Goal: Task Accomplishment & Management: Complete application form

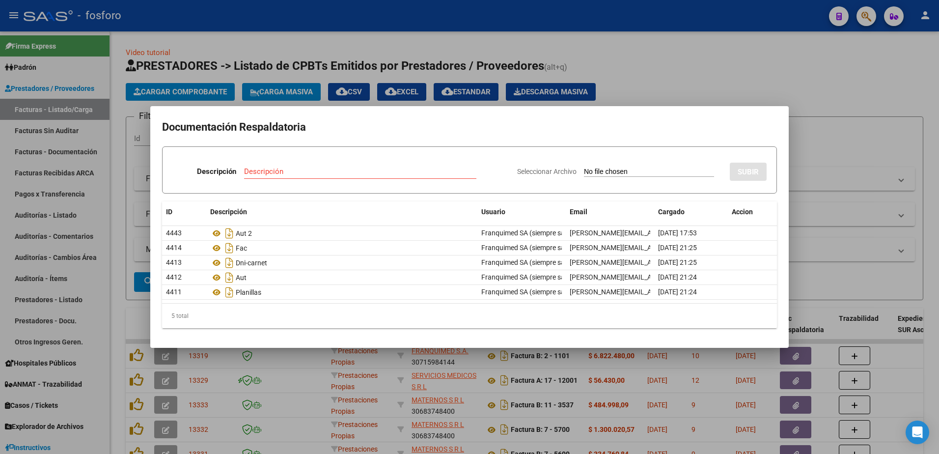
click at [89, 63] on div at bounding box center [469, 227] width 939 height 454
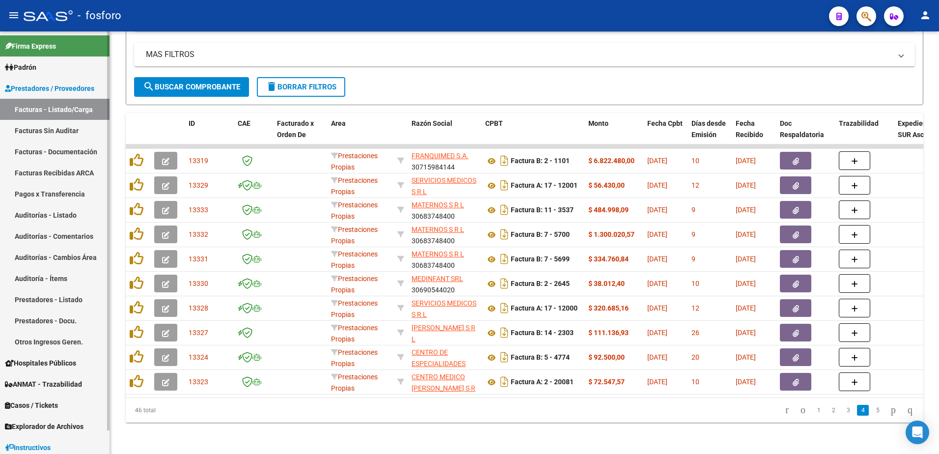
click at [85, 82] on link "Prestadores / Proveedores" at bounding box center [55, 88] width 110 height 21
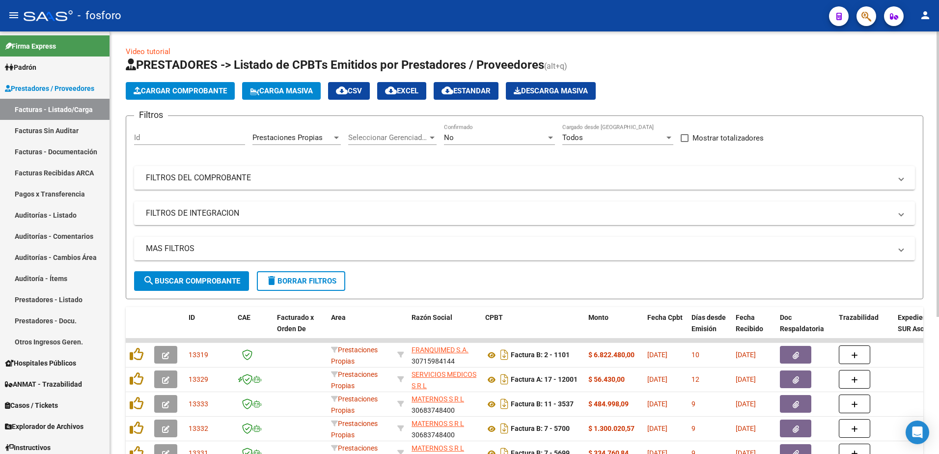
scroll to position [0, 0]
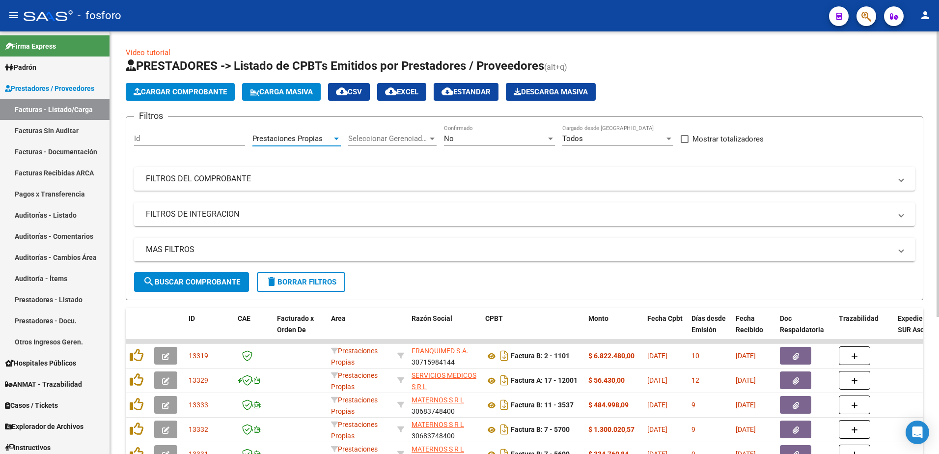
click at [334, 139] on div at bounding box center [336, 139] width 9 height 8
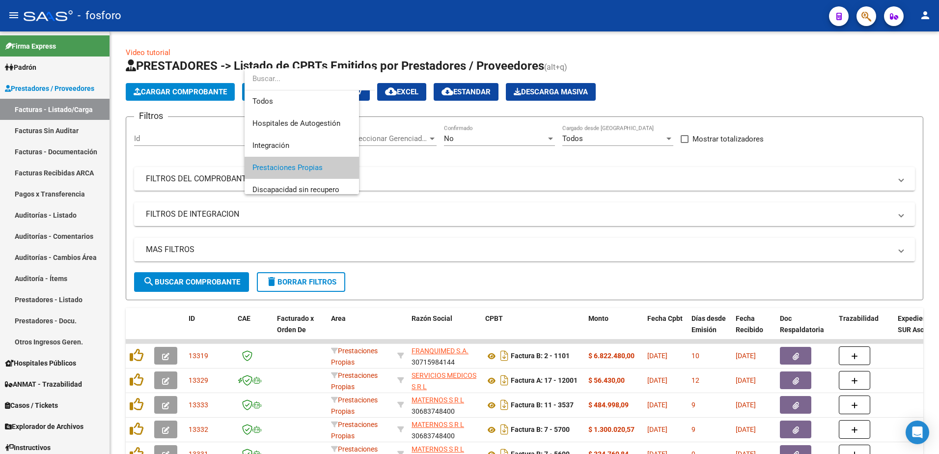
scroll to position [29, 0]
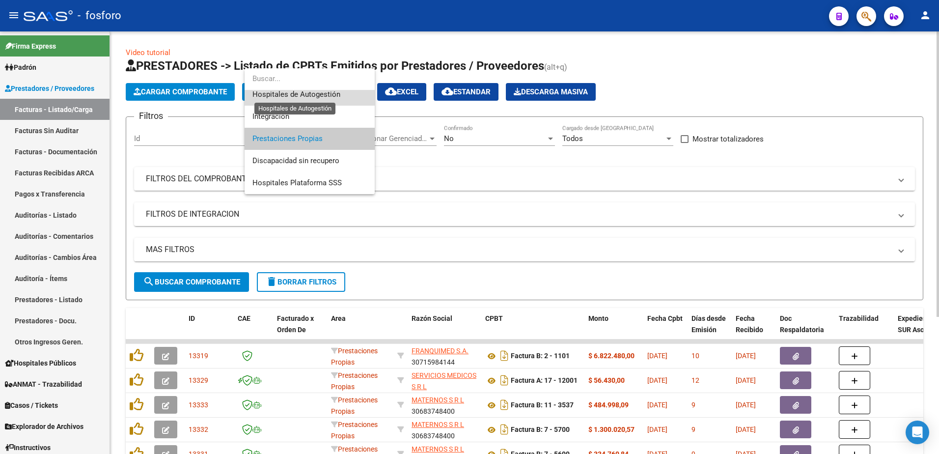
drag, startPoint x: 289, startPoint y: 92, endPoint x: 283, endPoint y: 88, distance: 7.1
click at [291, 92] on span "Hospitales de Autogestión" at bounding box center [296, 94] width 88 height 9
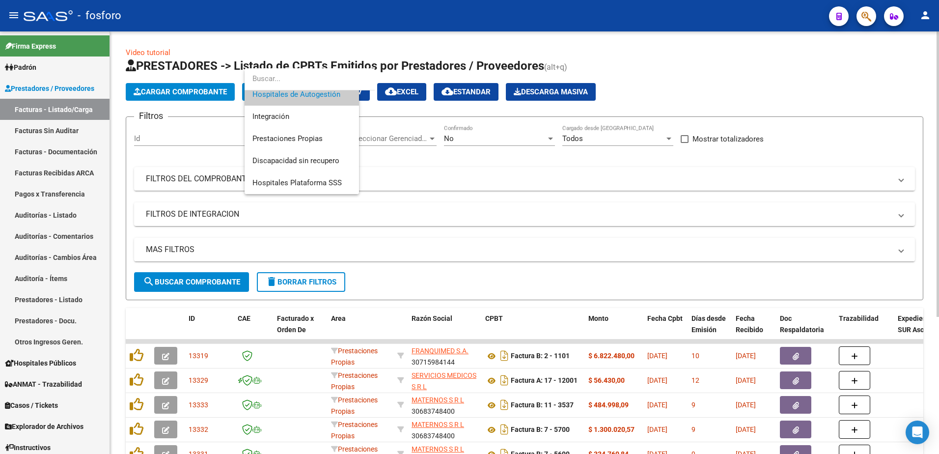
scroll to position [22, 0]
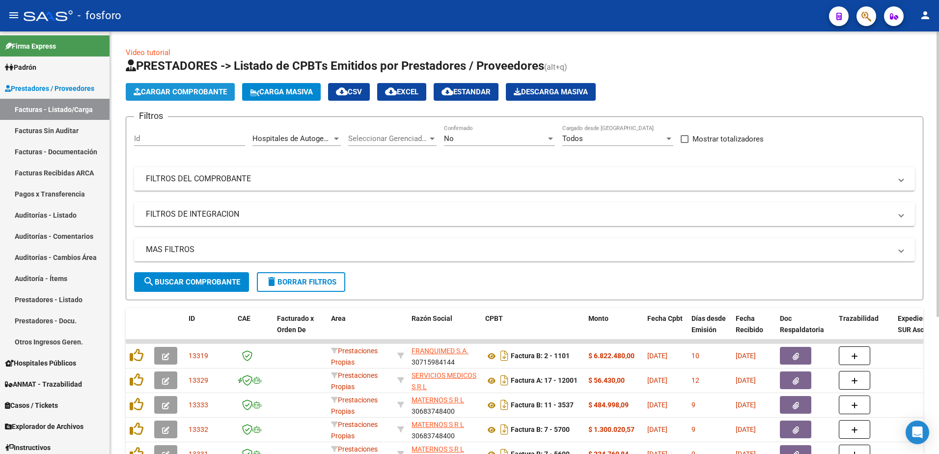
click at [198, 93] on span "Cargar Comprobante" at bounding box center [180, 91] width 93 height 9
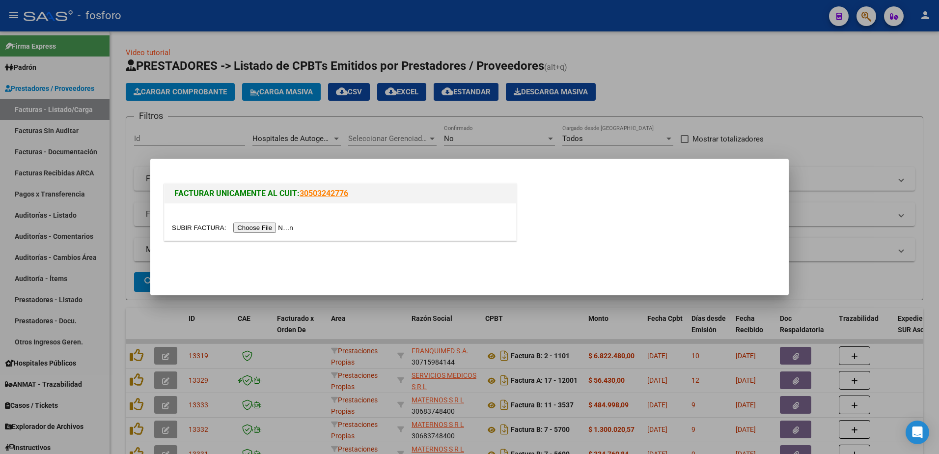
click at [246, 231] on input "file" at bounding box center [234, 227] width 124 height 10
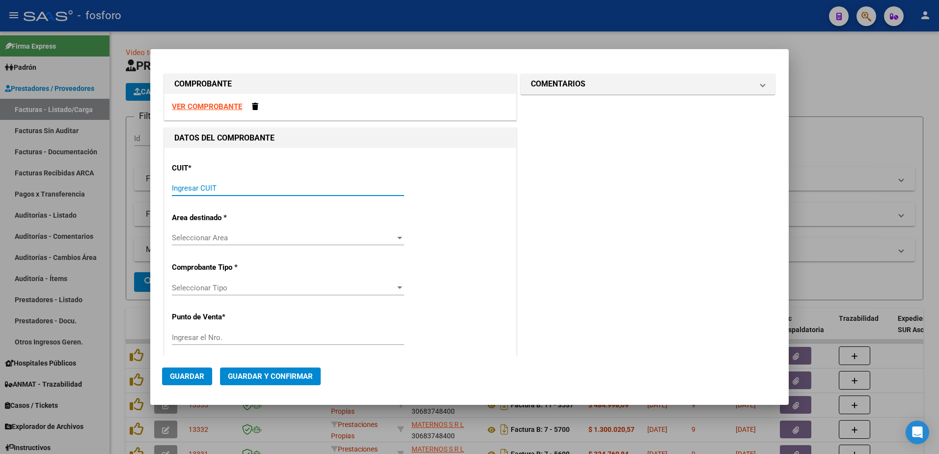
click at [224, 189] on input "Ingresar CUIT" at bounding box center [288, 188] width 232 height 9
type input "30-69182284-9"
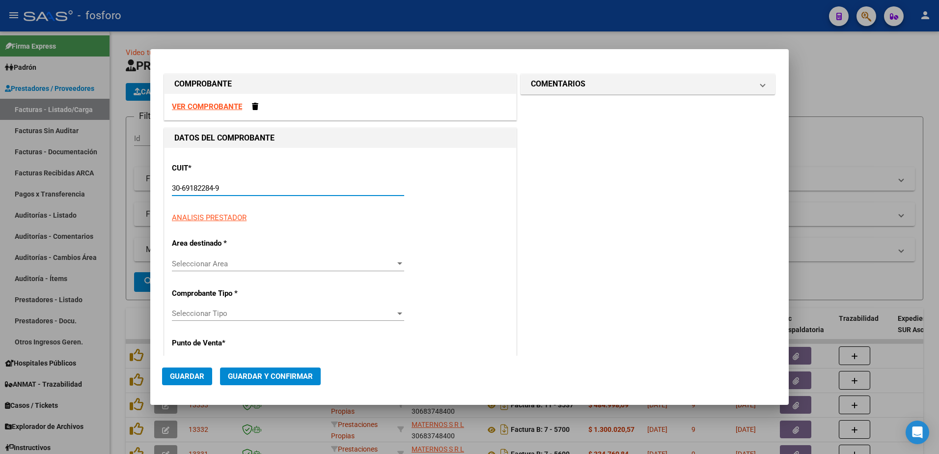
type input "1362"
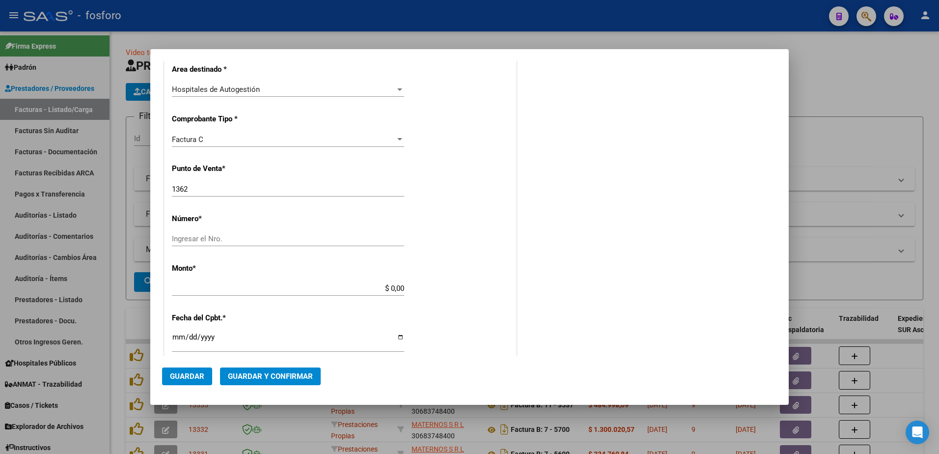
scroll to position [196, 0]
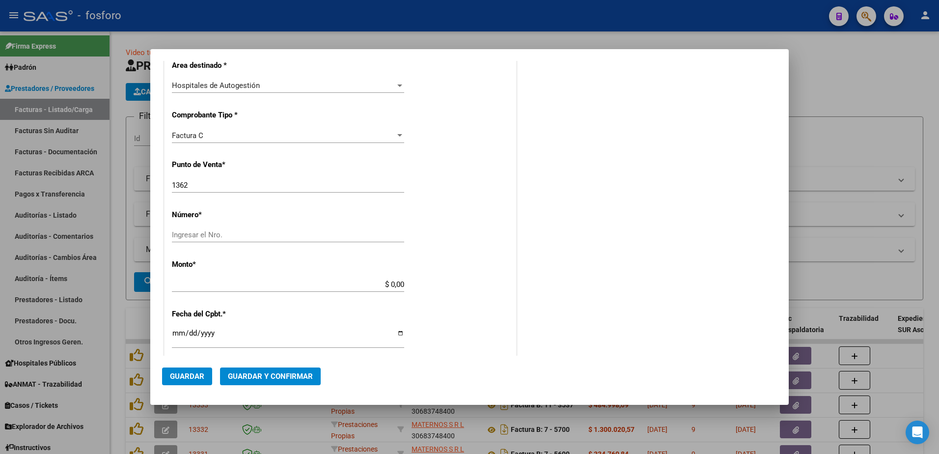
type input "30-69182284-9"
click at [206, 185] on input "1362" at bounding box center [288, 185] width 232 height 9
type input "1"
type input "2101"
click at [194, 236] on input "Ingresar el Nro." at bounding box center [288, 234] width 232 height 9
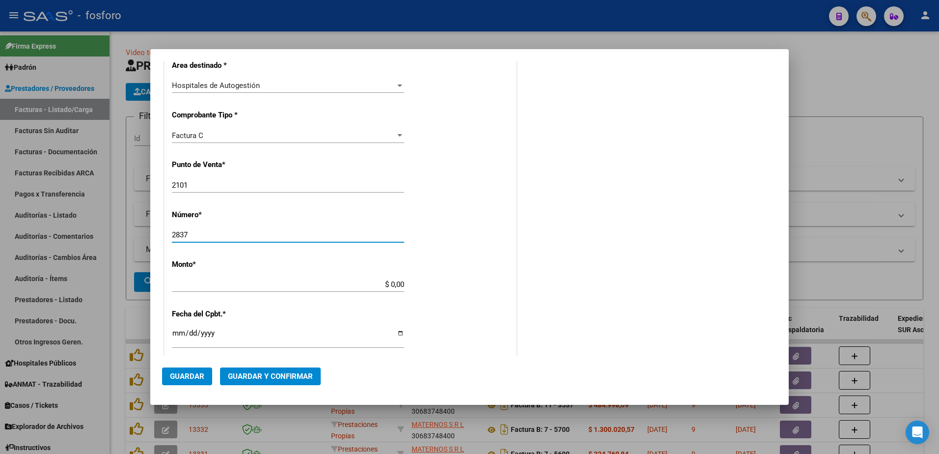
type input "2837"
click at [400, 283] on input "$ 0,00" at bounding box center [288, 284] width 232 height 9
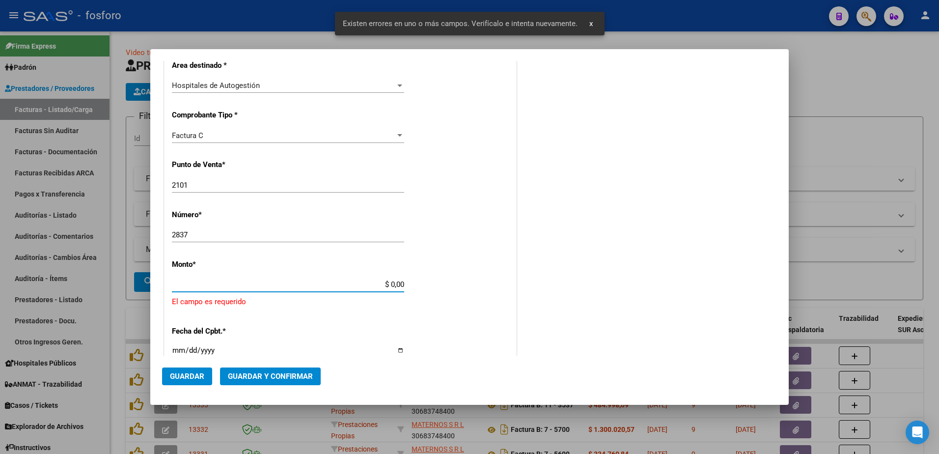
scroll to position [268, 0]
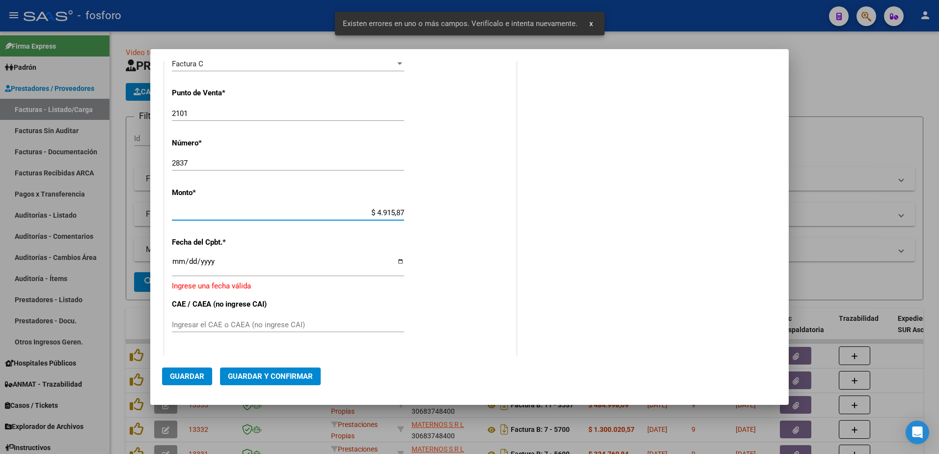
type input "$ 49.158,78"
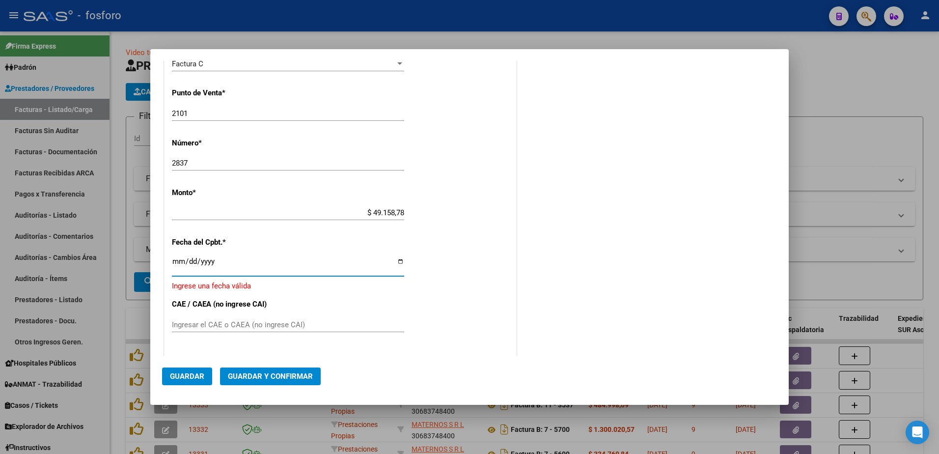
click at [178, 264] on input "Ingresar la fecha" at bounding box center [288, 265] width 232 height 16
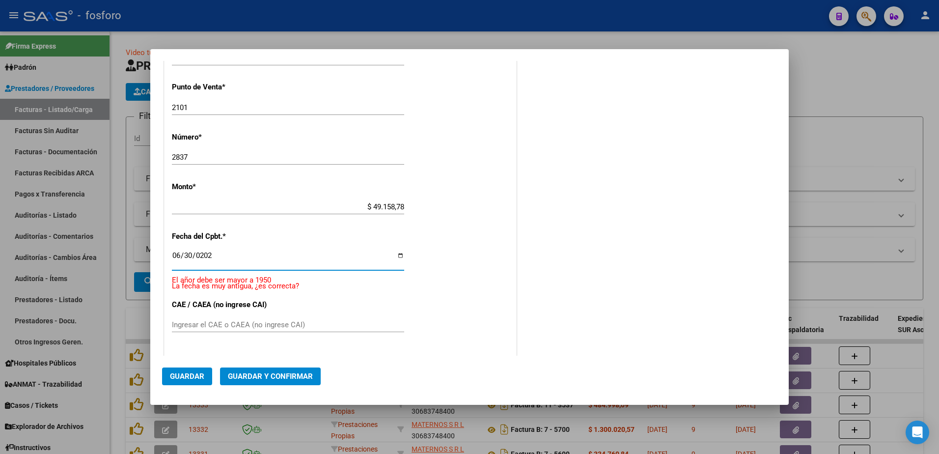
type input "[DATE]"
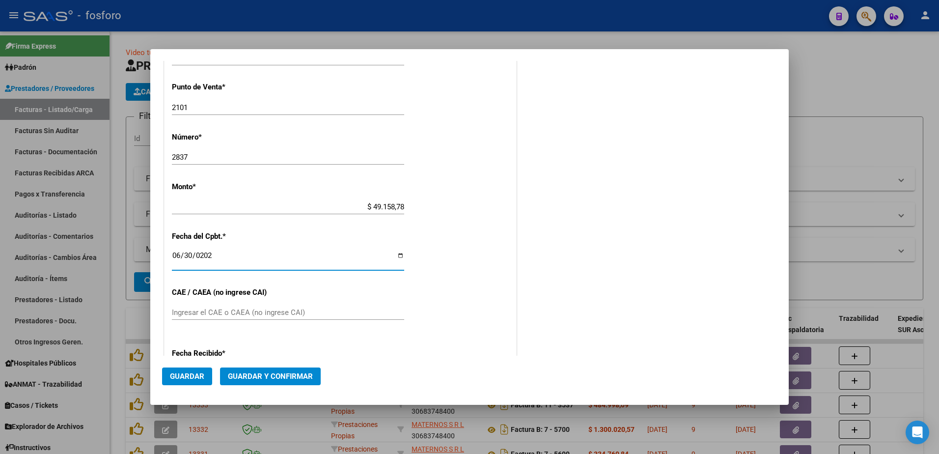
scroll to position [262, 0]
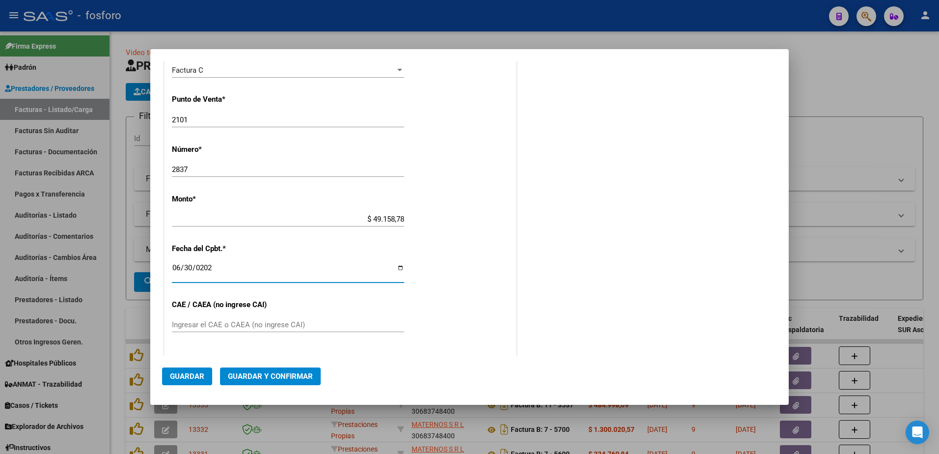
click at [277, 373] on span "Guardar y Confirmar" at bounding box center [270, 376] width 85 height 9
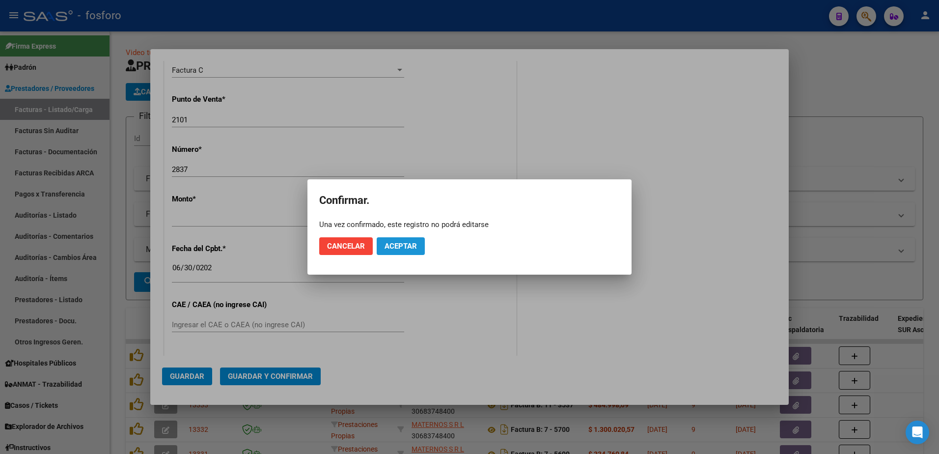
click at [406, 250] on button "Aceptar" at bounding box center [401, 246] width 48 height 18
click at [406, 250] on button "Guardar igualmente." at bounding box center [426, 246] width 99 height 18
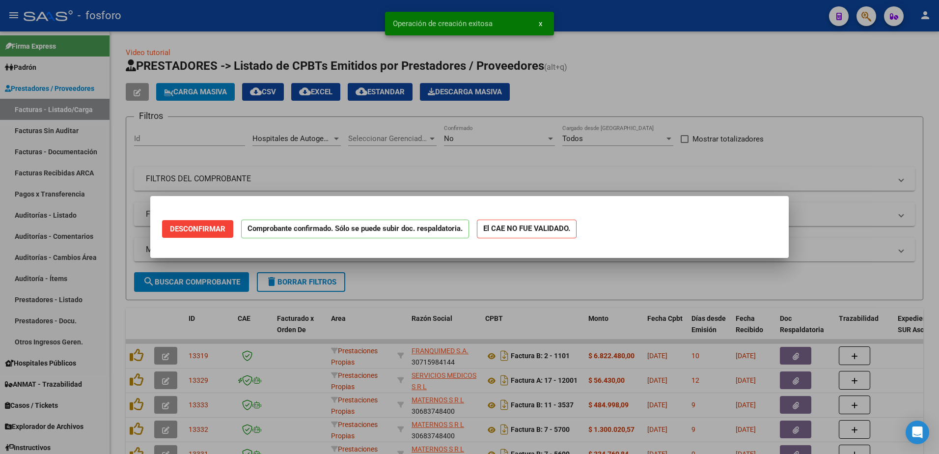
scroll to position [0, 0]
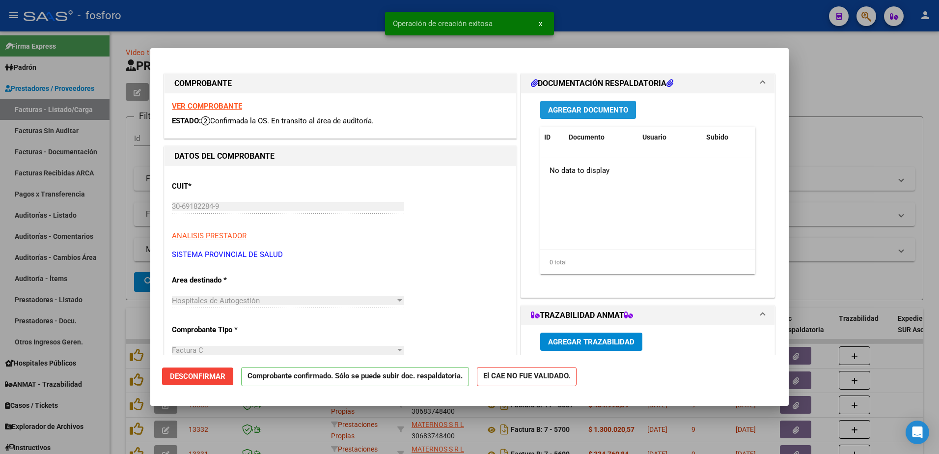
click at [585, 111] on span "Agregar Documento" at bounding box center [588, 110] width 80 height 9
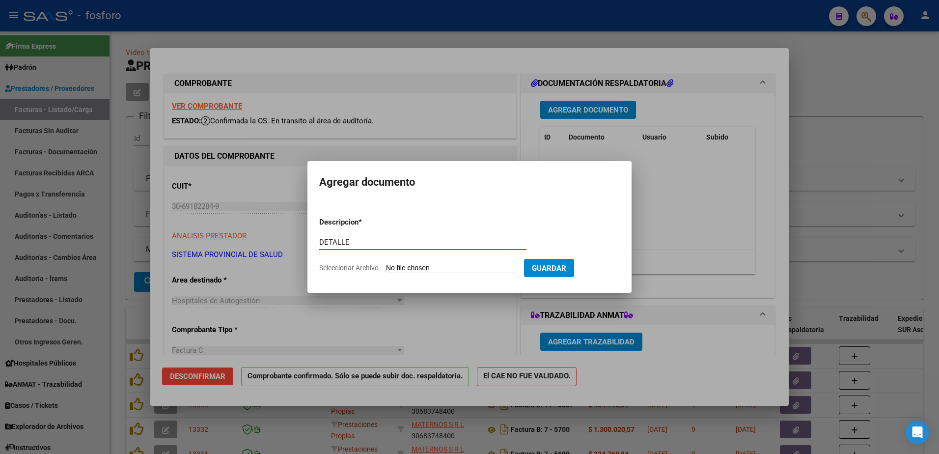
type input "DETALLE"
click at [434, 265] on input "Seleccionar Archivo" at bounding box center [451, 268] width 130 height 9
type input "C:\fakepath\2837.pdf"
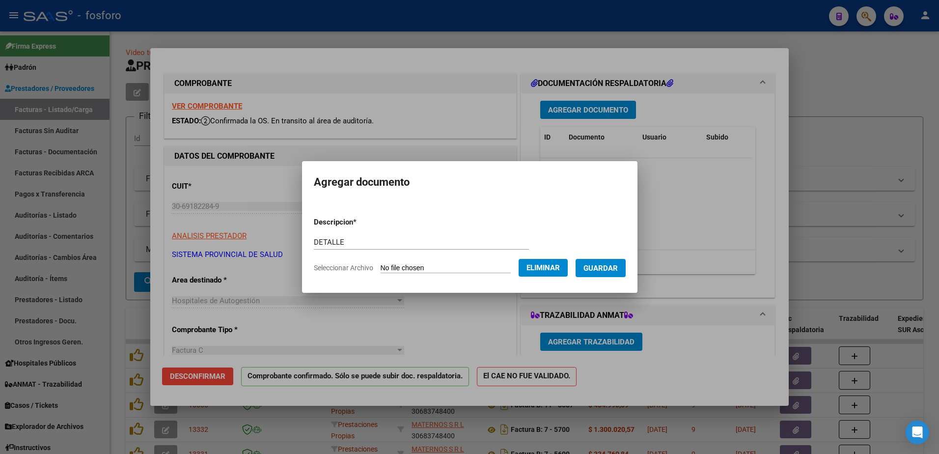
click at [599, 269] on span "Guardar" at bounding box center [600, 268] width 34 height 9
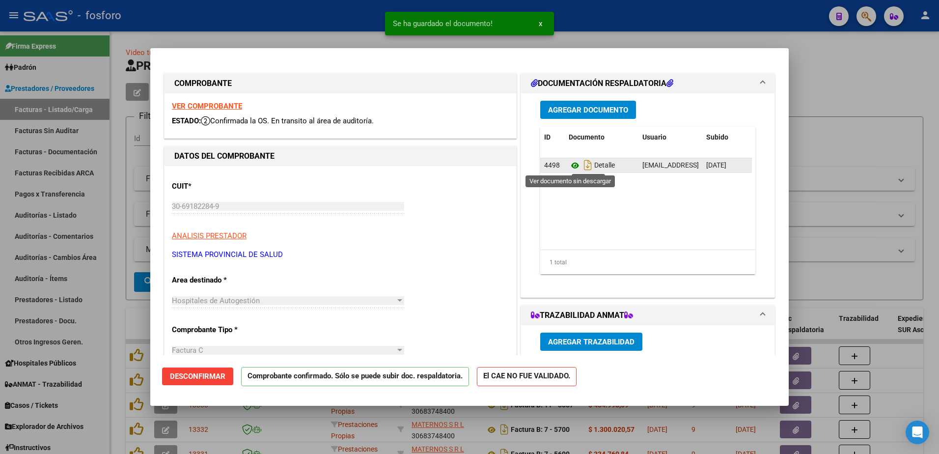
click at [569, 168] on icon at bounding box center [575, 166] width 13 height 12
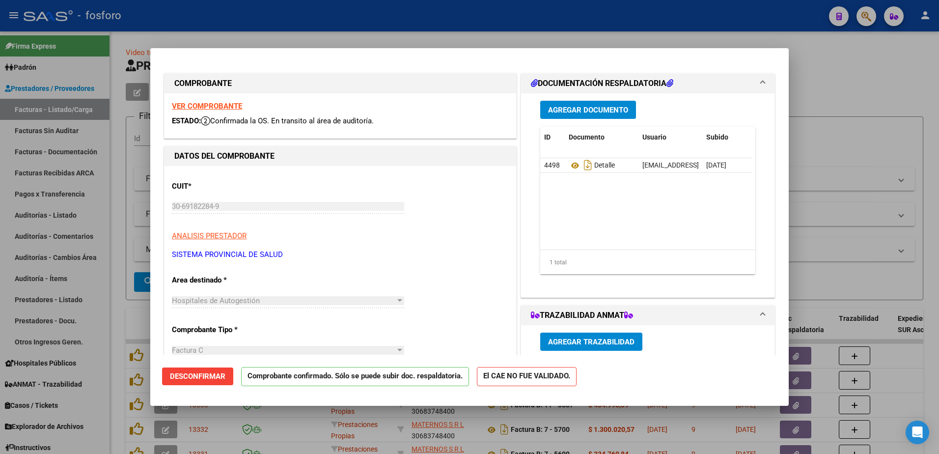
click at [108, 229] on div at bounding box center [469, 227] width 939 height 454
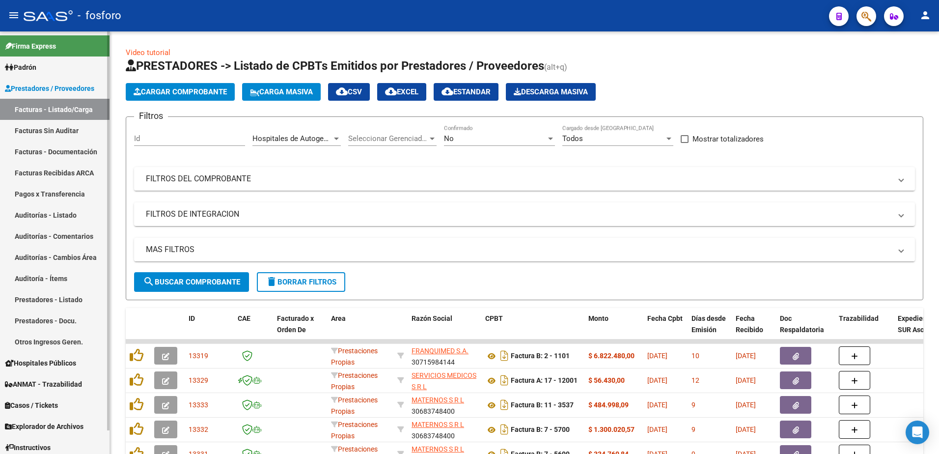
click at [81, 129] on link "Facturas Sin Auditar" at bounding box center [55, 130] width 110 height 21
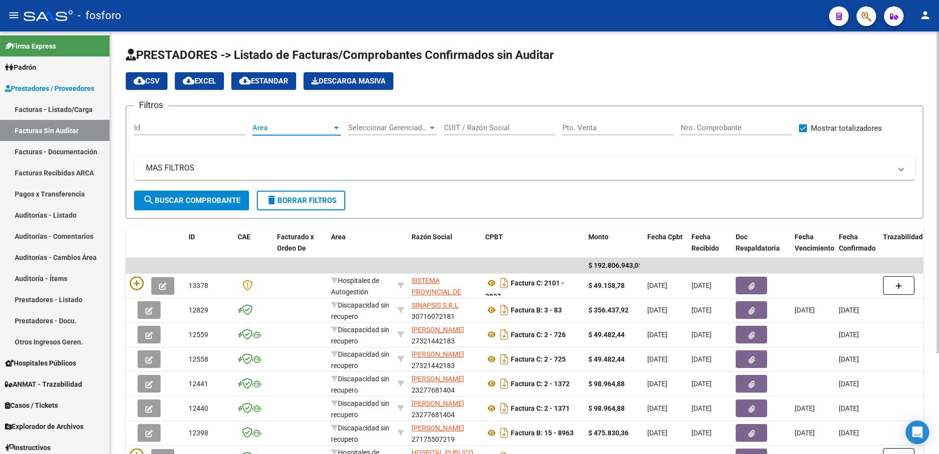
click at [336, 127] on div at bounding box center [336, 128] width 5 height 2
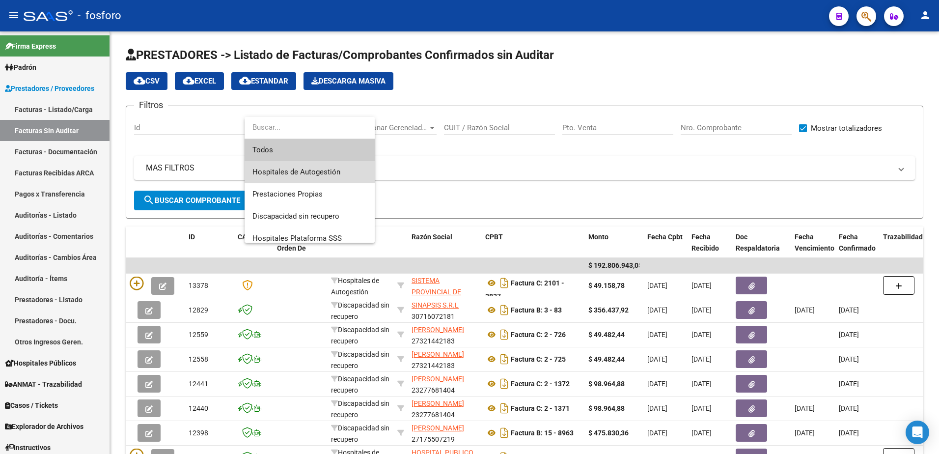
click at [308, 167] on span "Hospitales de Autogestión" at bounding box center [309, 172] width 114 height 22
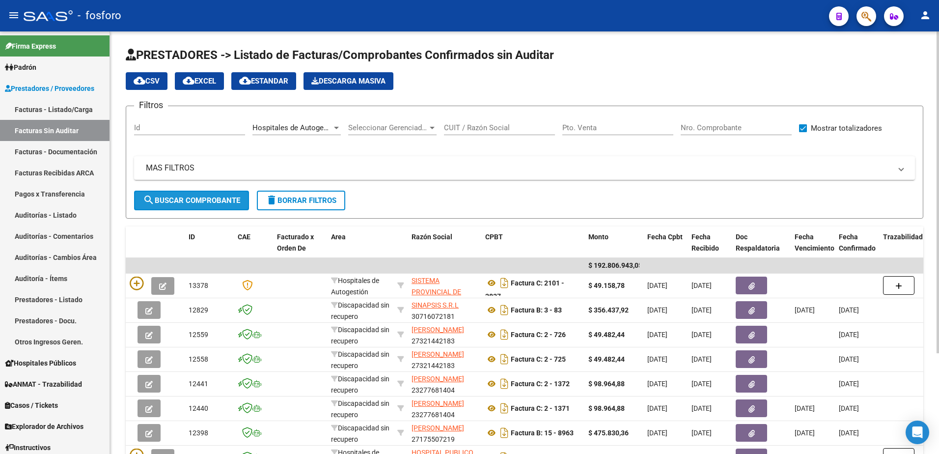
click at [228, 197] on span "search Buscar Comprobante" at bounding box center [191, 200] width 97 height 9
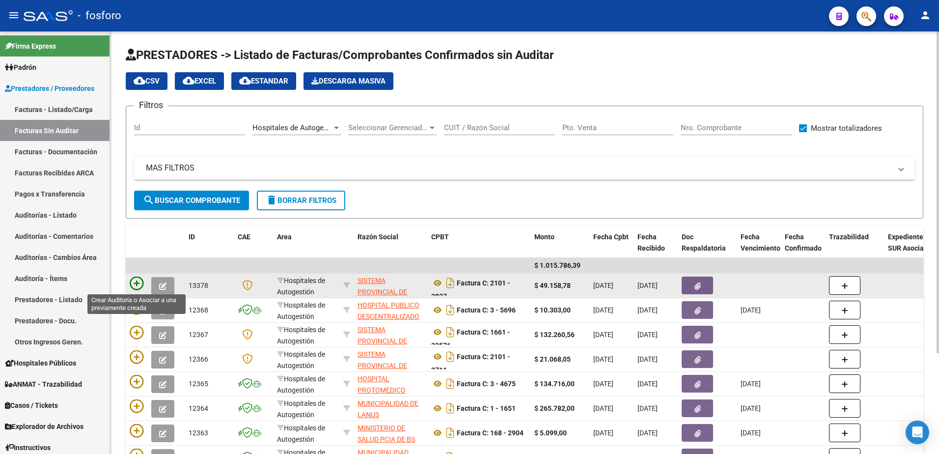
click at [135, 285] on icon at bounding box center [137, 283] width 14 height 14
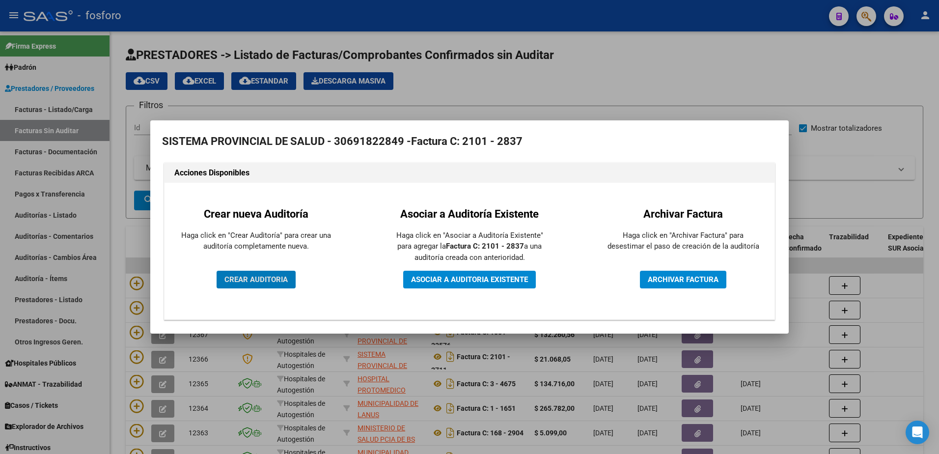
click at [258, 281] on span "CREAR AUDITORIA" at bounding box center [255, 279] width 63 height 9
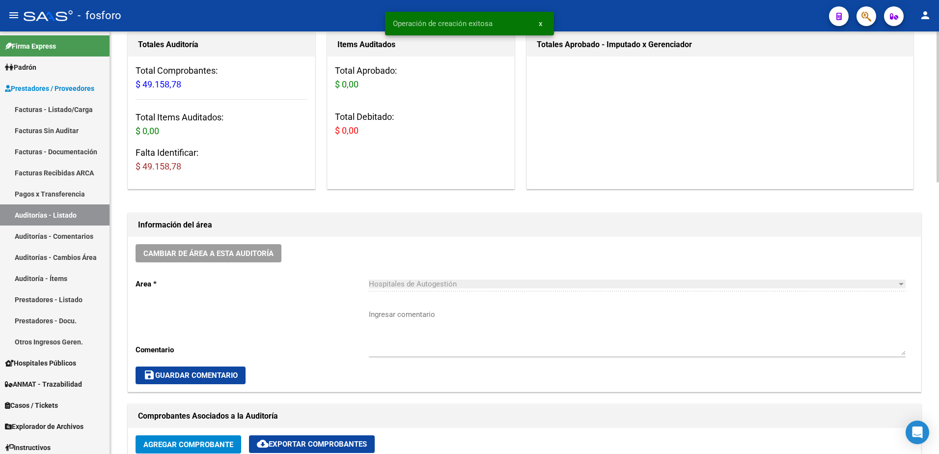
scroll to position [147, 0]
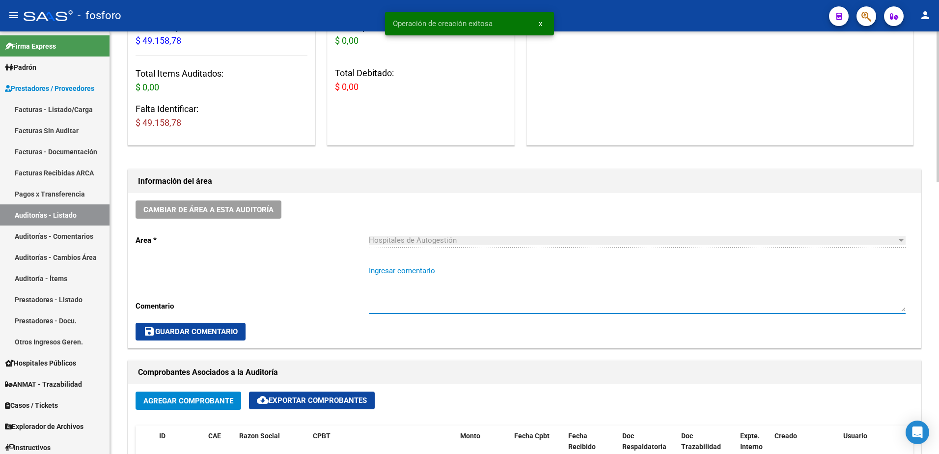
click at [413, 279] on textarea "Ingresar comentario" at bounding box center [637, 288] width 537 height 46
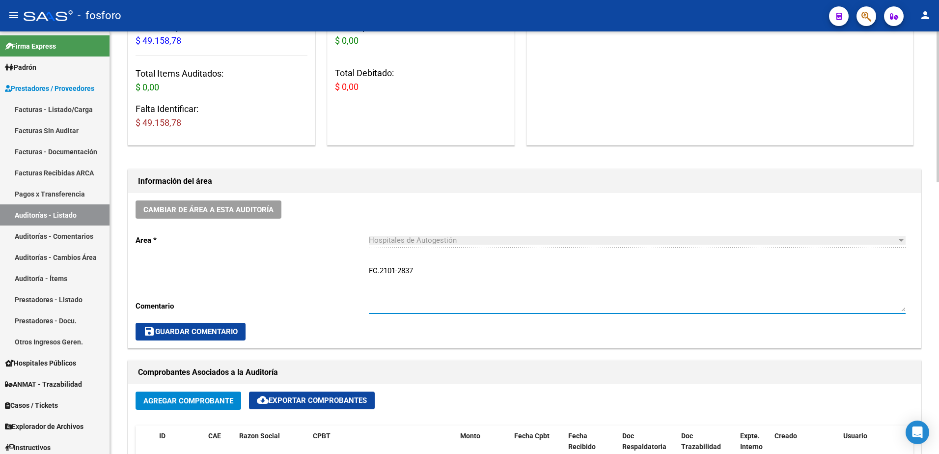
type textarea "FC.2101-2837"
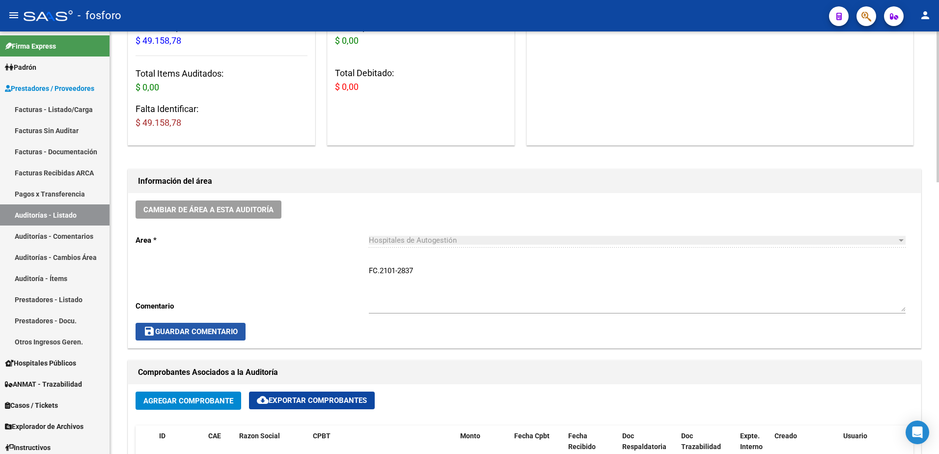
click at [206, 332] on span "save Guardar Comentario" at bounding box center [190, 331] width 94 height 9
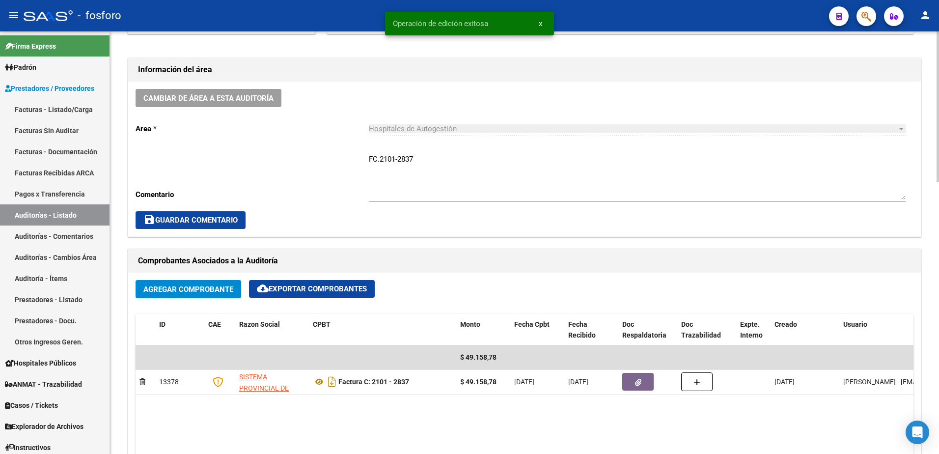
scroll to position [442, 0]
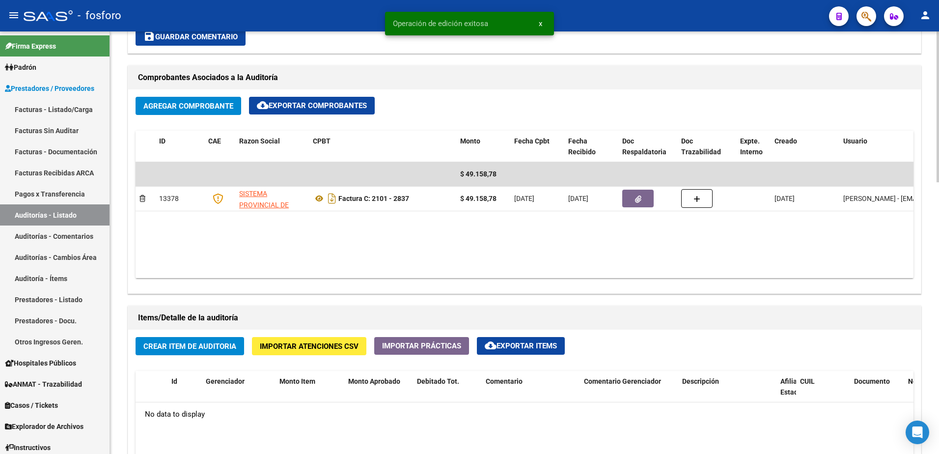
click at [178, 344] on span "Crear Item de Auditoria" at bounding box center [189, 346] width 93 height 9
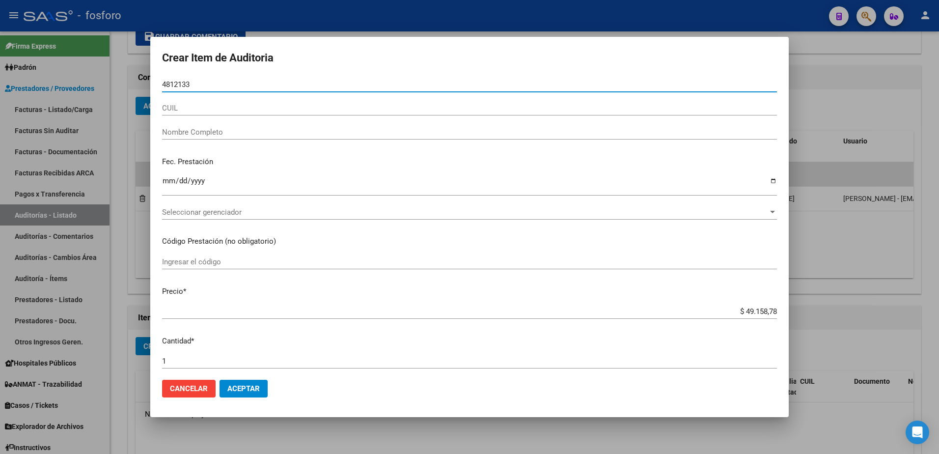
type input "48121330"
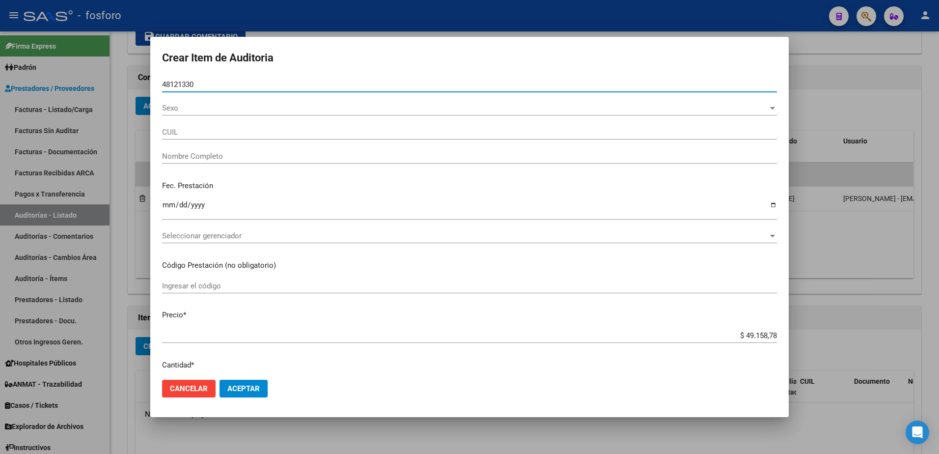
type input "20481213305"
type input "[PERSON_NAME]"
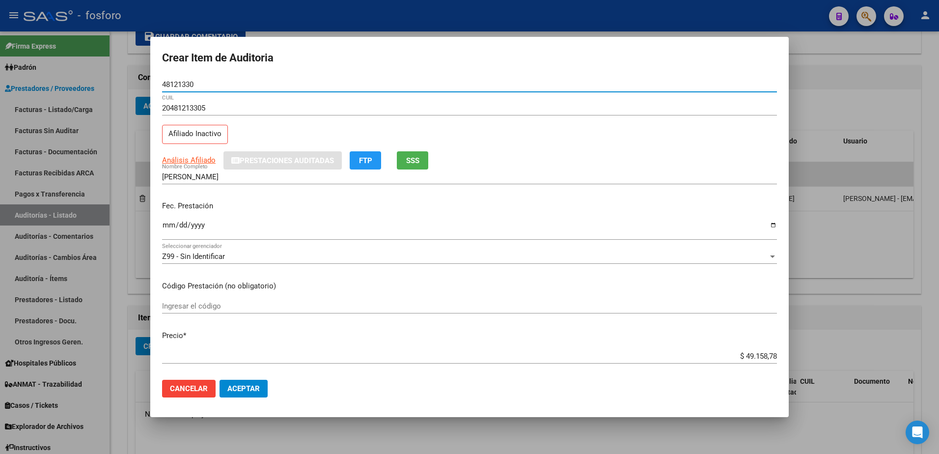
type input "48121330"
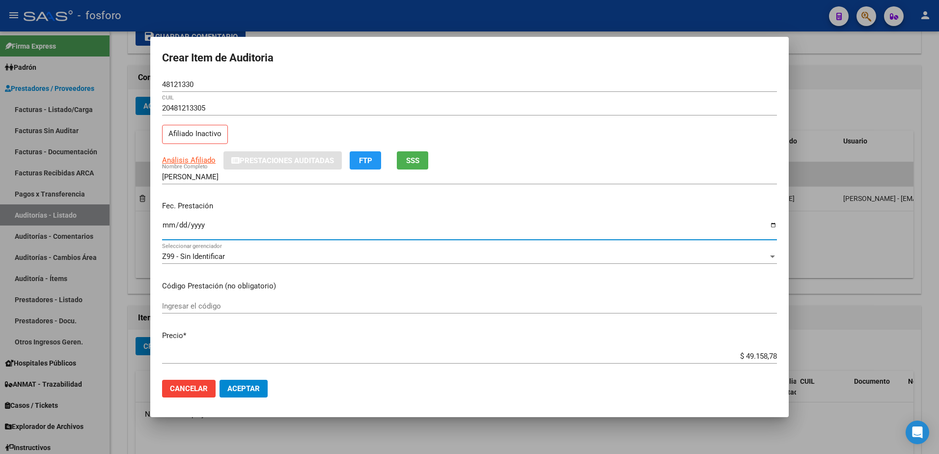
click at [169, 222] on input "Ingresar la fecha" at bounding box center [469, 229] width 615 height 16
type input "[DATE]"
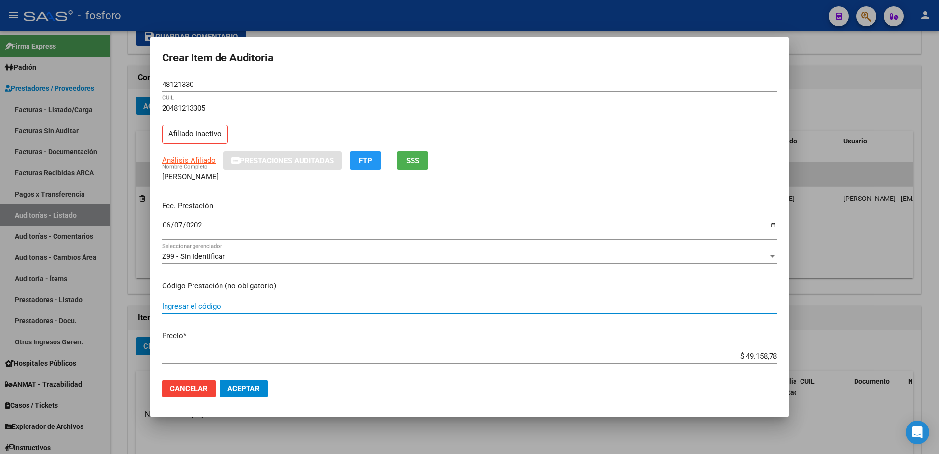
click at [198, 309] on input "Ingresar el código" at bounding box center [469, 306] width 615 height 9
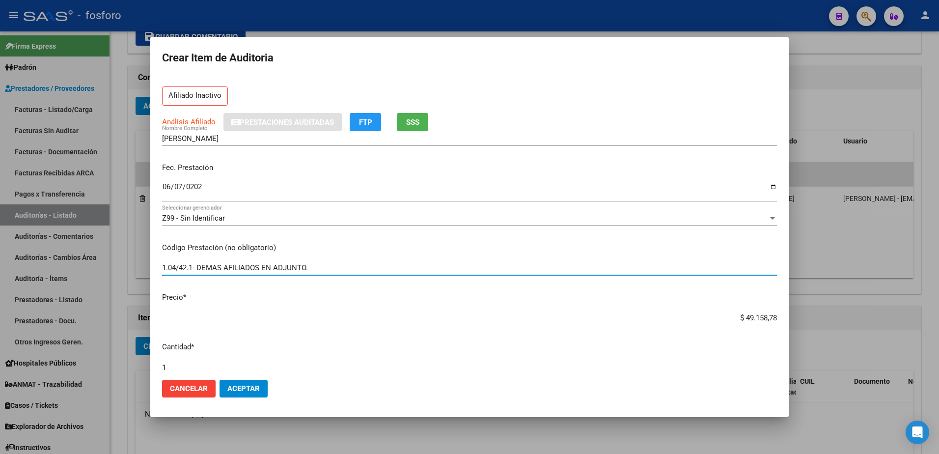
scroll to position [147, 0]
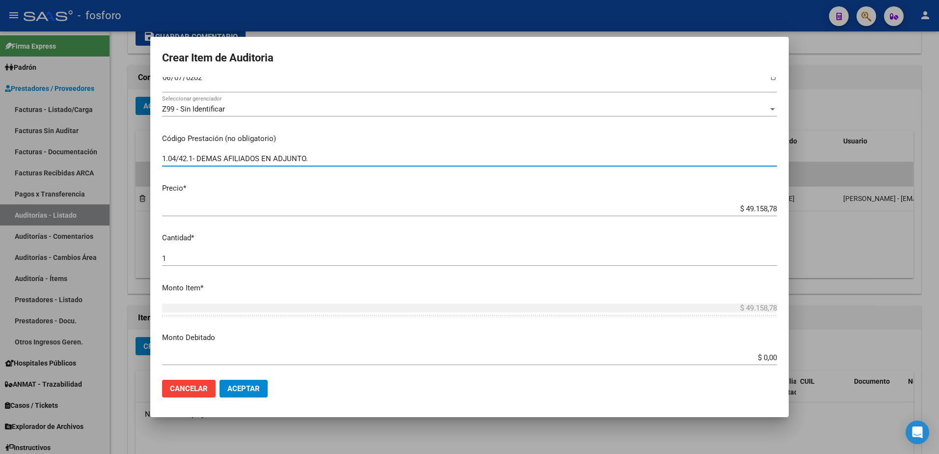
type input "1.04/42.1- DEMAS AFILIADOS EN ADJUNTO."
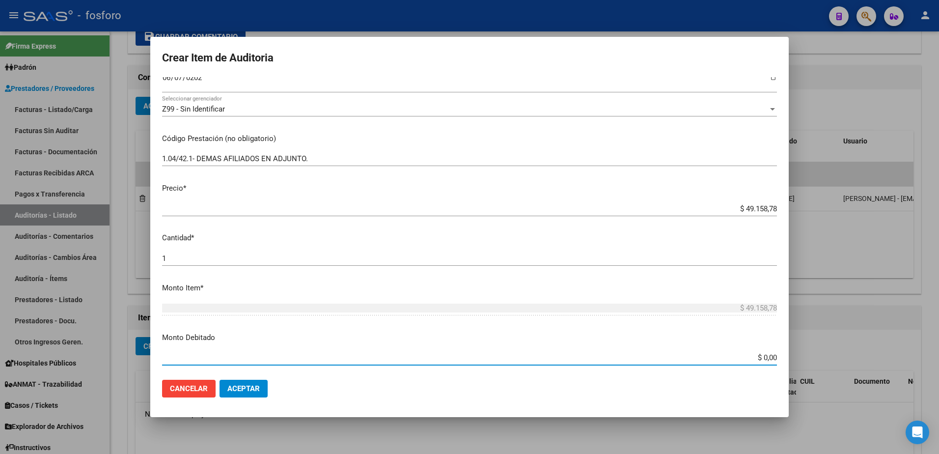
click at [768, 359] on input "$ 0,00" at bounding box center [469, 357] width 615 height 9
type input "$ 28.090,73"
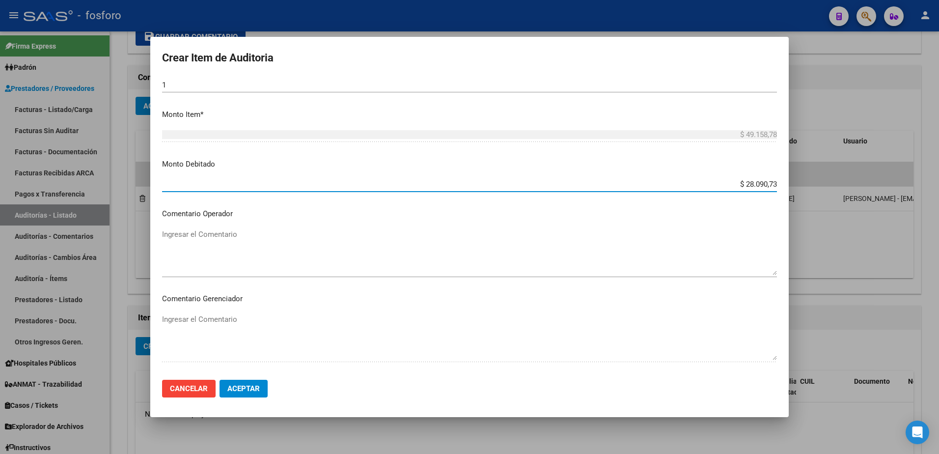
scroll to position [344, 0]
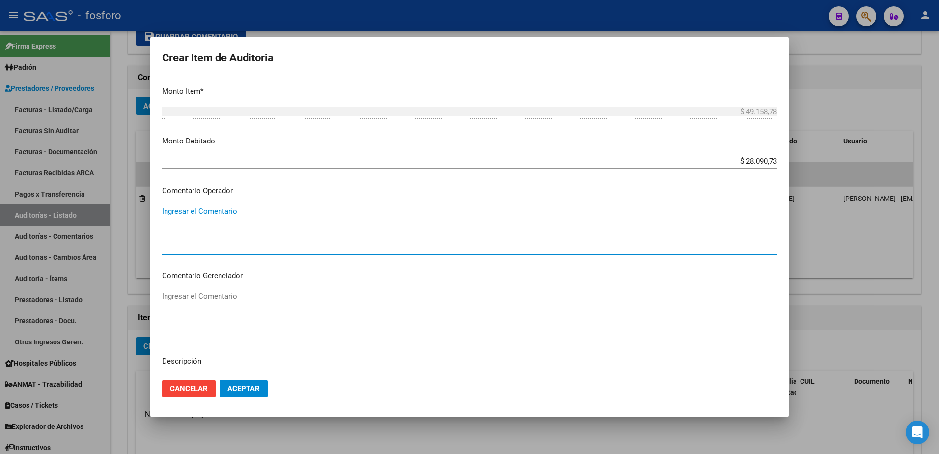
click at [179, 210] on textarea "Ingresar el Comentario" at bounding box center [469, 229] width 615 height 46
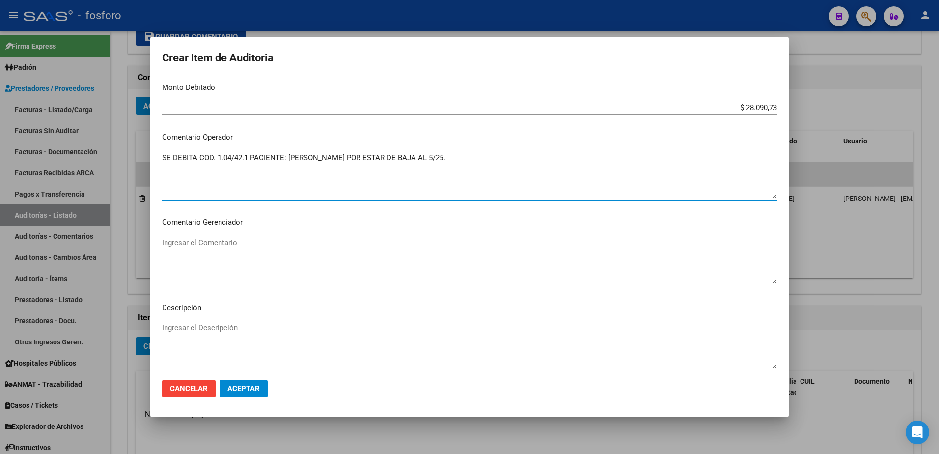
scroll to position [504, 0]
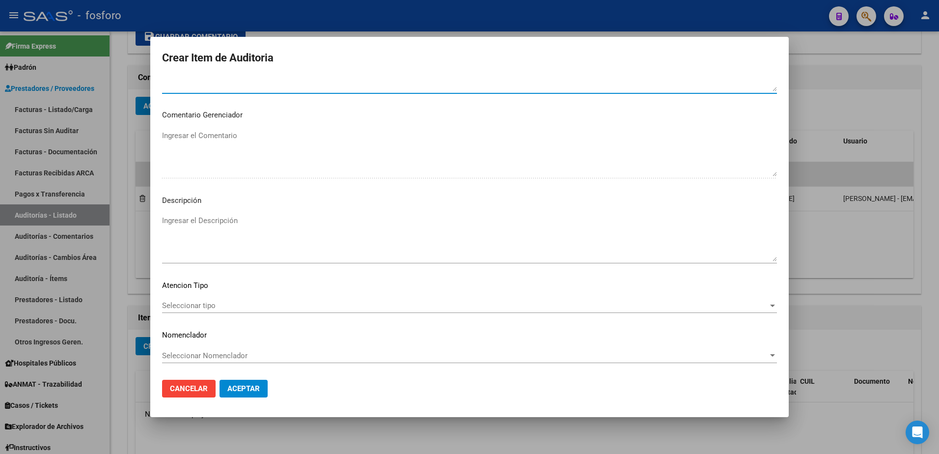
type textarea "SE DEBITA COD. 1.04/42.1 PACIENTE: [PERSON_NAME] POR ESTAR DE BAJA AL 5/25."
click at [184, 302] on span "Seleccionar tipo" at bounding box center [465, 305] width 606 height 9
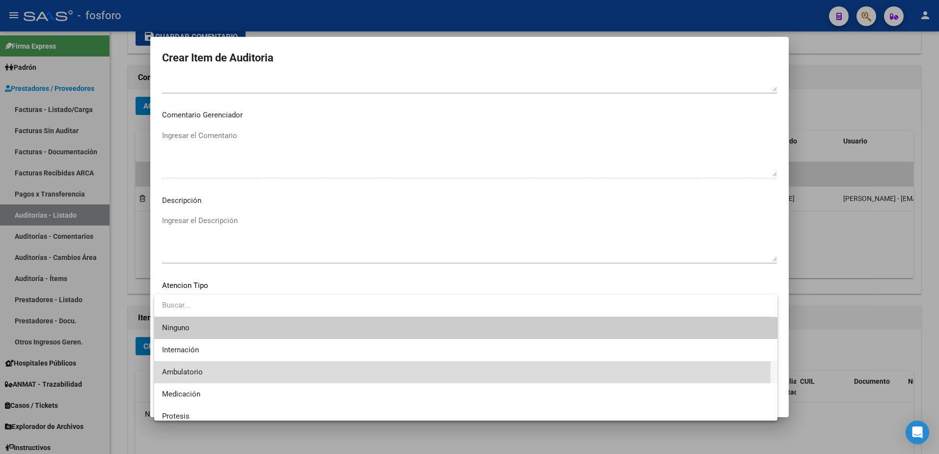
click at [183, 364] on span "Ambulatorio" at bounding box center [465, 372] width 607 height 22
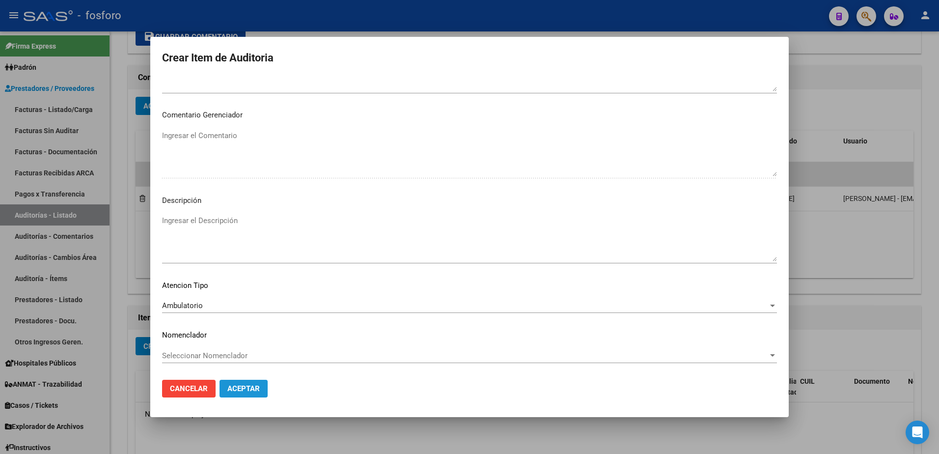
click at [236, 386] on span "Aceptar" at bounding box center [243, 388] width 32 height 9
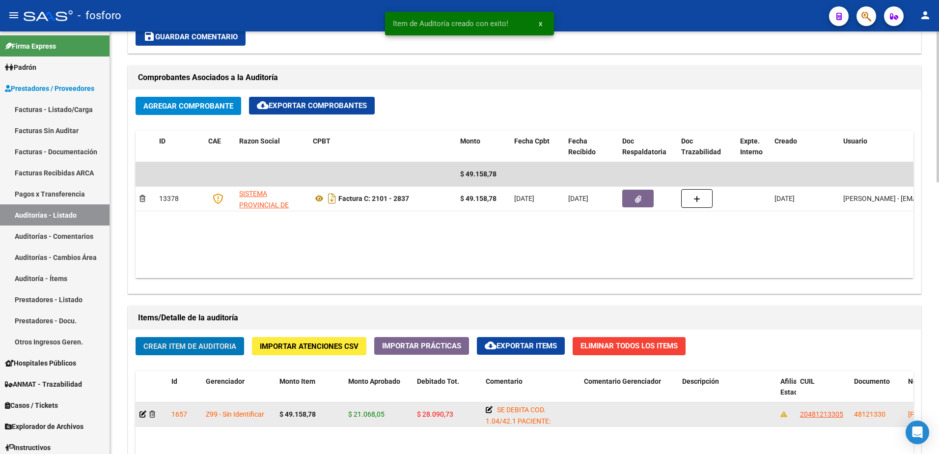
scroll to position [442, 0]
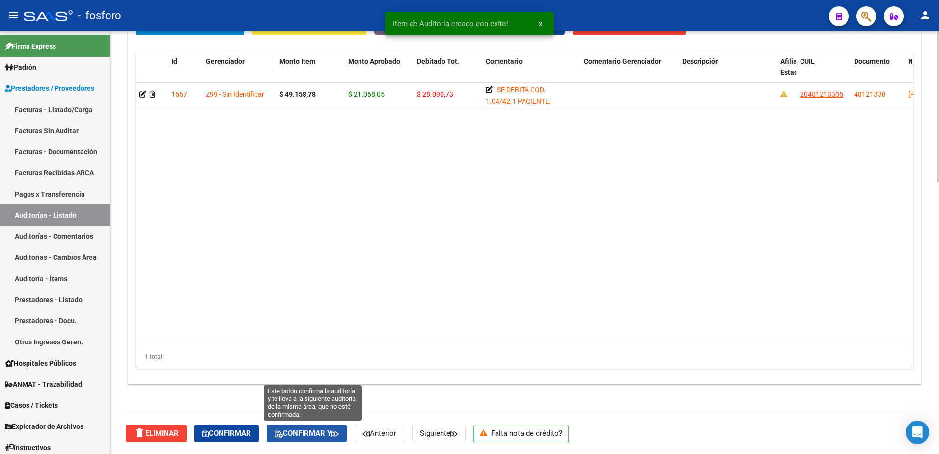
click at [325, 435] on span "Confirmar y" at bounding box center [307, 433] width 64 height 9
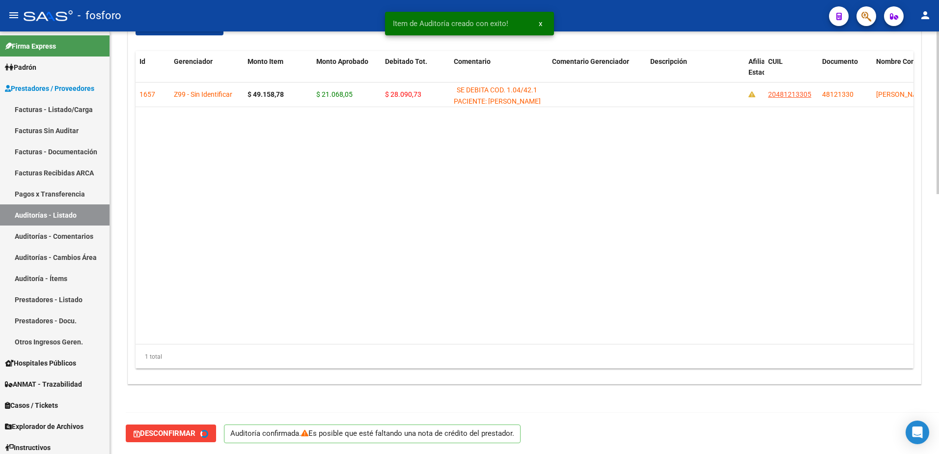
type input "202508"
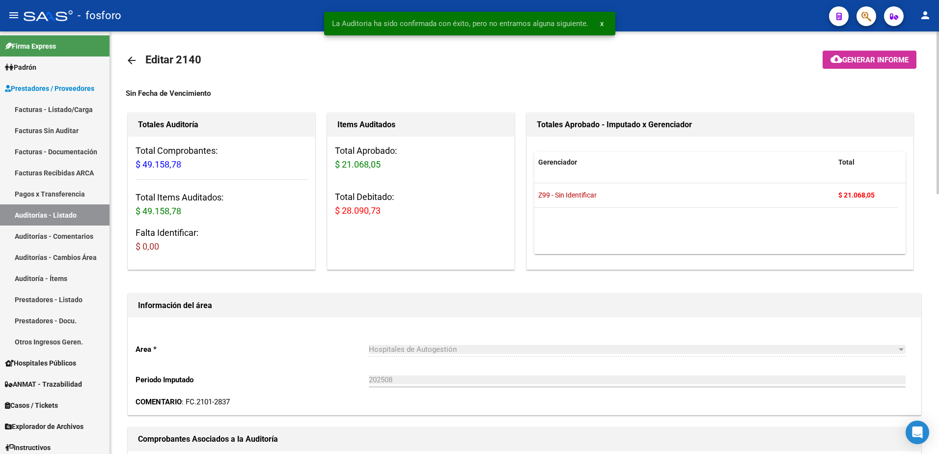
scroll to position [0, 0]
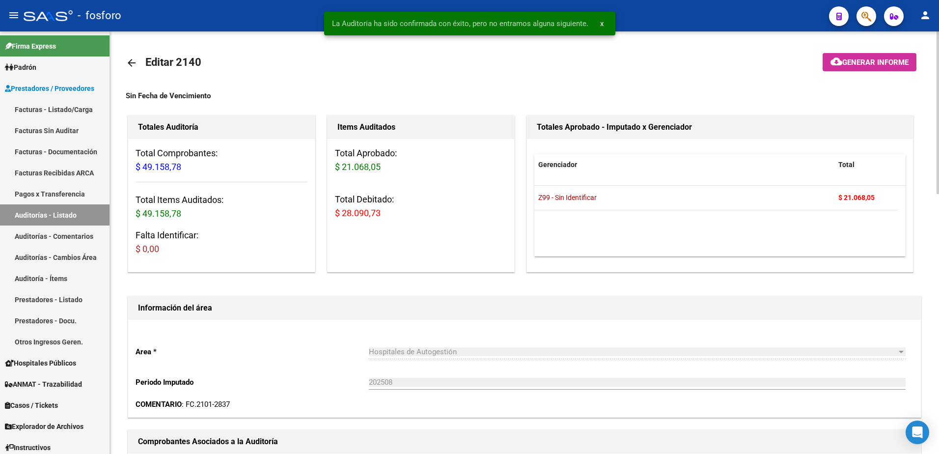
click at [839, 59] on mat-icon "cloud_download" at bounding box center [836, 61] width 12 height 12
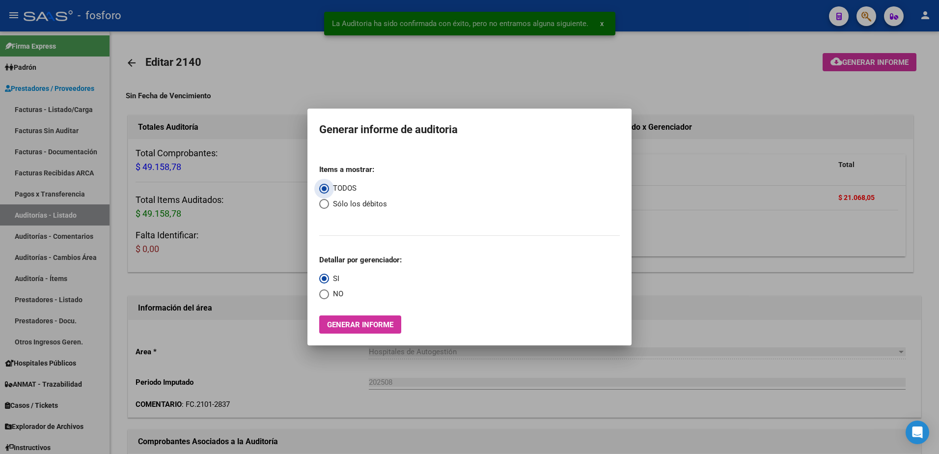
click at [348, 323] on span "Generar informe" at bounding box center [360, 324] width 66 height 9
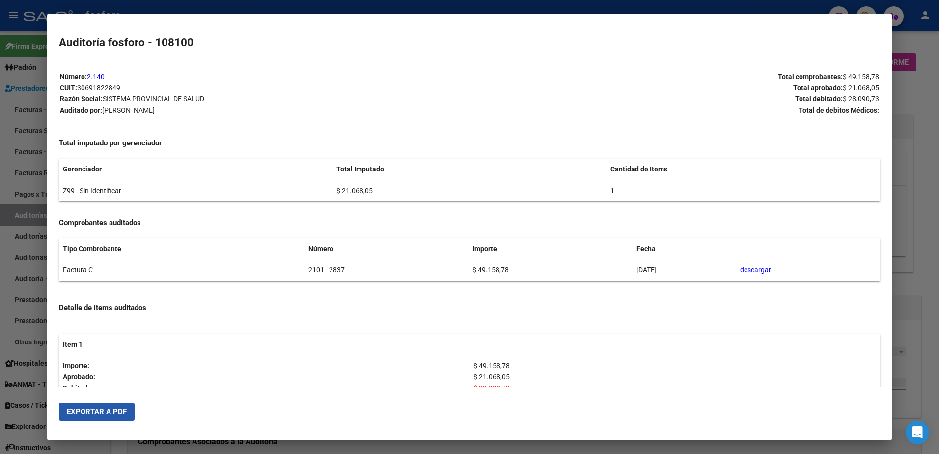
click at [110, 410] on span "Exportar a PDF" at bounding box center [97, 411] width 60 height 9
drag, startPoint x: 2, startPoint y: 83, endPoint x: 50, endPoint y: 78, distance: 48.0
click at [13, 82] on div at bounding box center [469, 227] width 939 height 454
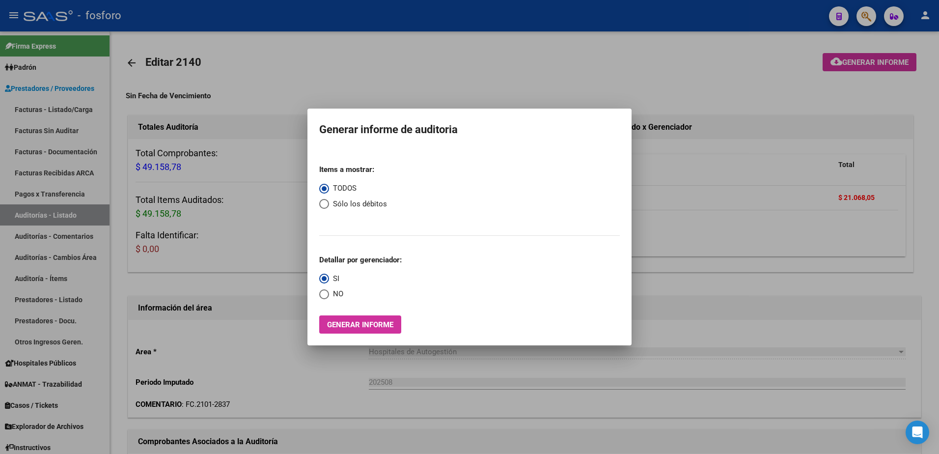
click at [750, 86] on div at bounding box center [469, 227] width 939 height 454
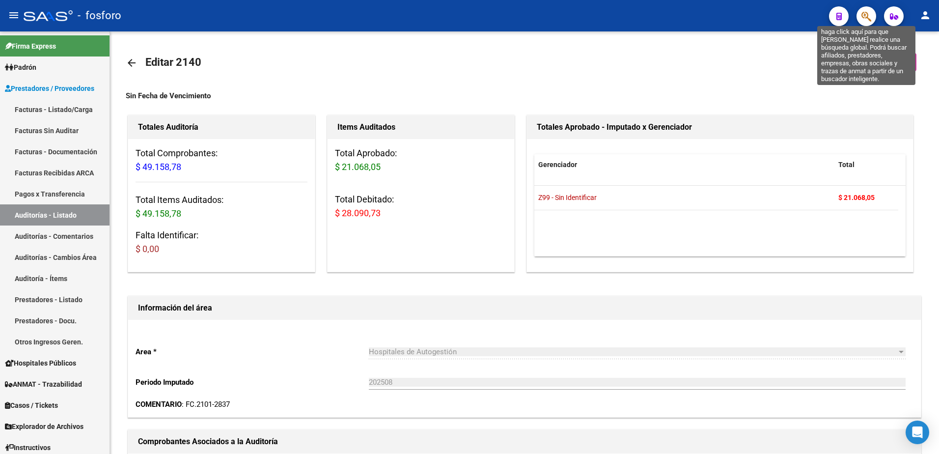
click at [861, 16] on icon "button" at bounding box center [866, 16] width 10 height 11
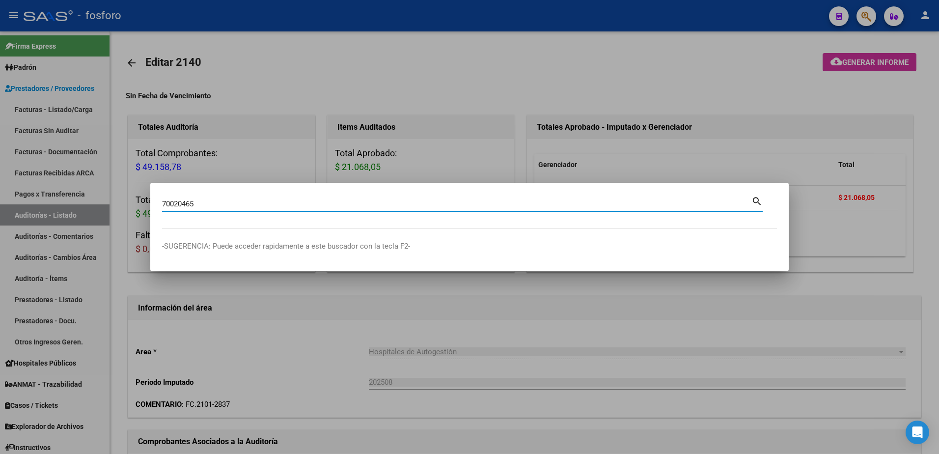
type input "70020465"
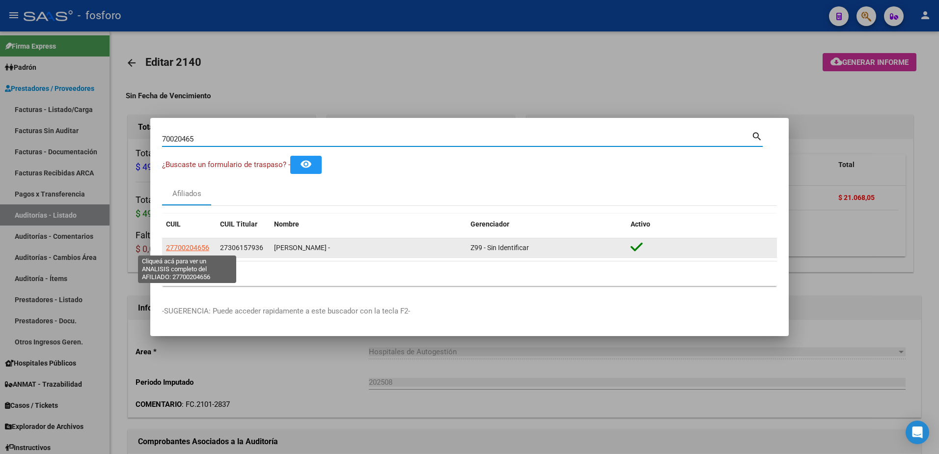
click at [201, 248] on span "27700204656" at bounding box center [187, 248] width 43 height 8
type textarea "27700204656"
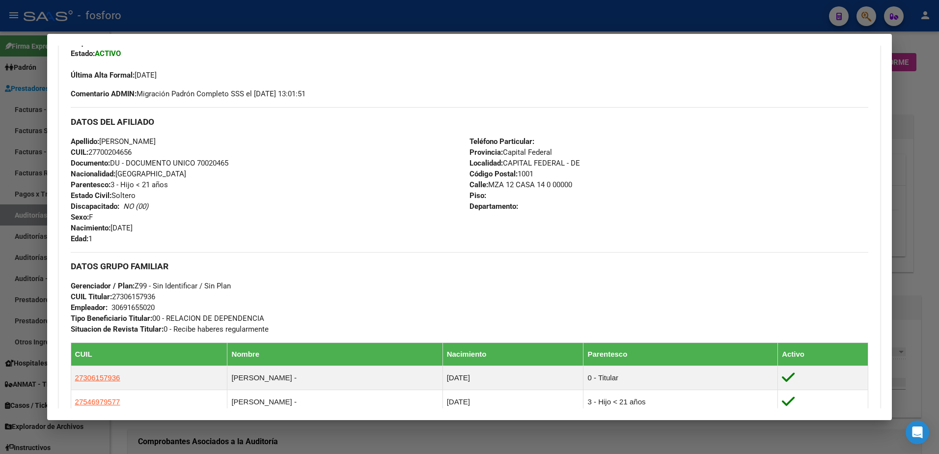
scroll to position [246, 0]
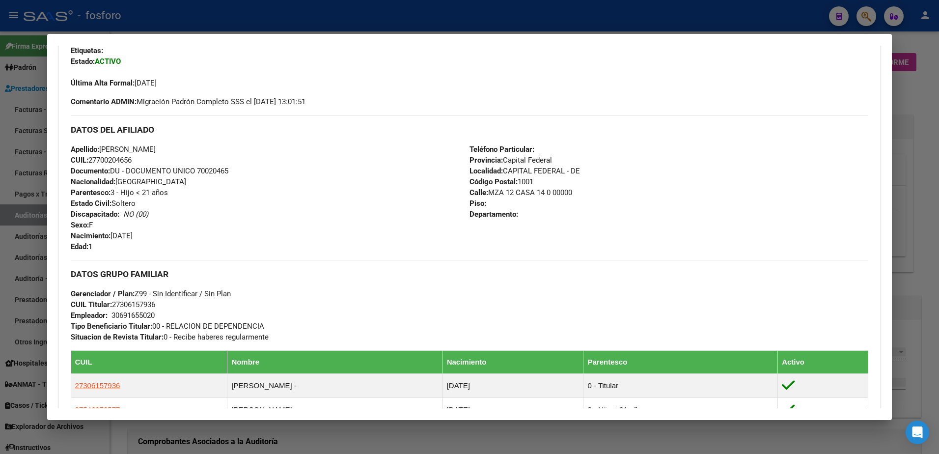
click at [9, 184] on div at bounding box center [469, 227] width 939 height 454
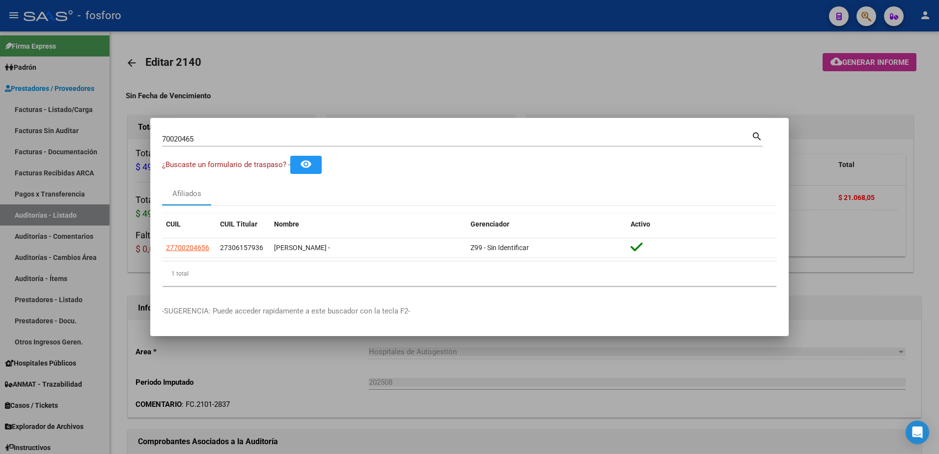
click at [72, 113] on div at bounding box center [469, 227] width 939 height 454
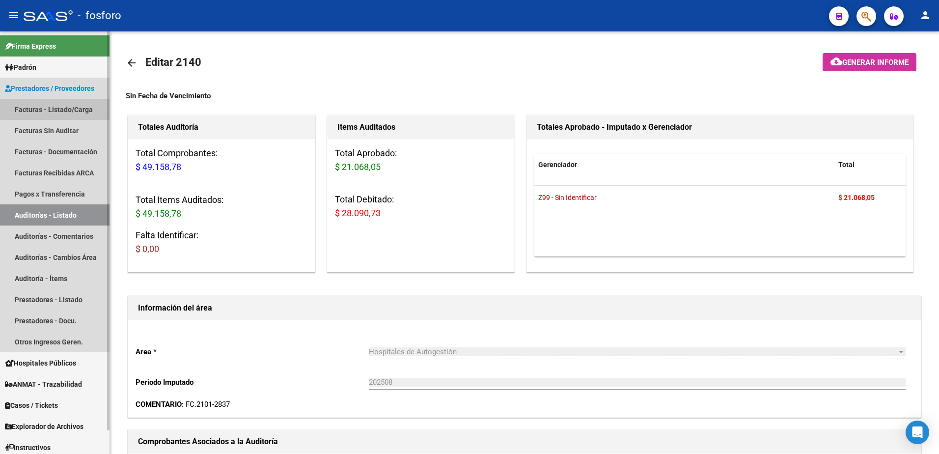
click at [75, 110] on link "Facturas - Listado/Carga" at bounding box center [55, 109] width 110 height 21
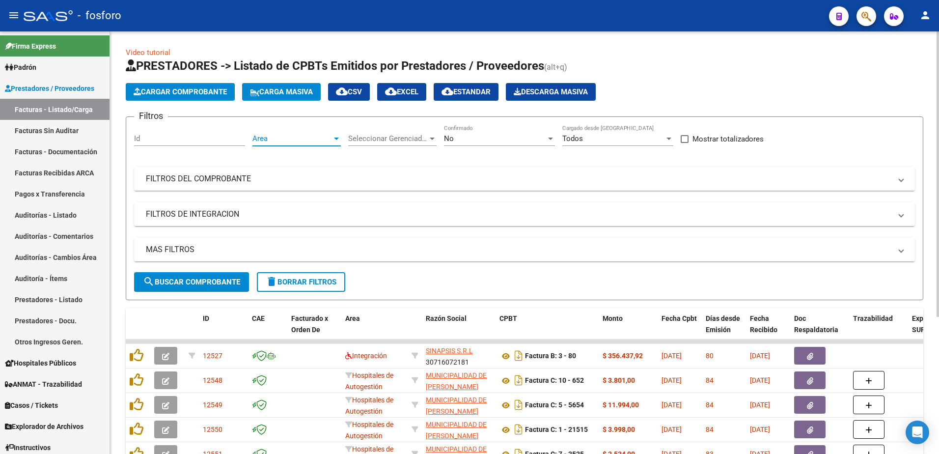
click at [336, 138] on div at bounding box center [336, 139] width 5 height 2
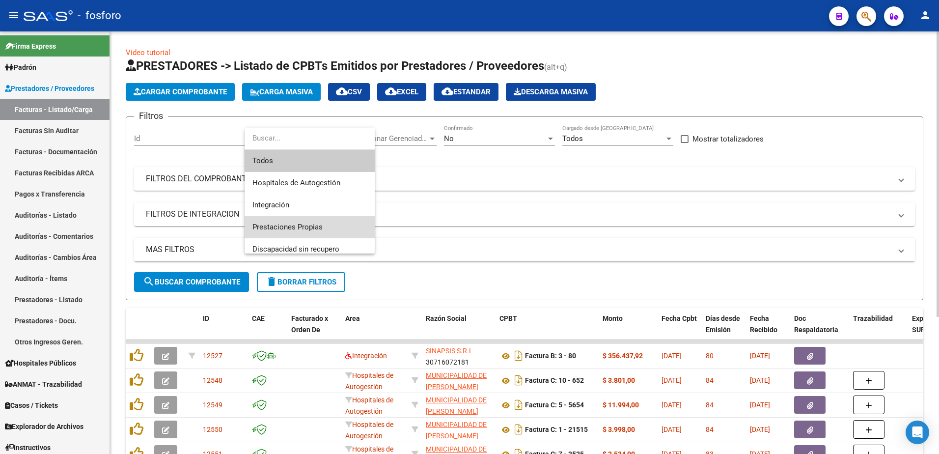
drag, startPoint x: 276, startPoint y: 221, endPoint x: 228, endPoint y: 259, distance: 60.7
click at [272, 225] on span "Prestaciones Propias" at bounding box center [309, 227] width 114 height 22
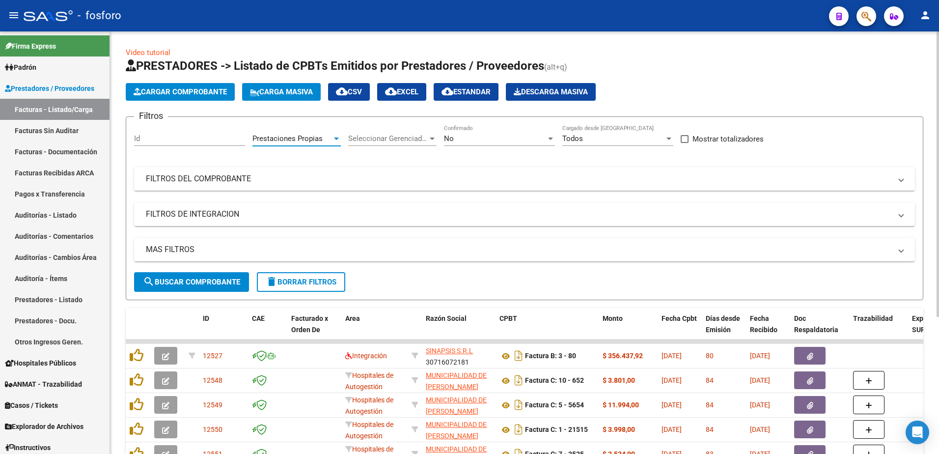
click at [206, 280] on span "search Buscar Comprobante" at bounding box center [191, 281] width 97 height 9
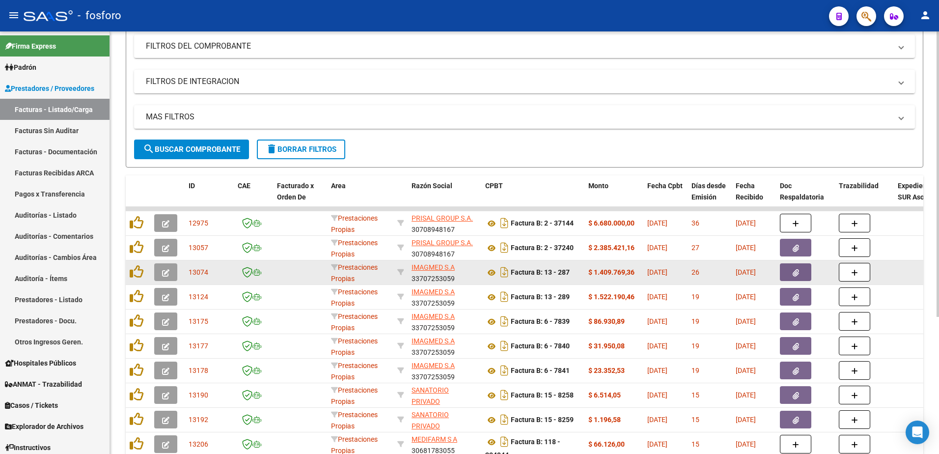
scroll to position [202, 0]
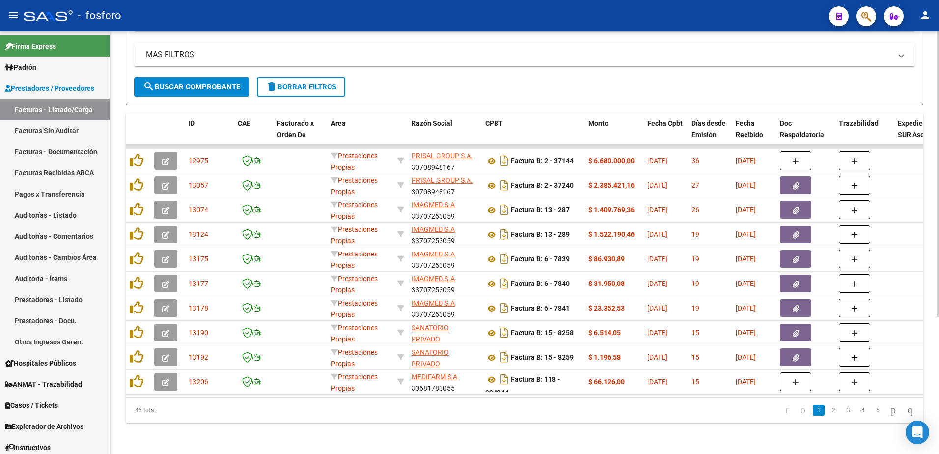
click at [828, 410] on link "2" at bounding box center [834, 410] width 12 height 11
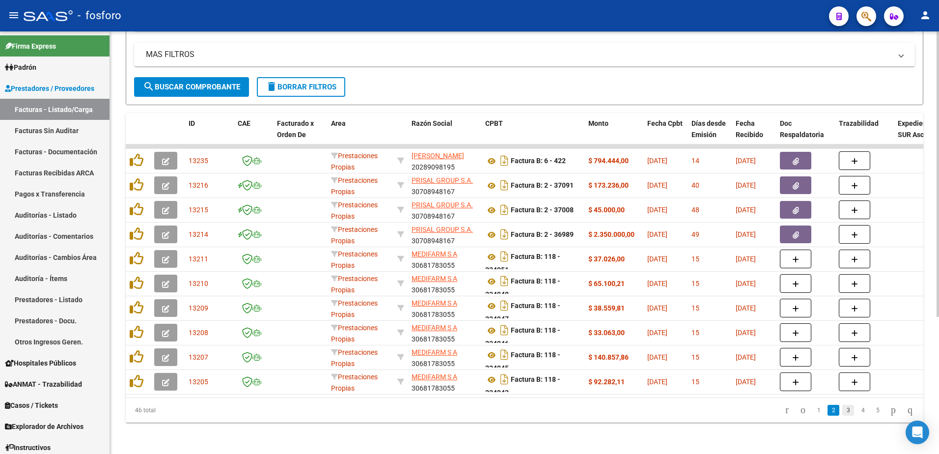
click at [842, 409] on link "3" at bounding box center [848, 410] width 12 height 11
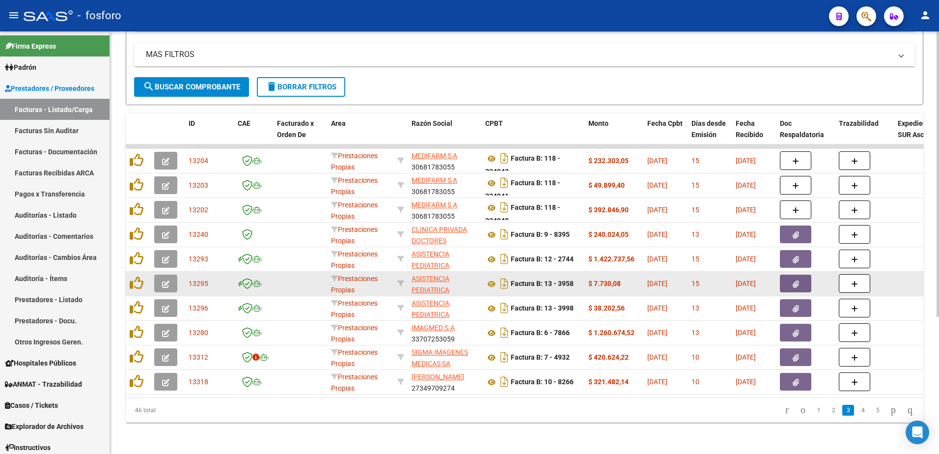
click at [162, 275] on button "button" at bounding box center [165, 284] width 23 height 18
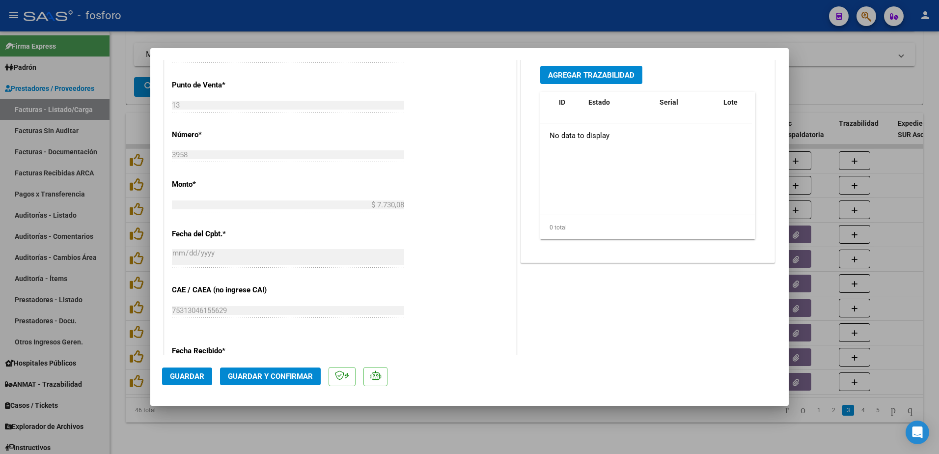
scroll to position [509, 0]
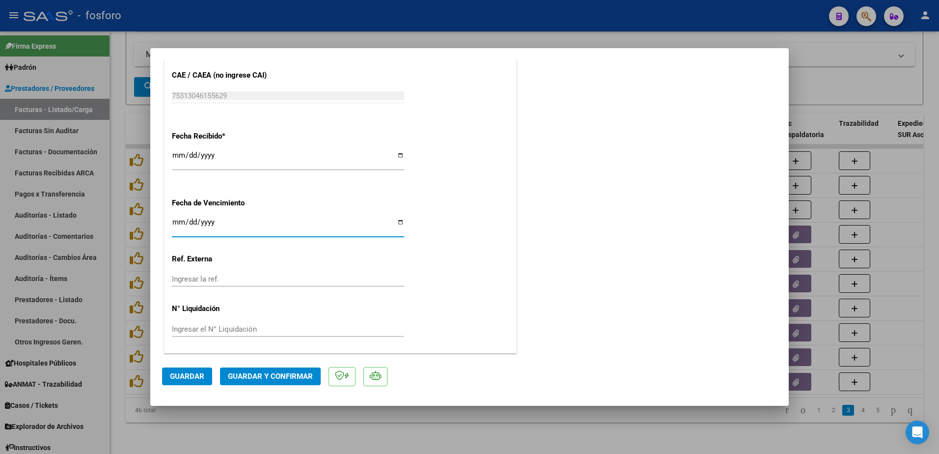
click at [178, 222] on input "Ingresar la fecha" at bounding box center [288, 226] width 232 height 16
type input "[DATE]"
click at [264, 377] on span "Guardar y Confirmar" at bounding box center [270, 376] width 85 height 9
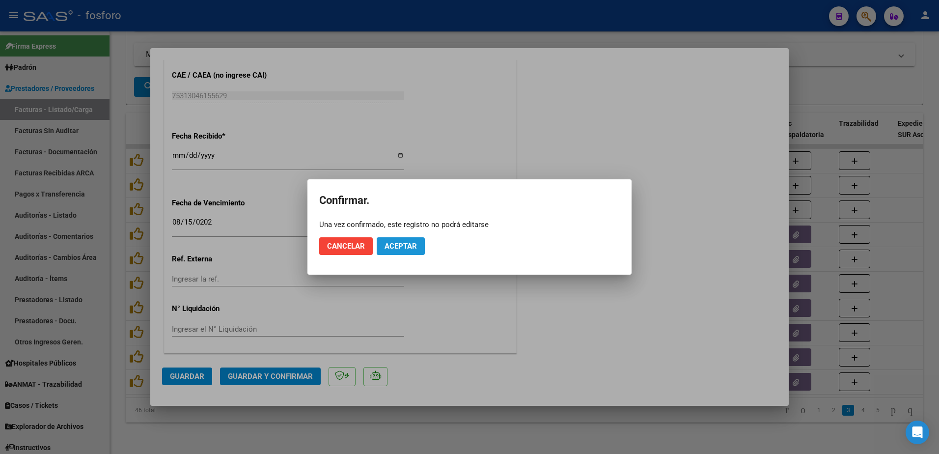
click at [405, 243] on span "Aceptar" at bounding box center [401, 246] width 32 height 9
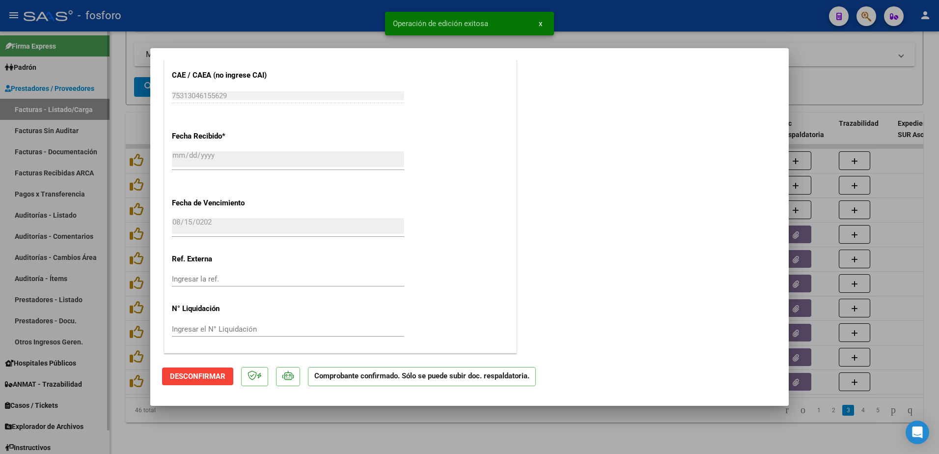
drag, startPoint x: 94, startPoint y: 183, endPoint x: 90, endPoint y: 142, distance: 41.0
click at [94, 182] on div at bounding box center [469, 227] width 939 height 454
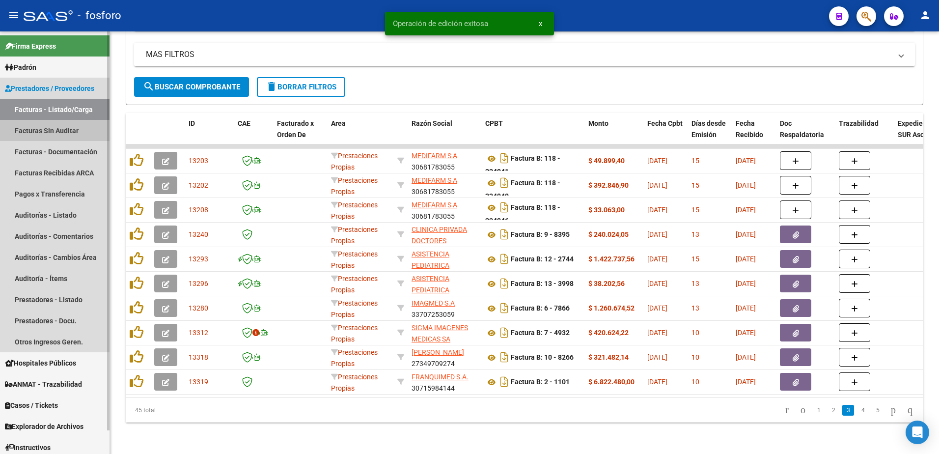
click at [85, 126] on link "Facturas Sin Auditar" at bounding box center [55, 130] width 110 height 21
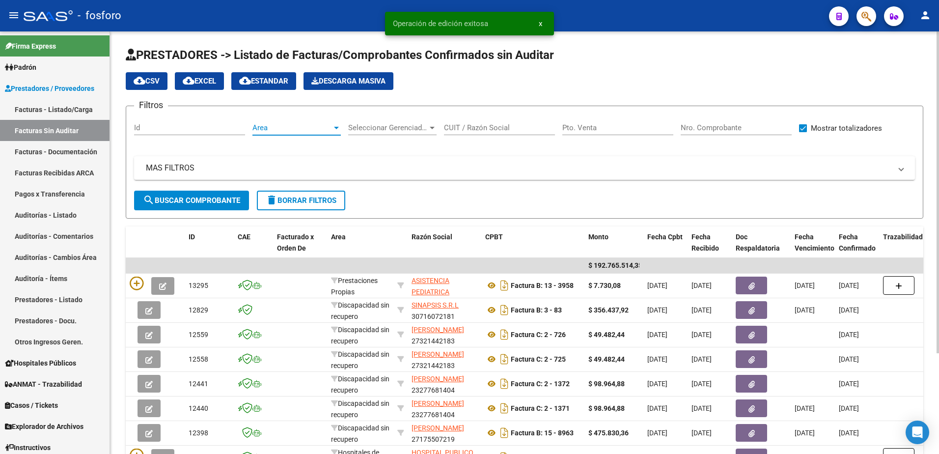
click at [335, 128] on div at bounding box center [336, 128] width 5 height 2
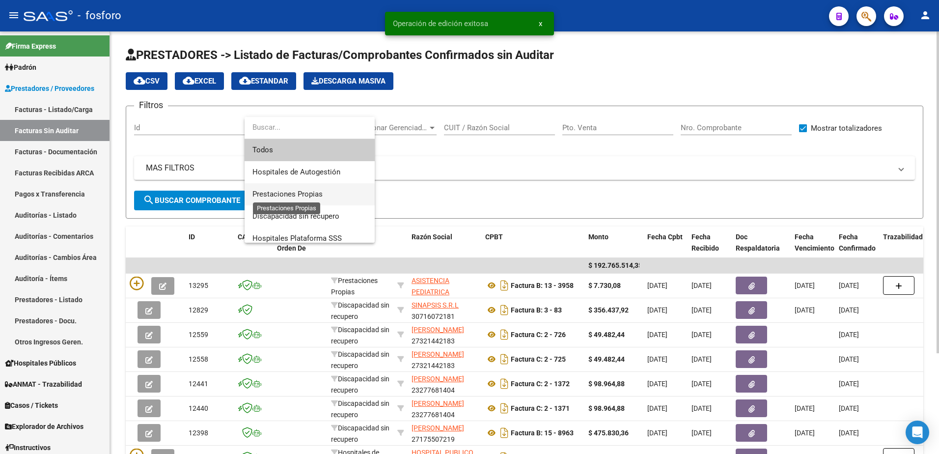
click at [295, 193] on span "Prestaciones Propias" at bounding box center [287, 194] width 70 height 9
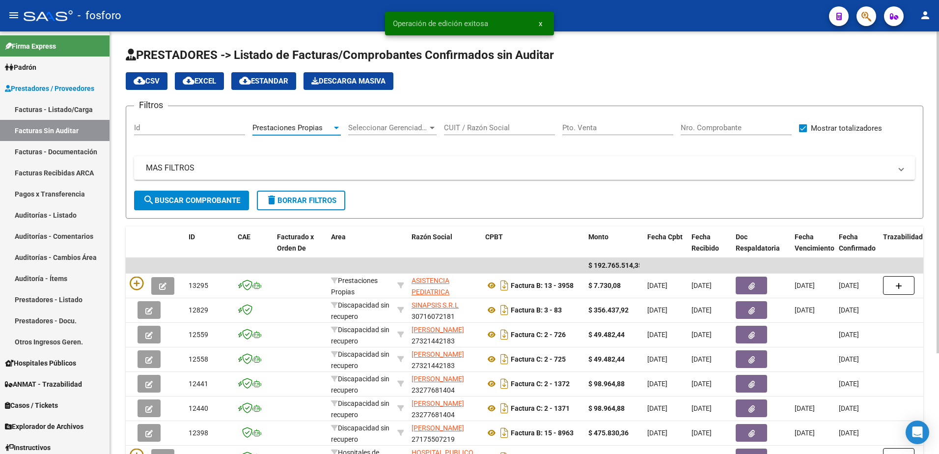
click at [218, 192] on button "search Buscar Comprobante" at bounding box center [191, 201] width 115 height 20
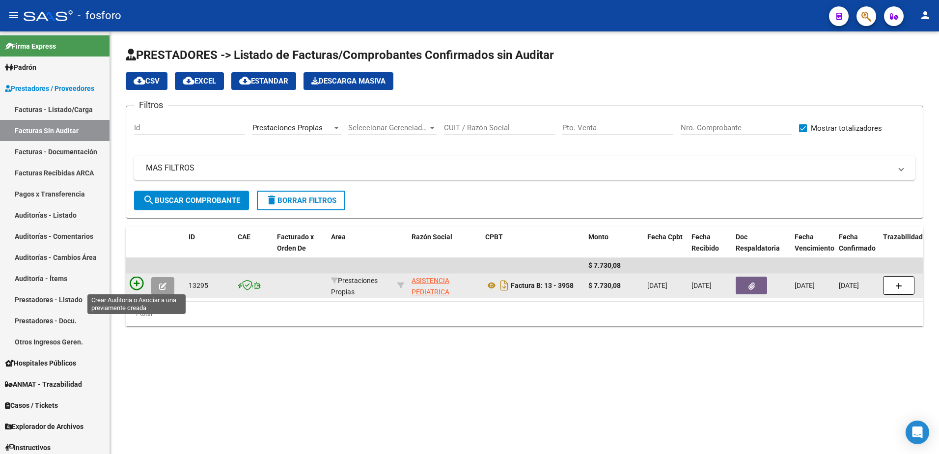
click at [132, 282] on icon at bounding box center [137, 283] width 14 height 14
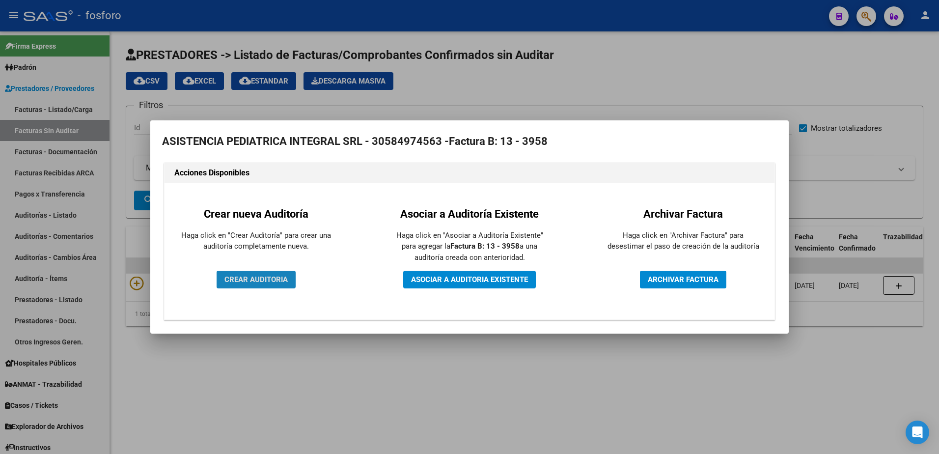
click at [260, 277] on span "CREAR AUDITORIA" at bounding box center [255, 279] width 63 height 9
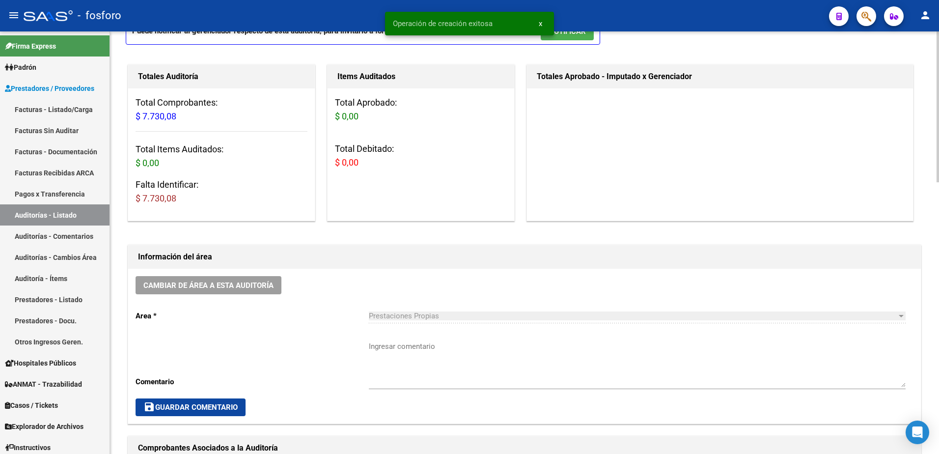
scroll to position [196, 0]
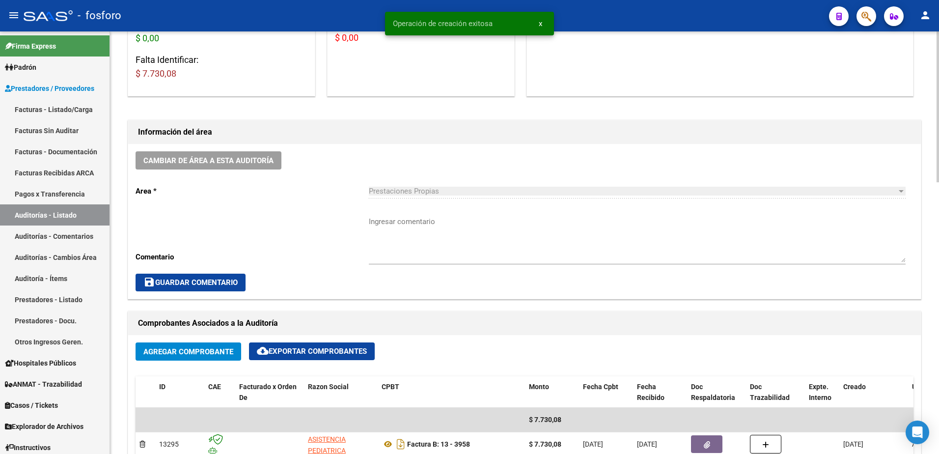
click at [390, 221] on textarea "Ingresar comentario" at bounding box center [637, 239] width 537 height 46
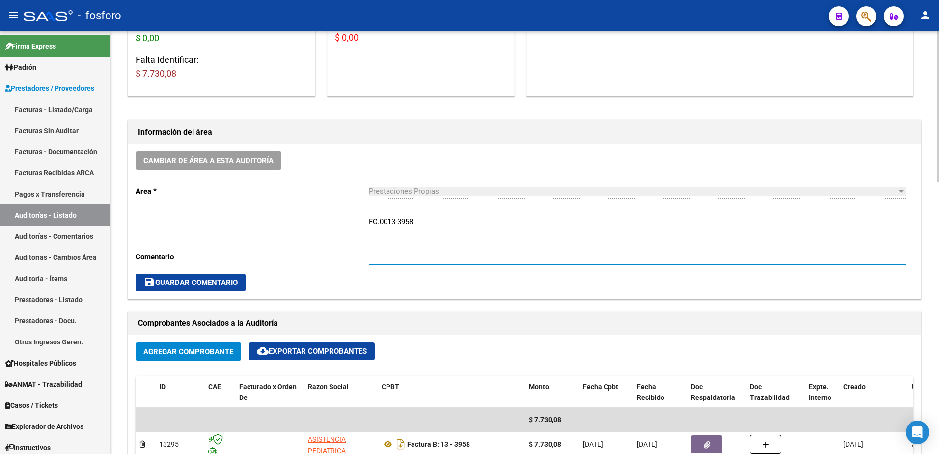
type textarea "FC.0013-3958"
click at [216, 283] on span "save Guardar Comentario" at bounding box center [190, 282] width 94 height 9
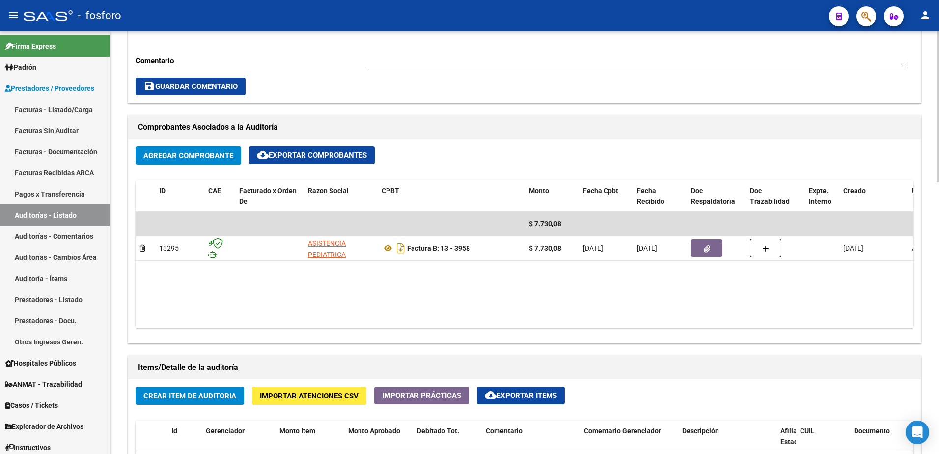
scroll to position [393, 0]
click at [176, 397] on span "Crear Item de Auditoria" at bounding box center [189, 395] width 93 height 9
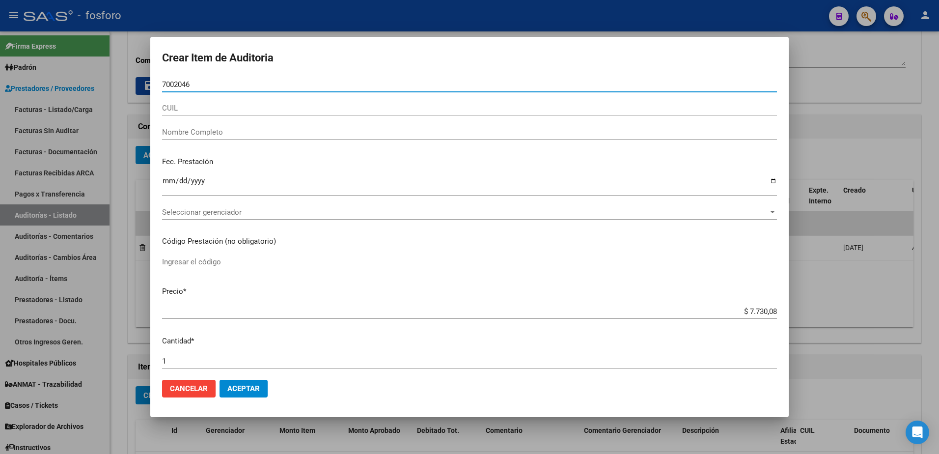
type input "70020465"
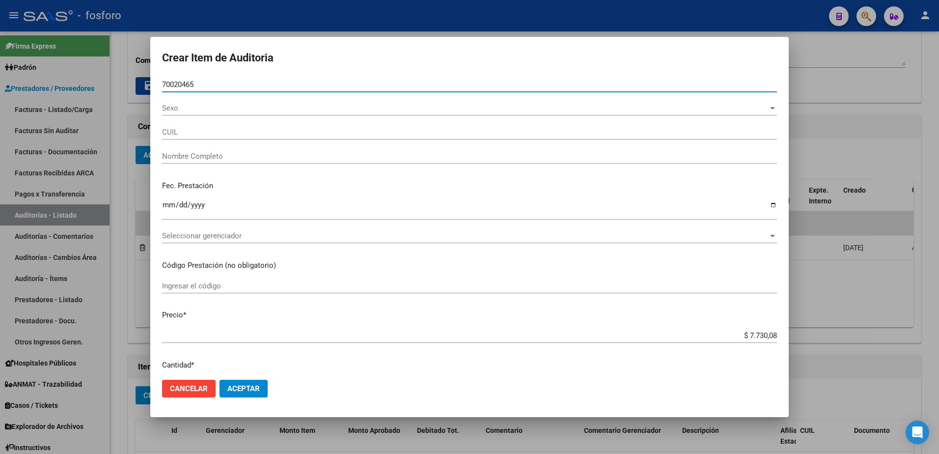
type input "27700204656"
type input "[PERSON_NAME] -"
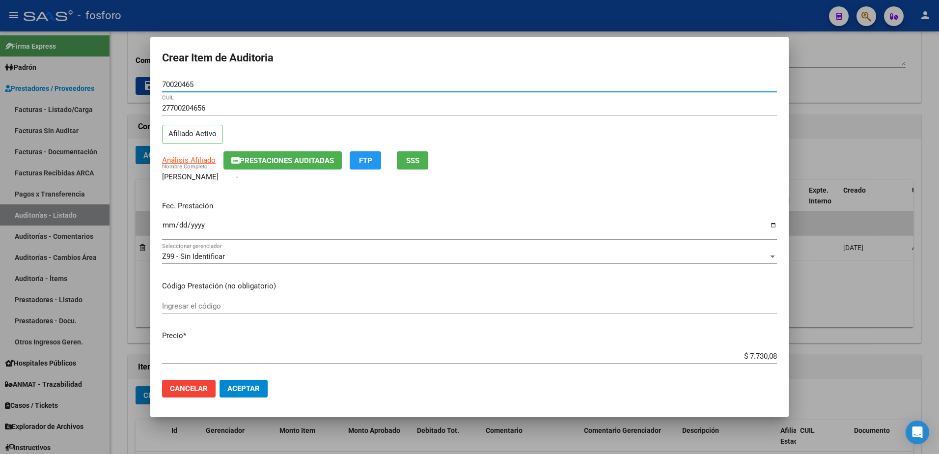
type input "70020465"
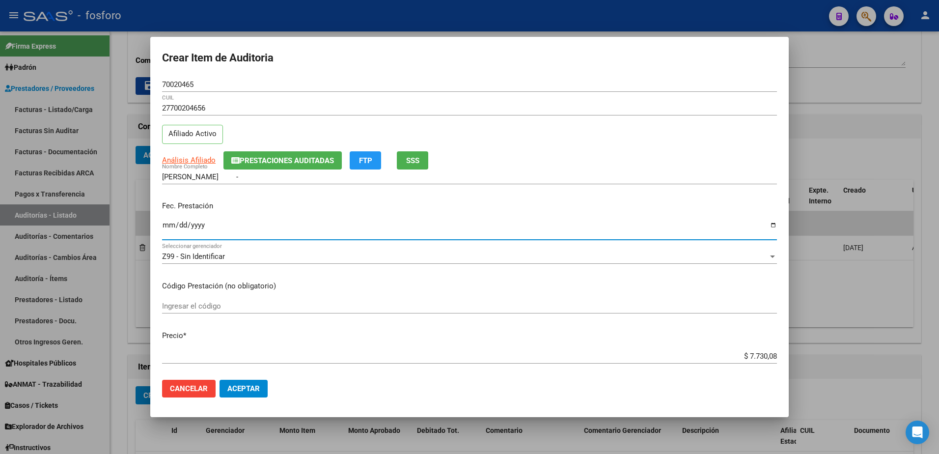
click at [166, 226] on input "Ingresar la fecha" at bounding box center [469, 229] width 615 height 16
type input "[DATE]"
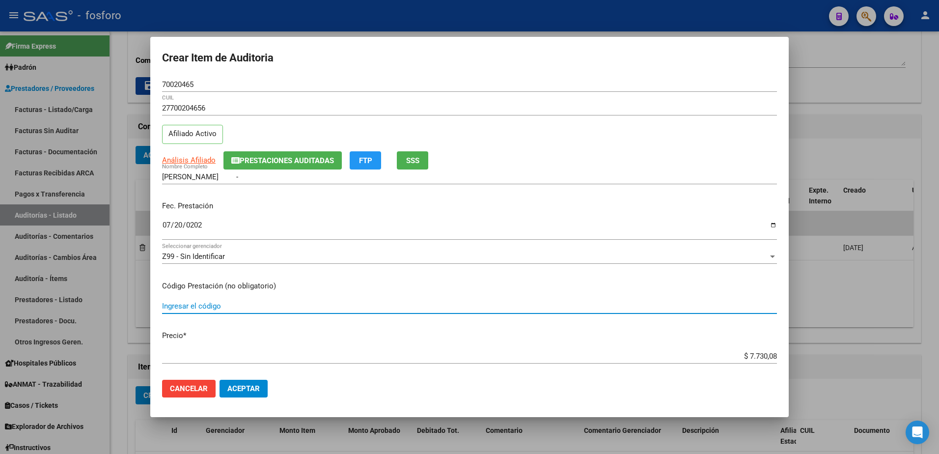
click at [167, 304] on input "Ingresar el código" at bounding box center [469, 306] width 615 height 9
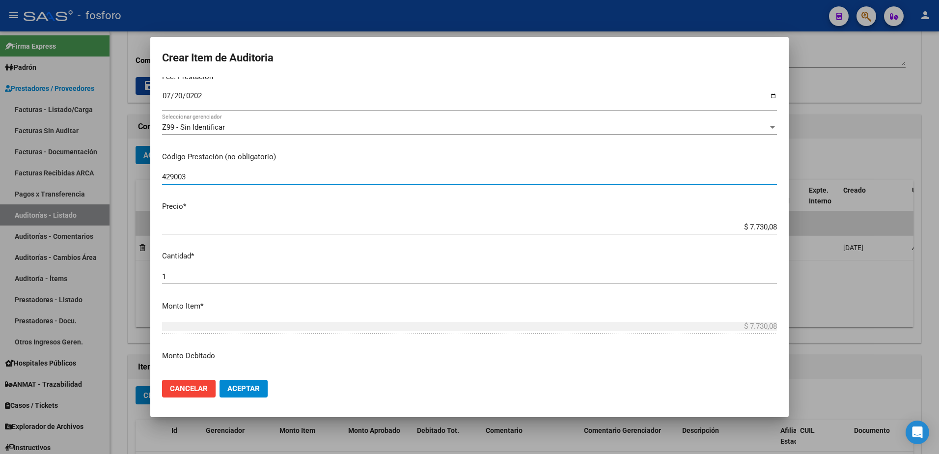
scroll to position [344, 0]
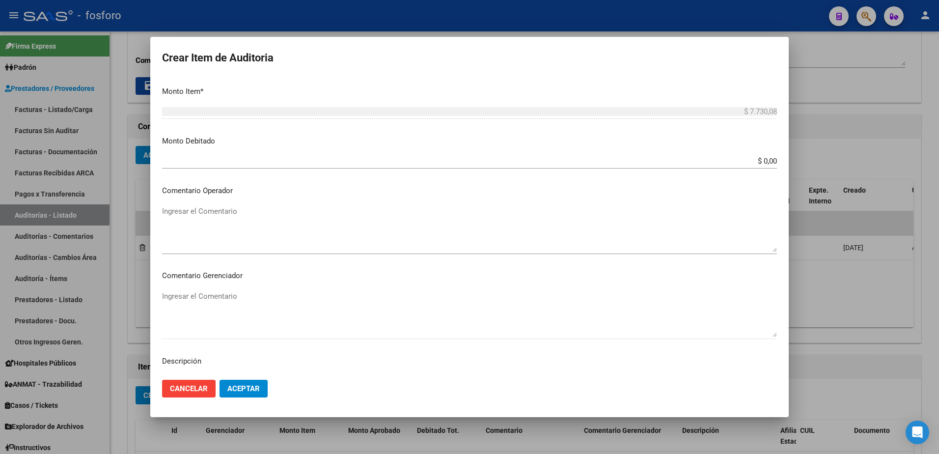
type input "429003"
click at [195, 216] on textarea "Ingresar el Comentario" at bounding box center [469, 229] width 615 height 46
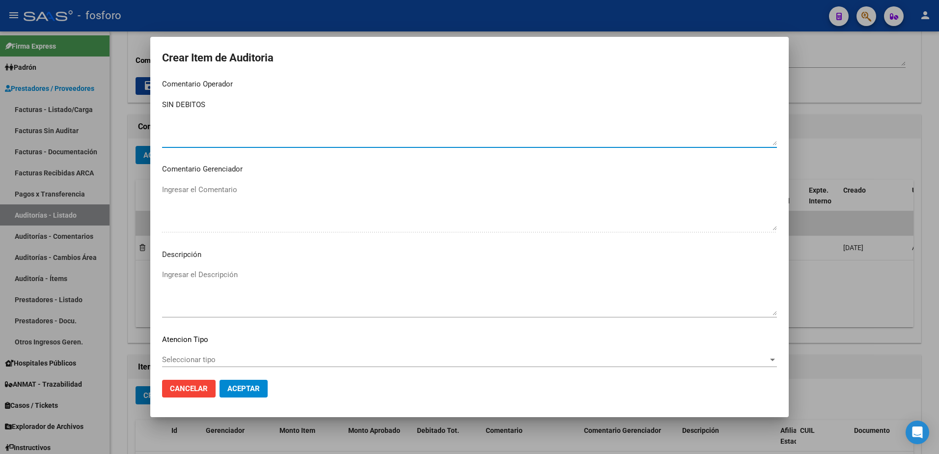
scroll to position [504, 0]
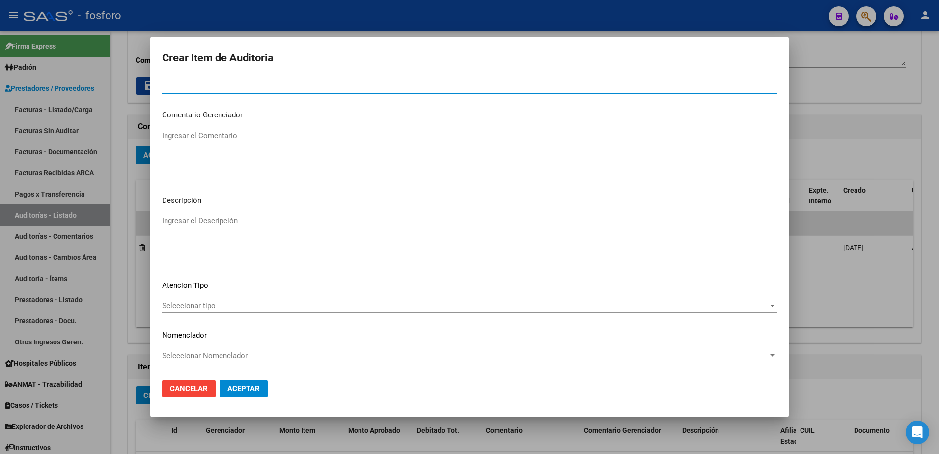
type textarea "SIN DEBITOS"
click at [199, 303] on span "Seleccionar tipo" at bounding box center [465, 305] width 606 height 9
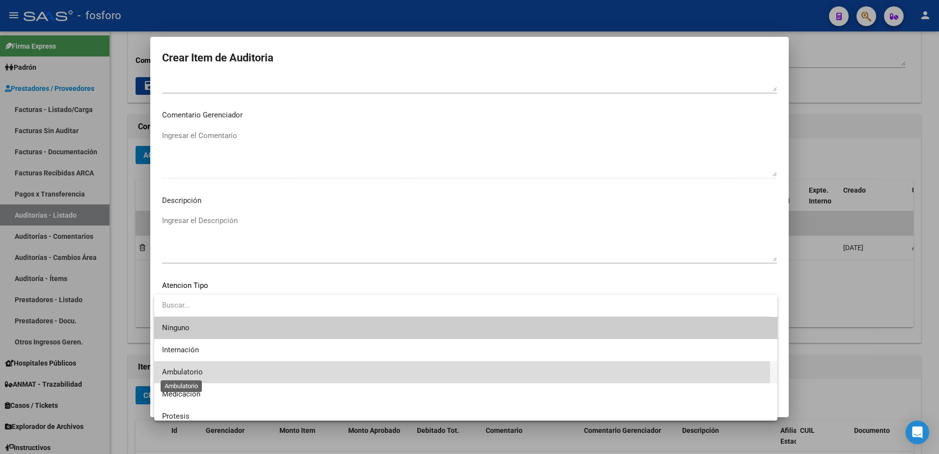
click at [192, 369] on span "Ambulatorio" at bounding box center [182, 371] width 41 height 9
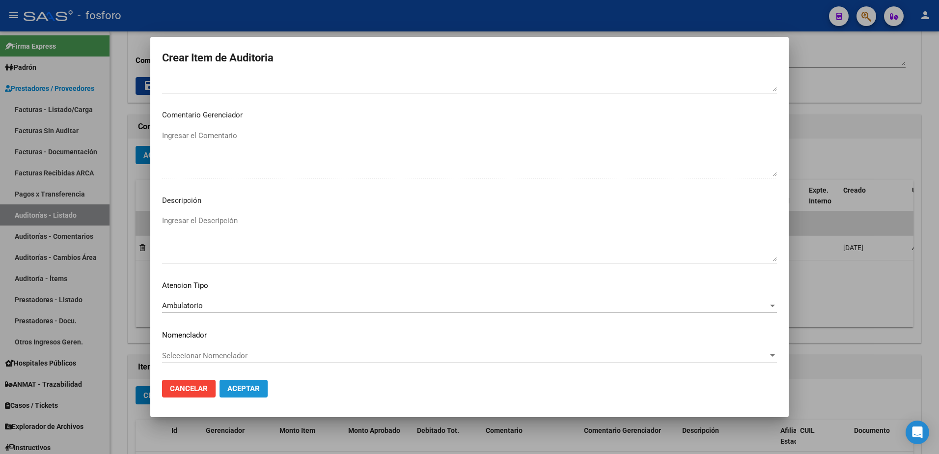
click at [234, 383] on button "Aceptar" at bounding box center [244, 389] width 48 height 18
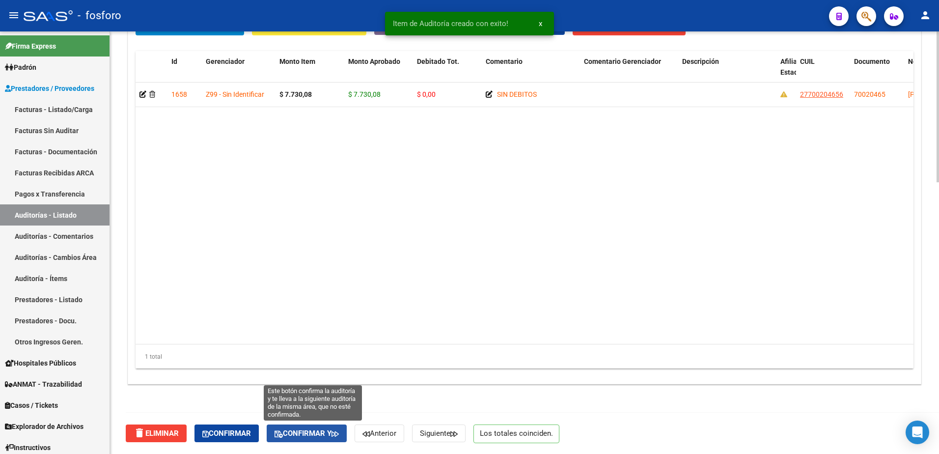
click at [305, 428] on button "Confirmar y" at bounding box center [307, 433] width 80 height 18
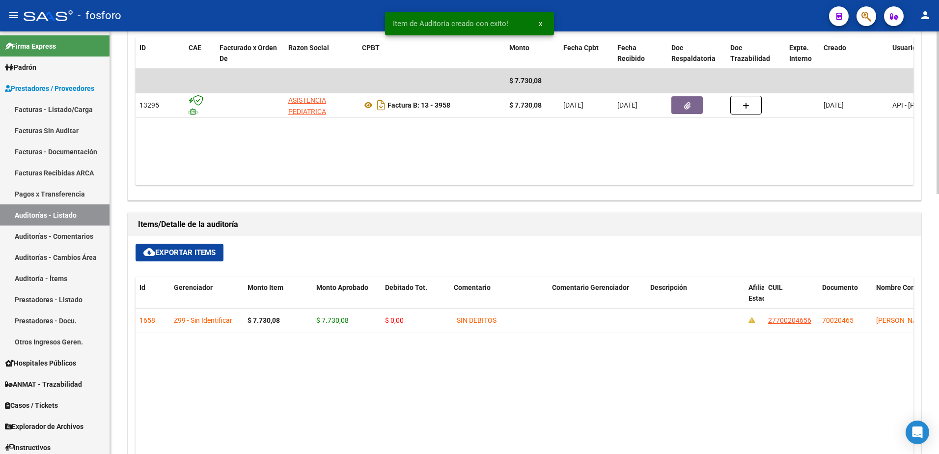
type input "202508"
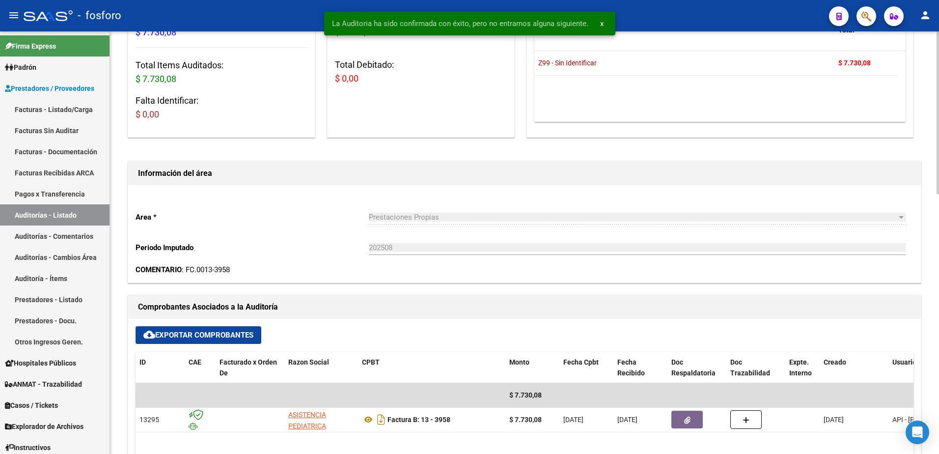
scroll to position [0, 0]
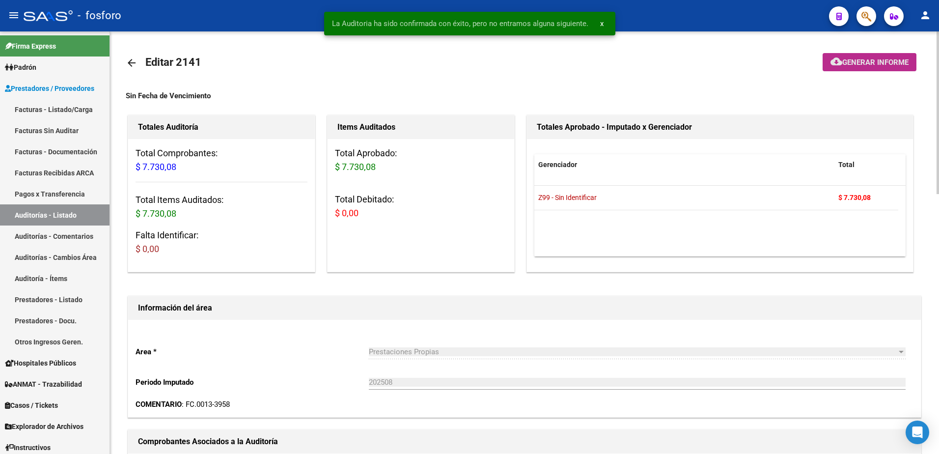
click at [873, 56] on button "cloud_download Generar informe" at bounding box center [870, 62] width 94 height 18
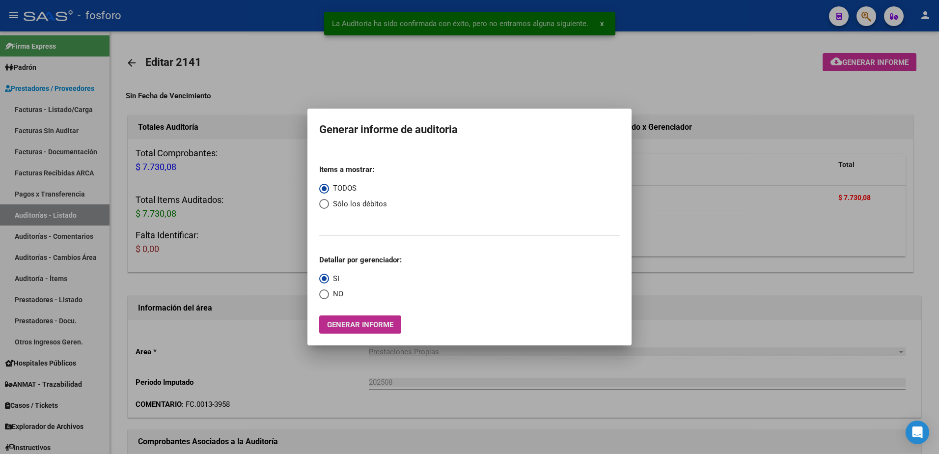
click at [367, 329] on button "Generar informe" at bounding box center [360, 324] width 82 height 18
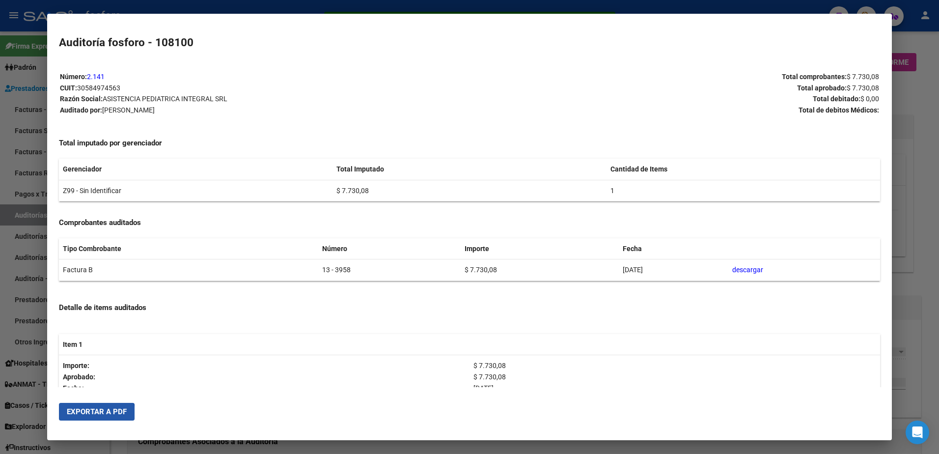
click at [83, 417] on button "Exportar a PDF" at bounding box center [97, 412] width 76 height 18
click at [899, 164] on div at bounding box center [469, 227] width 939 height 454
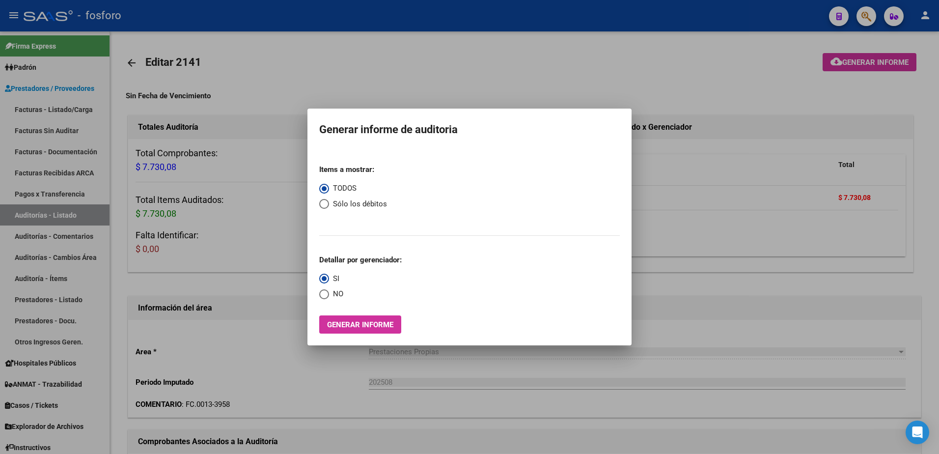
click at [899, 157] on div at bounding box center [469, 227] width 939 height 454
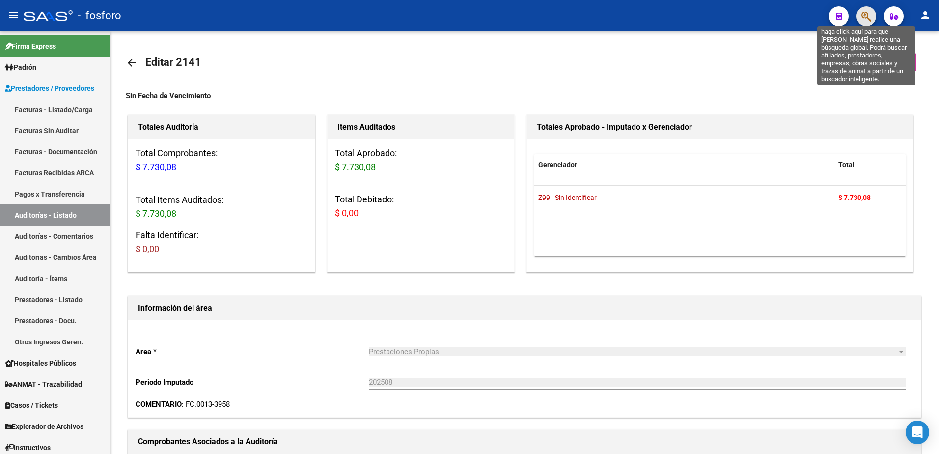
click at [870, 15] on icon "button" at bounding box center [866, 16] width 10 height 11
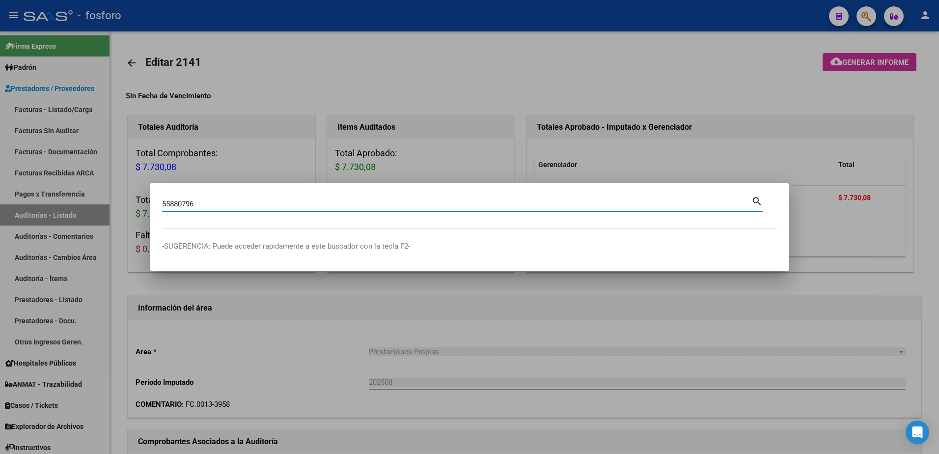
type input "55880796"
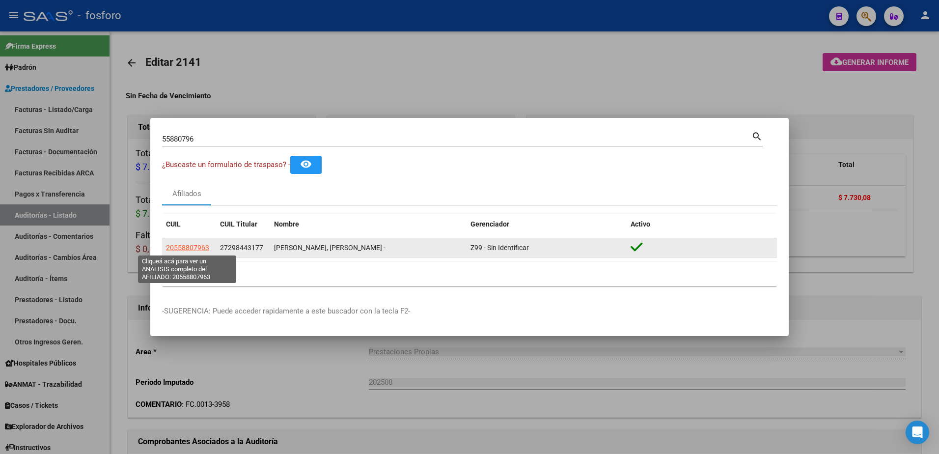
click at [178, 247] on span "20558807963" at bounding box center [187, 248] width 43 height 8
type textarea "20558807963"
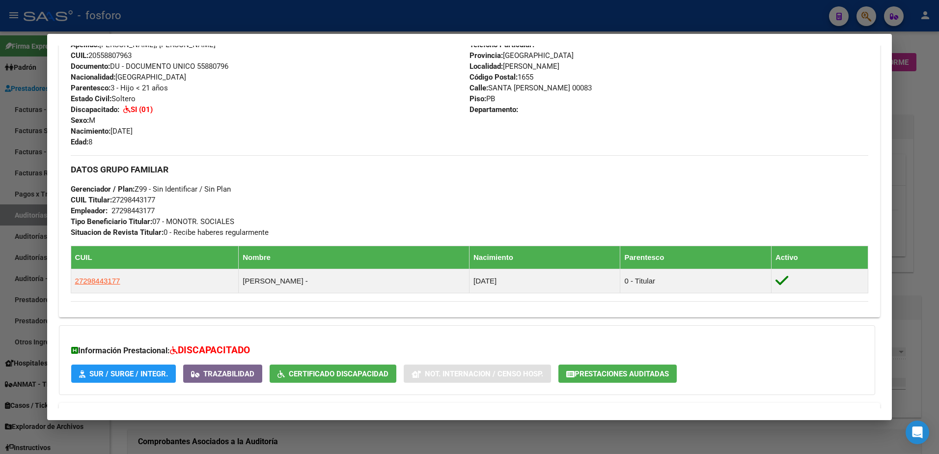
scroll to position [414, 0]
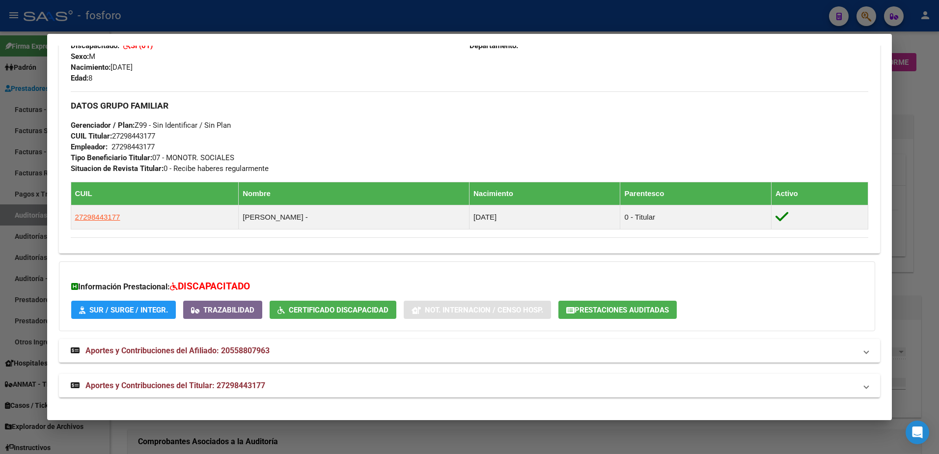
click at [42, 272] on div at bounding box center [469, 227] width 939 height 454
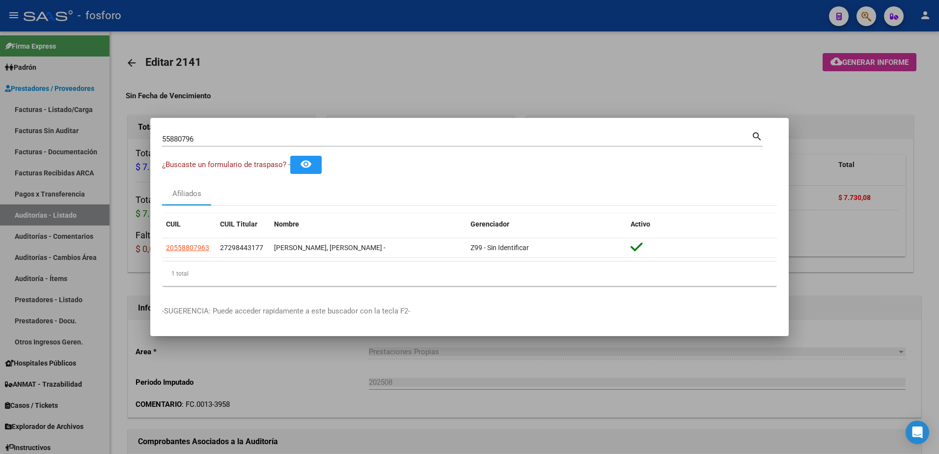
click at [325, 369] on div at bounding box center [469, 227] width 939 height 454
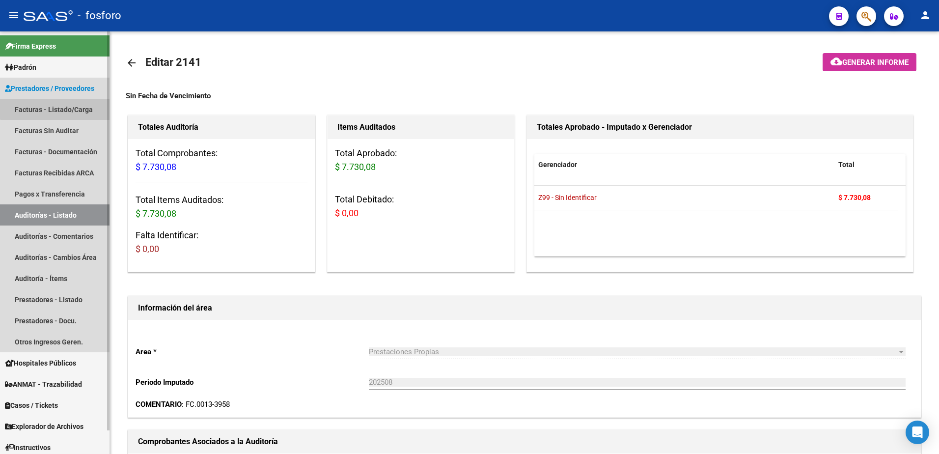
click at [64, 106] on link "Facturas - Listado/Carga" at bounding box center [55, 109] width 110 height 21
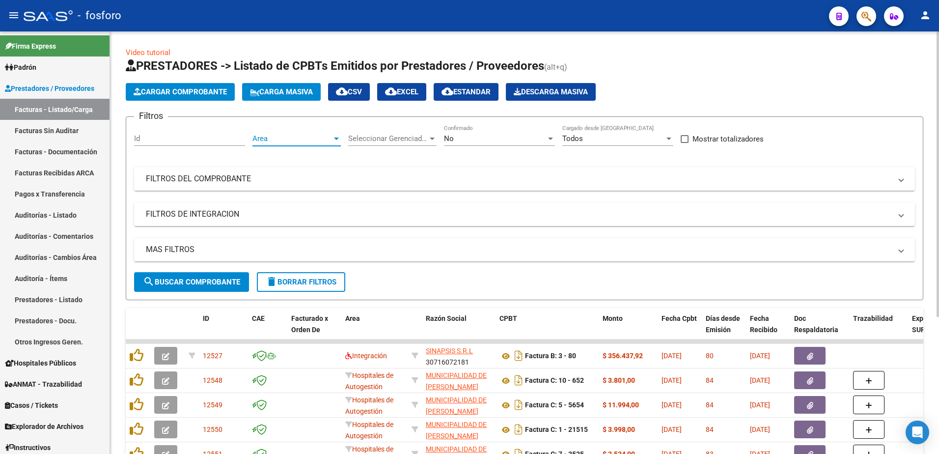
click at [337, 139] on div at bounding box center [336, 139] width 5 height 2
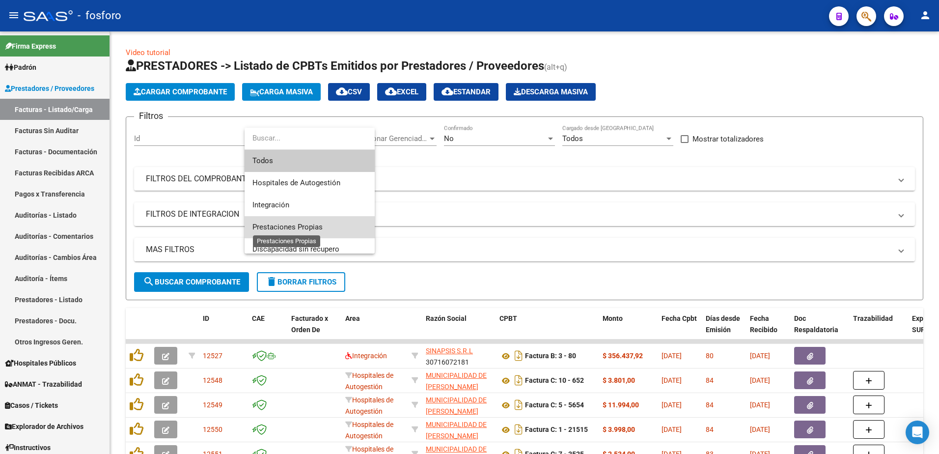
drag, startPoint x: 321, startPoint y: 223, endPoint x: 283, endPoint y: 243, distance: 42.4
click at [320, 224] on span "Prestaciones Propias" at bounding box center [287, 226] width 70 height 9
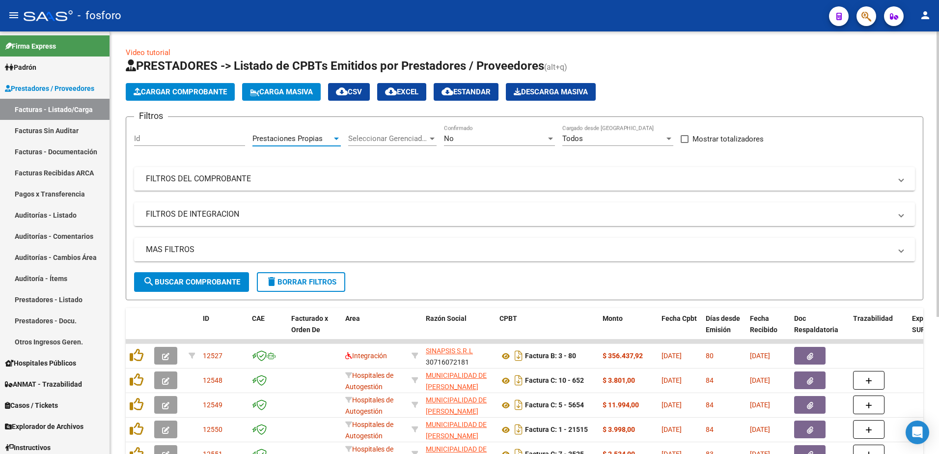
click at [211, 277] on span "search Buscar Comprobante" at bounding box center [191, 281] width 97 height 9
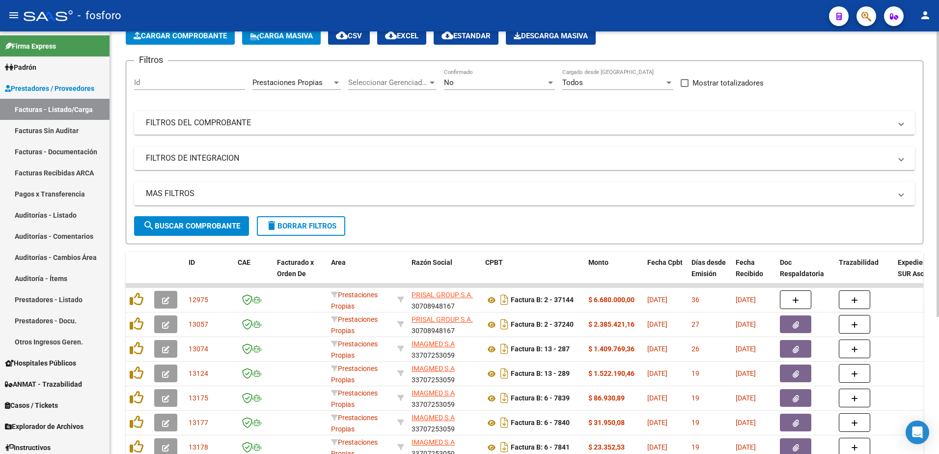
scroll to position [202, 0]
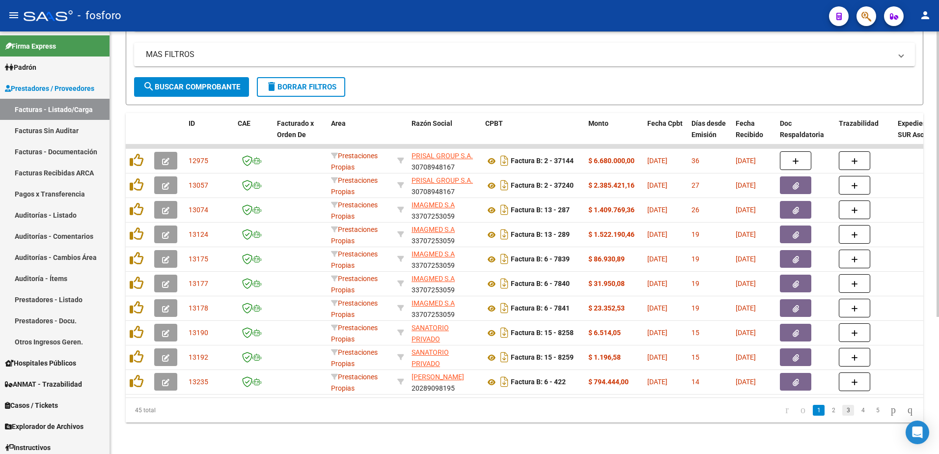
click at [842, 407] on link "3" at bounding box center [848, 410] width 12 height 11
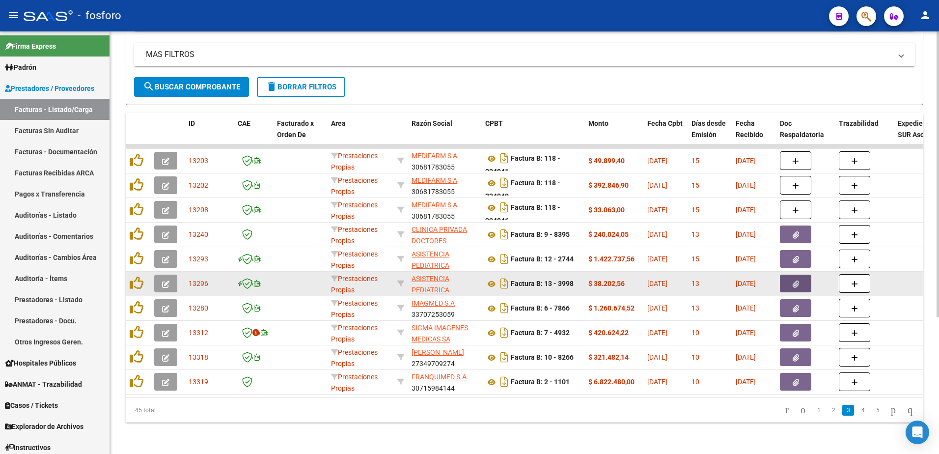
click at [791, 282] on button "button" at bounding box center [795, 284] width 31 height 18
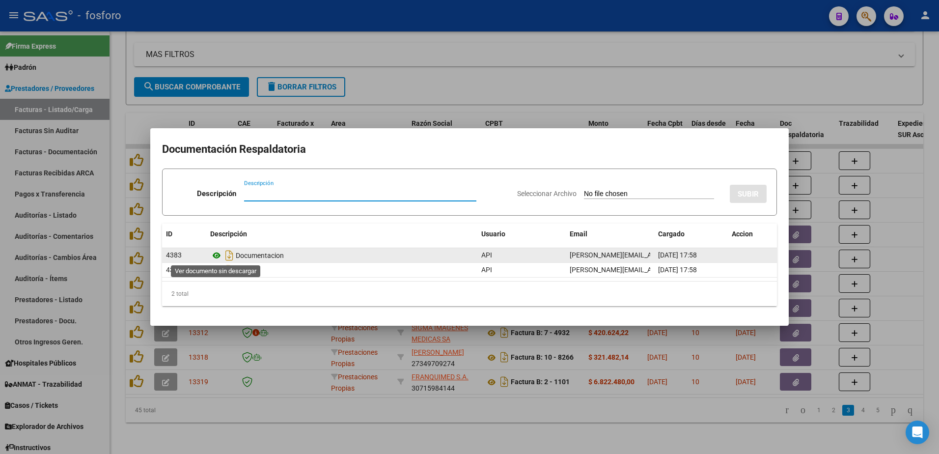
click at [216, 257] on icon at bounding box center [216, 255] width 13 height 12
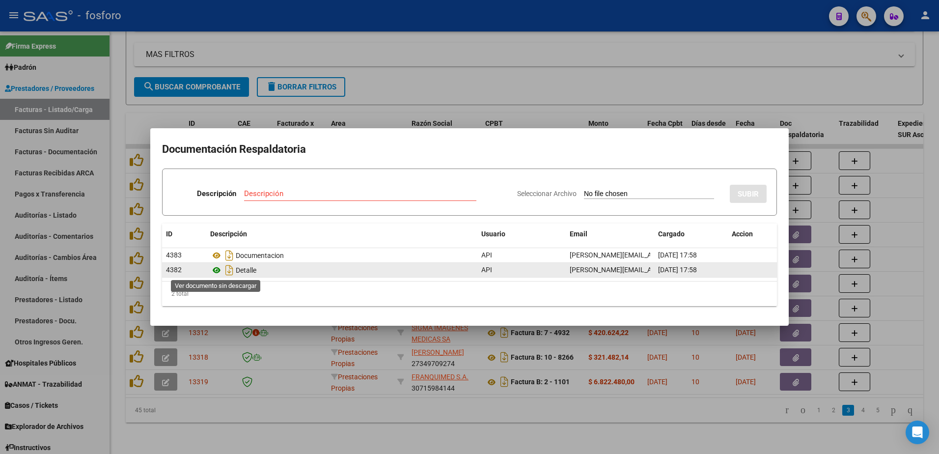
click at [217, 271] on icon at bounding box center [216, 270] width 13 height 12
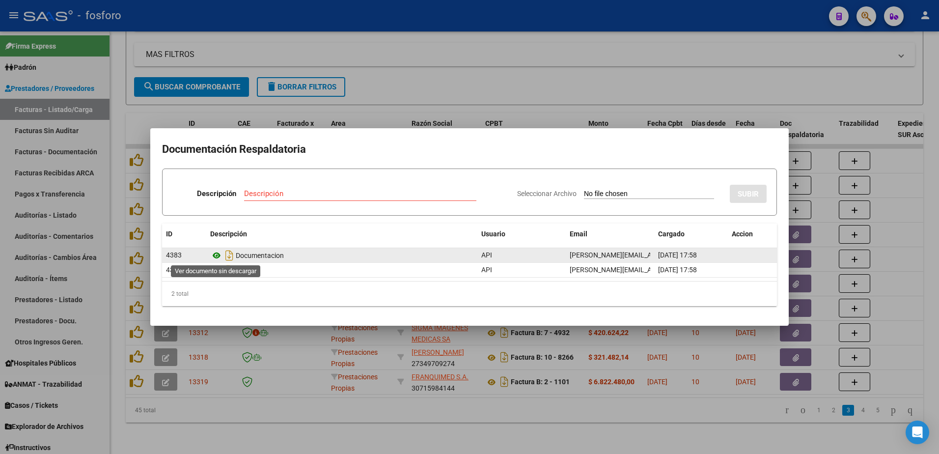
click at [214, 256] on icon at bounding box center [216, 255] width 13 height 12
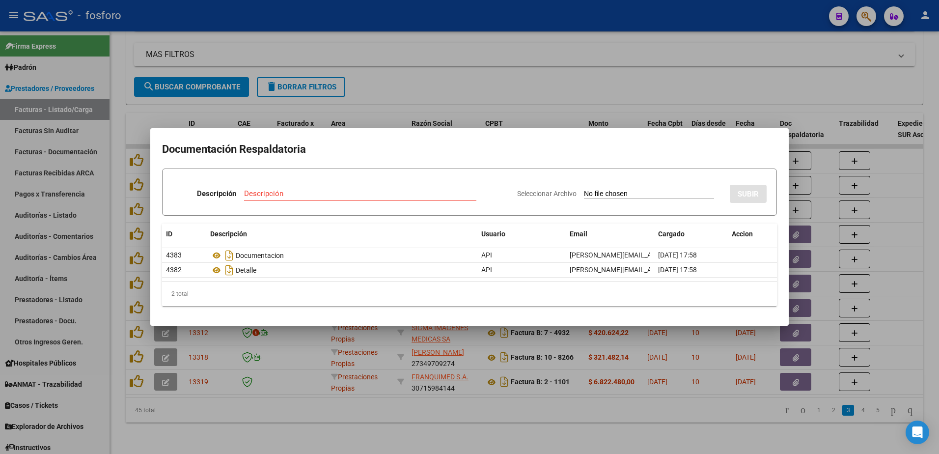
click at [148, 239] on div at bounding box center [469, 227] width 939 height 454
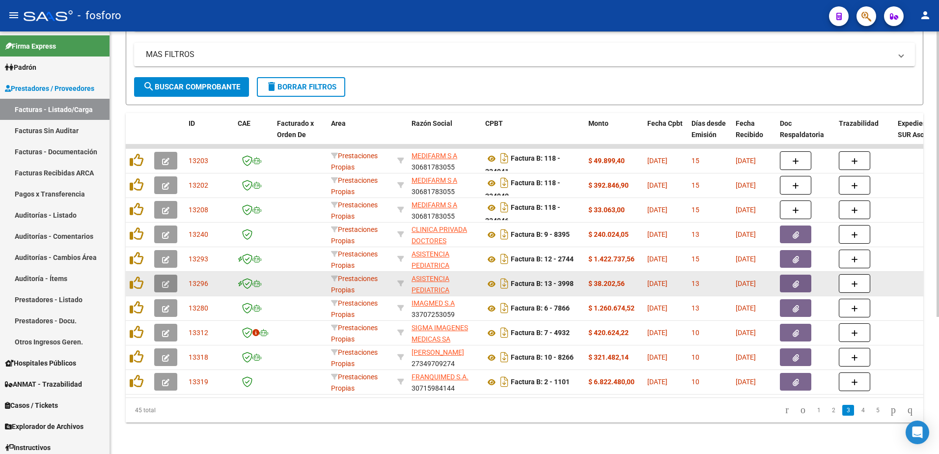
click at [163, 280] on icon "button" at bounding box center [165, 283] width 7 height 7
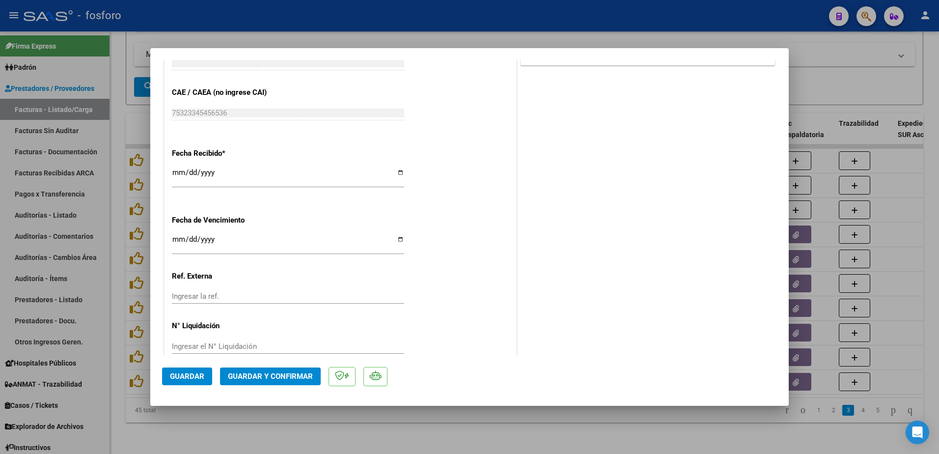
scroll to position [509, 0]
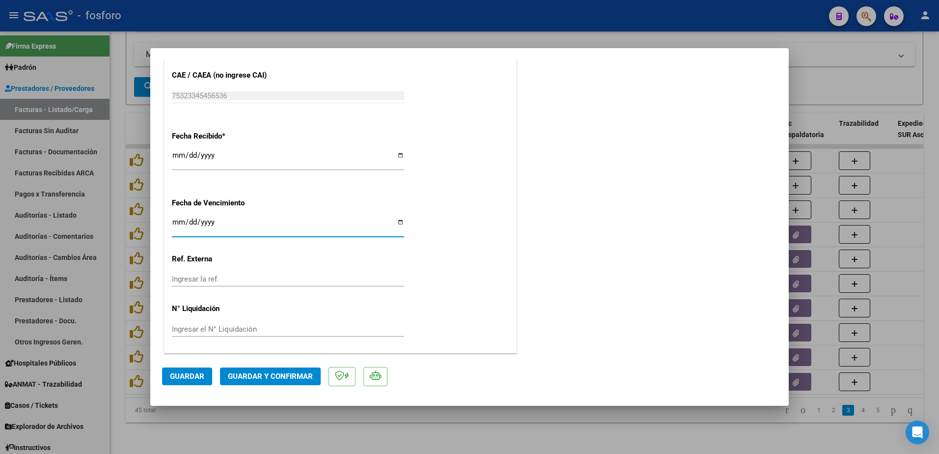
click at [177, 222] on input "Ingresar la fecha" at bounding box center [288, 226] width 232 height 16
type input "[DATE]"
click at [249, 377] on span "Guardar y Confirmar" at bounding box center [270, 376] width 85 height 9
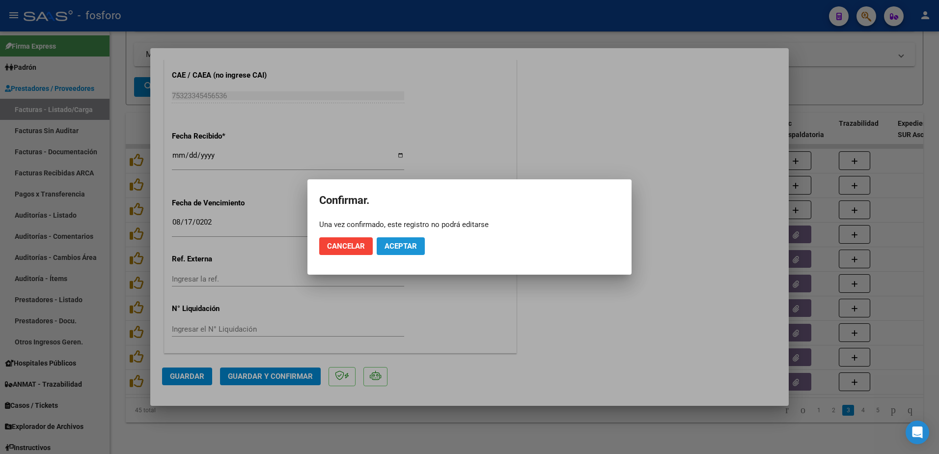
click at [396, 242] on span "Aceptar" at bounding box center [401, 246] width 32 height 9
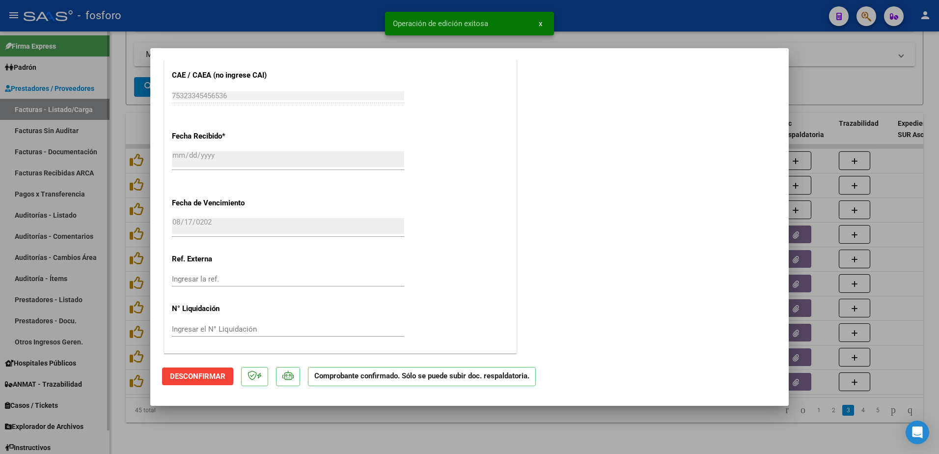
drag, startPoint x: 83, startPoint y: 168, endPoint x: 84, endPoint y: 141, distance: 27.5
click at [87, 164] on div at bounding box center [469, 227] width 939 height 454
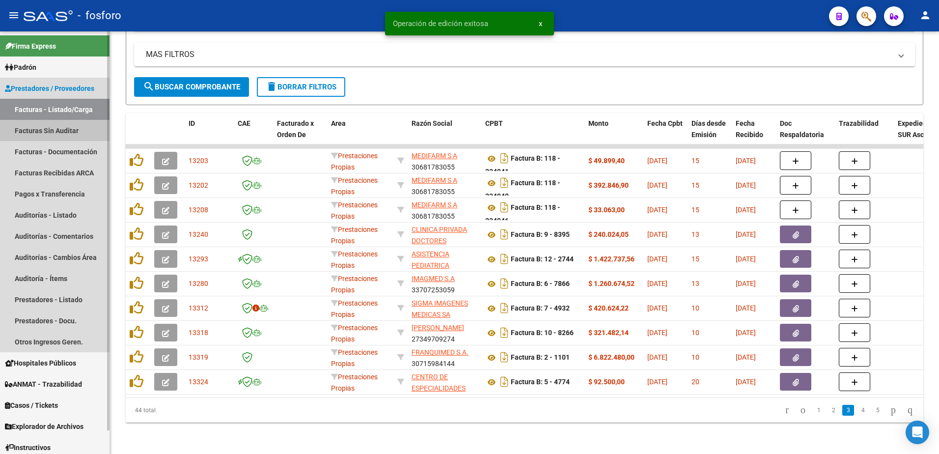
click at [84, 132] on link "Facturas Sin Auditar" at bounding box center [55, 130] width 110 height 21
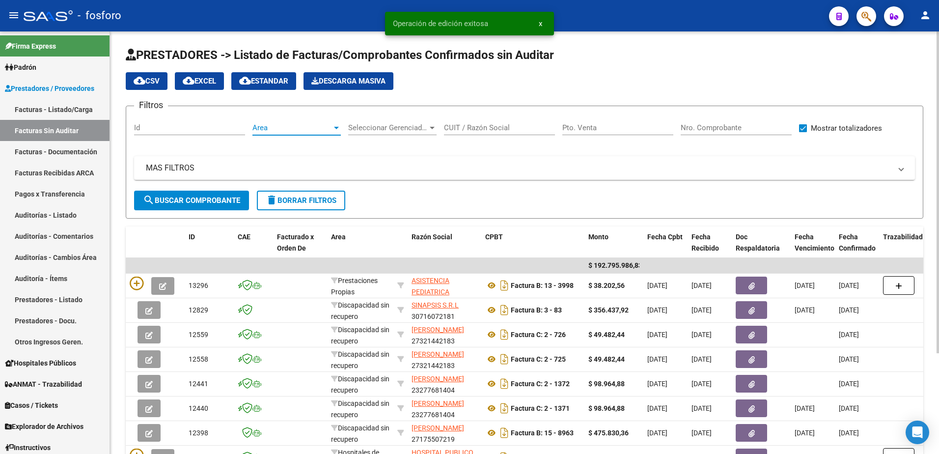
click at [337, 129] on div at bounding box center [336, 128] width 5 height 2
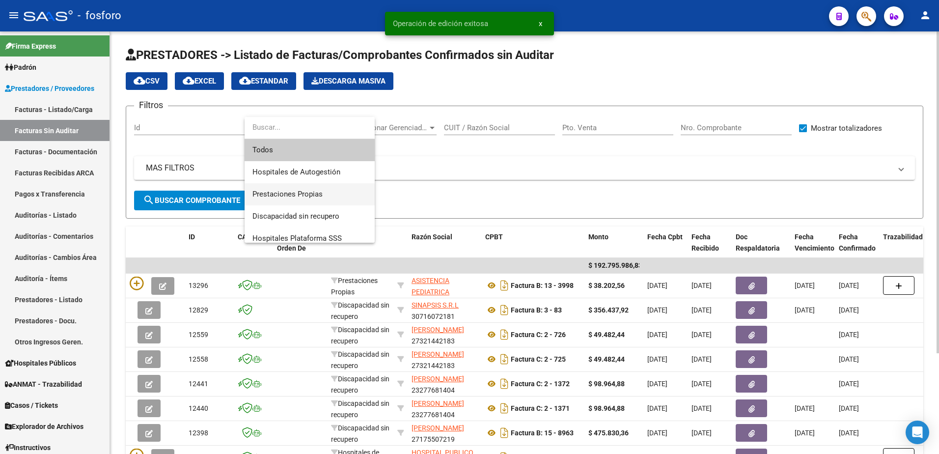
drag, startPoint x: 316, startPoint y: 188, endPoint x: 296, endPoint y: 195, distance: 21.6
click at [307, 191] on span "Prestaciones Propias" at bounding box center [309, 194] width 114 height 22
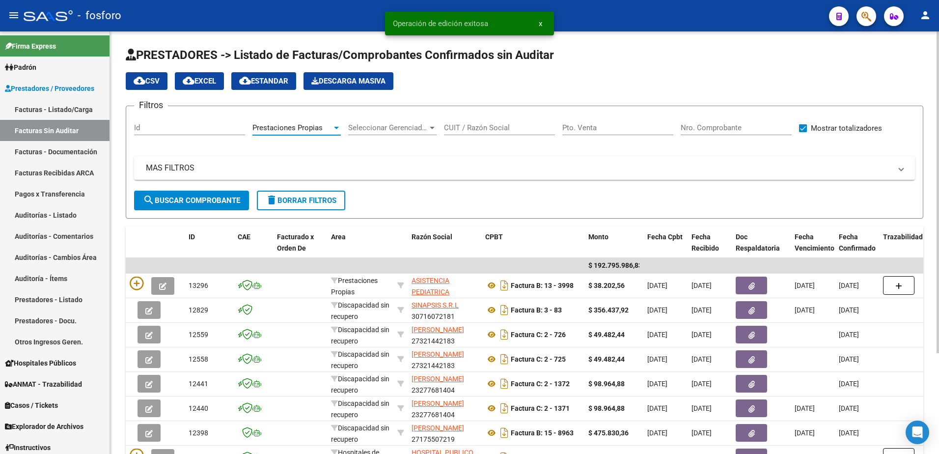
click at [214, 198] on span "search Buscar Comprobante" at bounding box center [191, 200] width 97 height 9
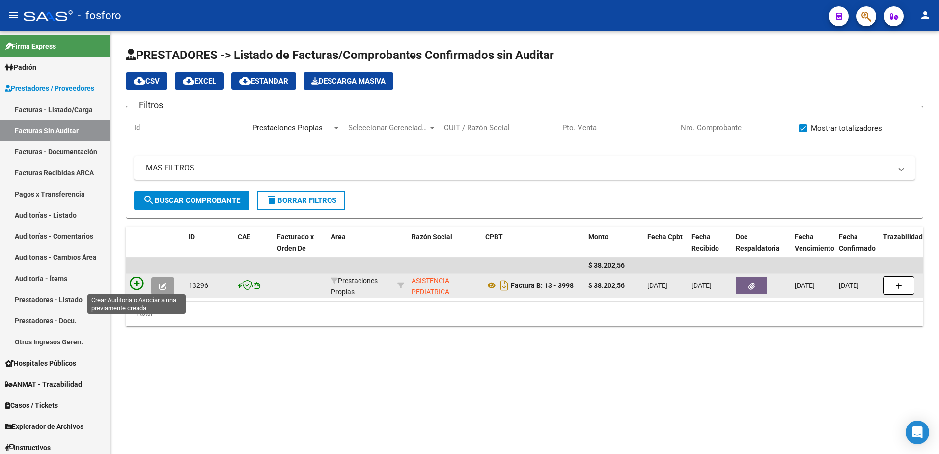
click at [141, 278] on icon at bounding box center [137, 283] width 14 height 14
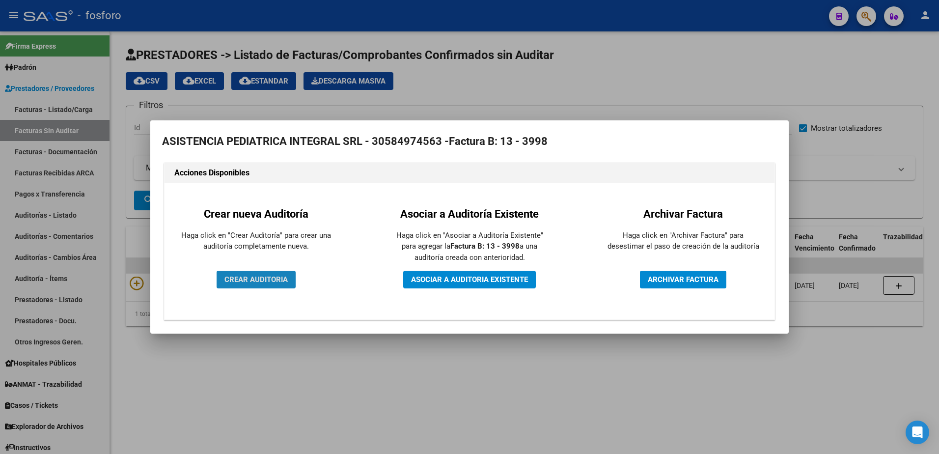
click at [234, 275] on button "CREAR AUDITORIA" at bounding box center [256, 280] width 79 height 18
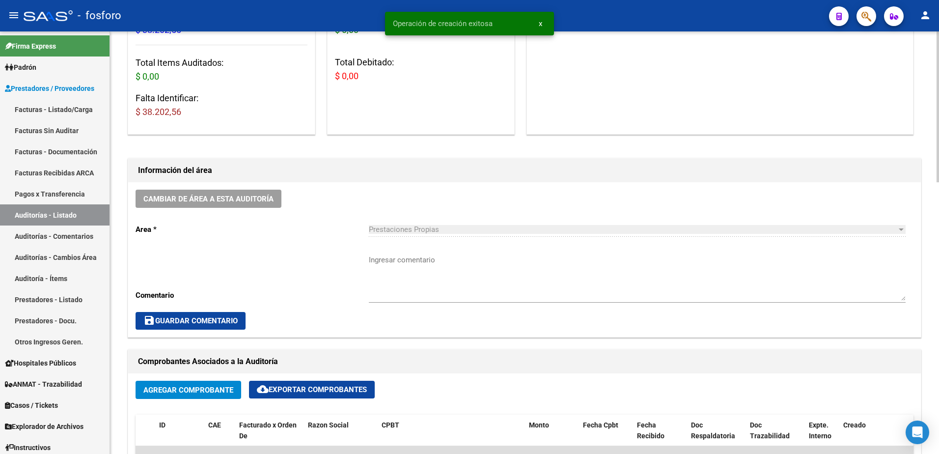
scroll to position [246, 0]
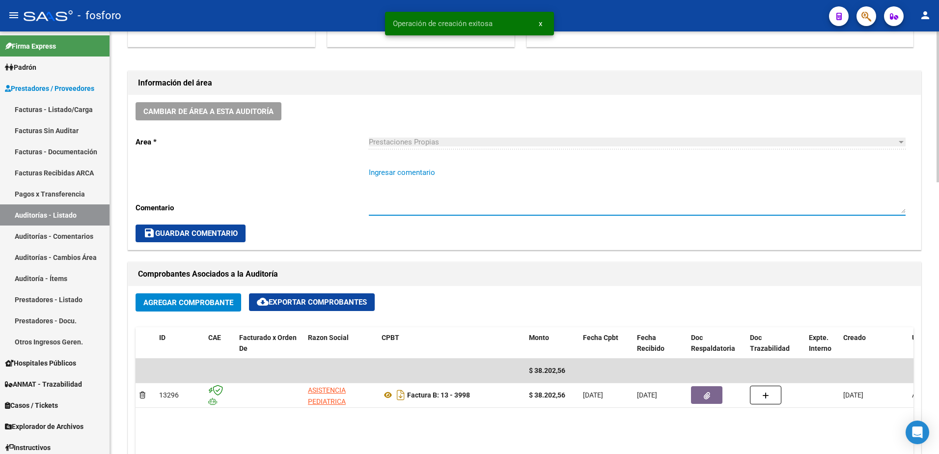
click at [381, 172] on textarea "Ingresar comentario" at bounding box center [637, 190] width 537 height 46
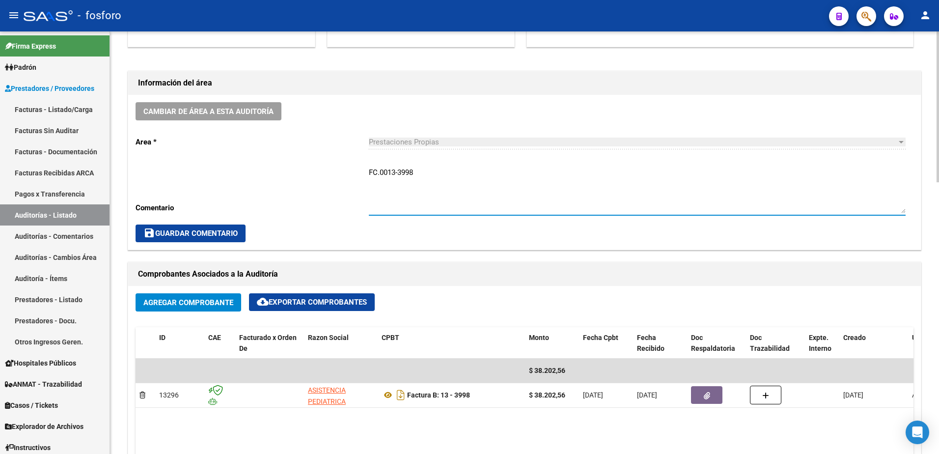
type textarea "FC.0013-3998"
click at [224, 225] on button "save Guardar Comentario" at bounding box center [191, 233] width 110 height 18
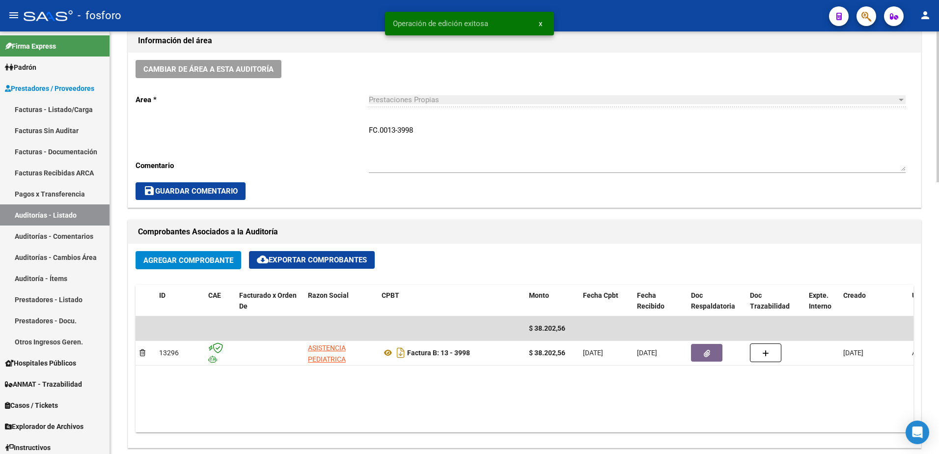
scroll to position [540, 0]
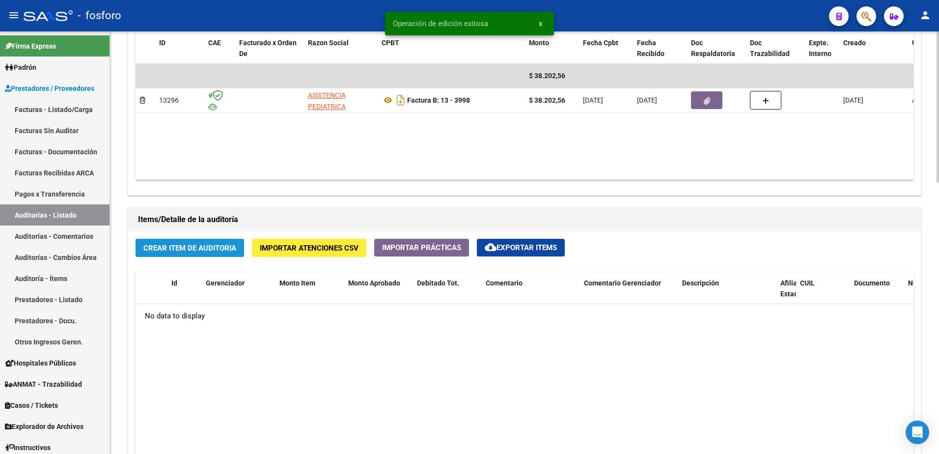
click at [223, 251] on span "Crear Item de Auditoria" at bounding box center [189, 248] width 93 height 9
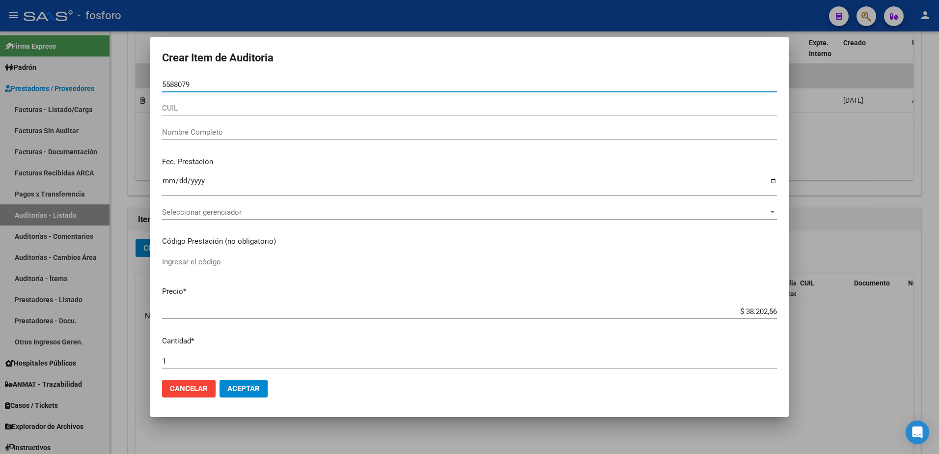
type input "55880796"
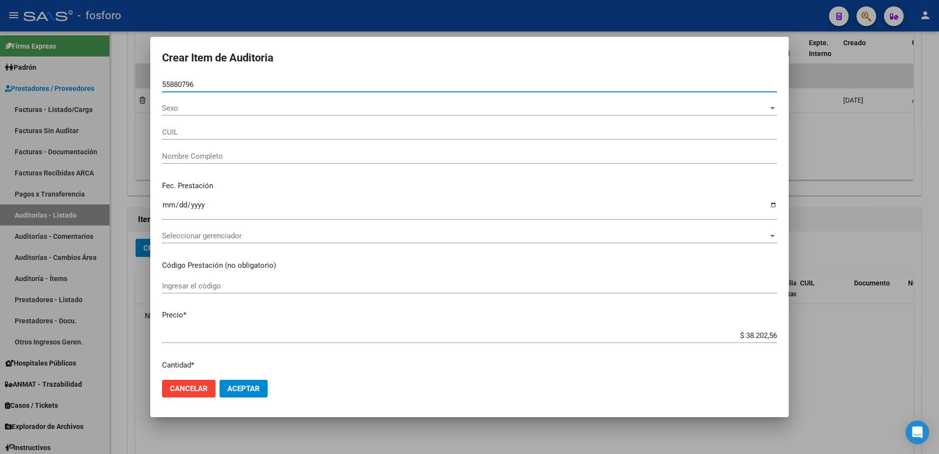
type input "20558807963"
type input "[PERSON_NAME], [PERSON_NAME] -"
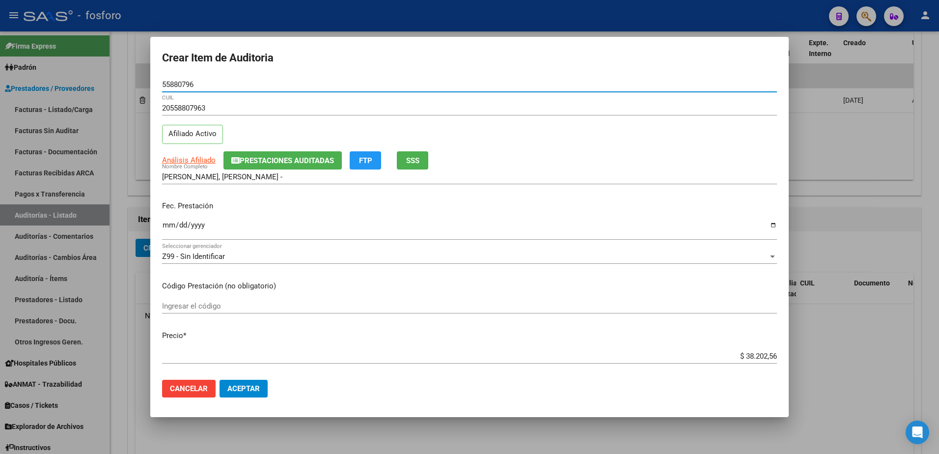
type input "55880796"
click at [165, 230] on input "Ingresar la fecha" at bounding box center [469, 229] width 615 height 16
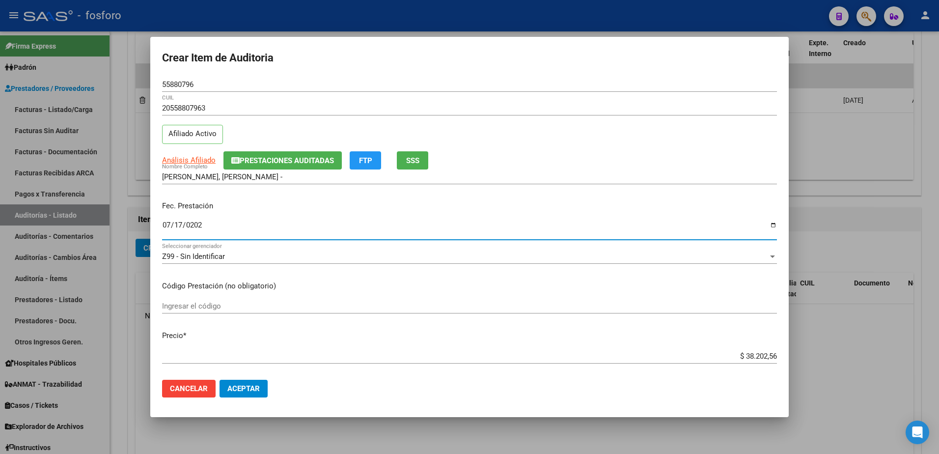
type input "[DATE]"
click at [212, 300] on div "Ingresar el código" at bounding box center [469, 306] width 615 height 15
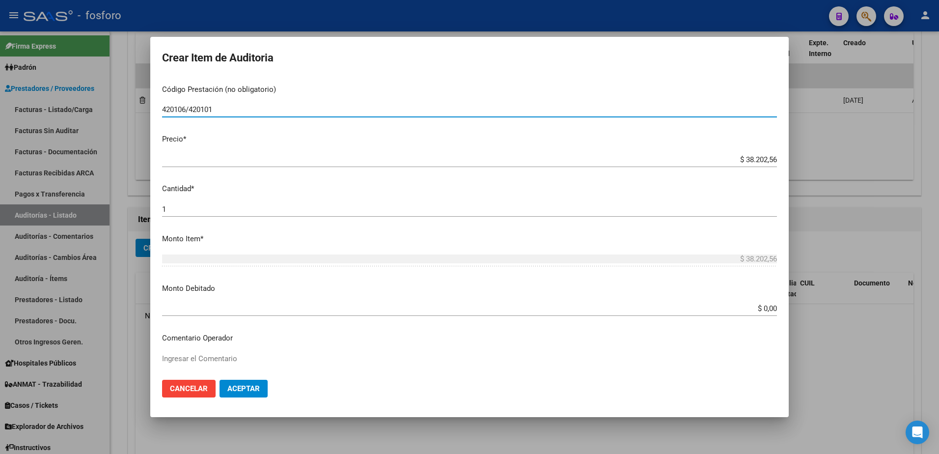
scroll to position [246, 0]
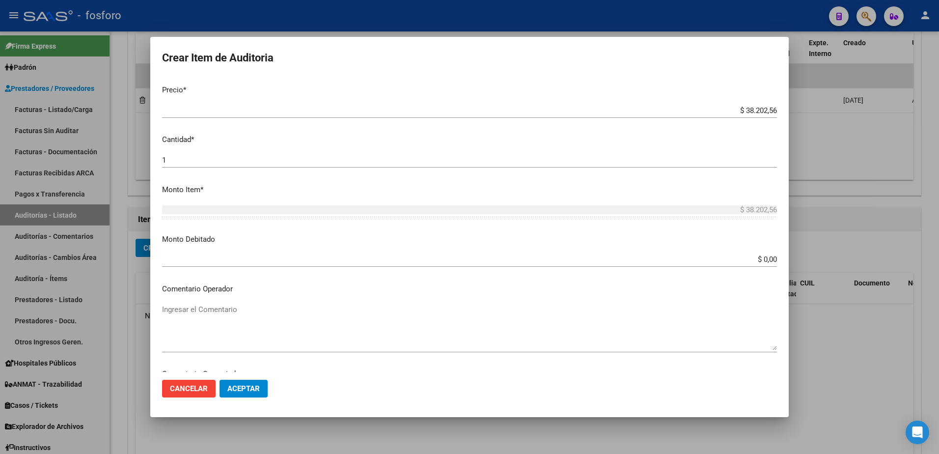
type input "420106/420101"
click at [206, 313] on textarea "Ingresar el Comentario" at bounding box center [469, 327] width 615 height 46
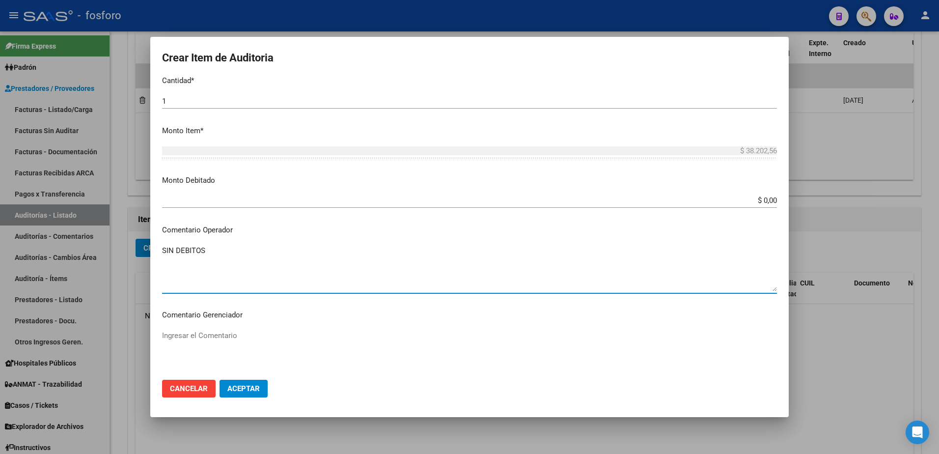
scroll to position [491, 0]
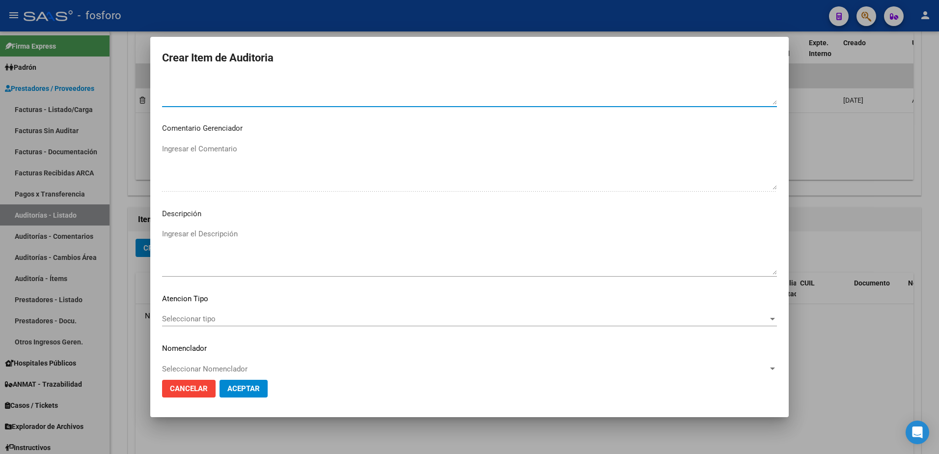
type textarea "SIN DEBITOS"
click at [192, 314] on div "Seleccionar tipo Seleccionar tipo" at bounding box center [469, 318] width 615 height 15
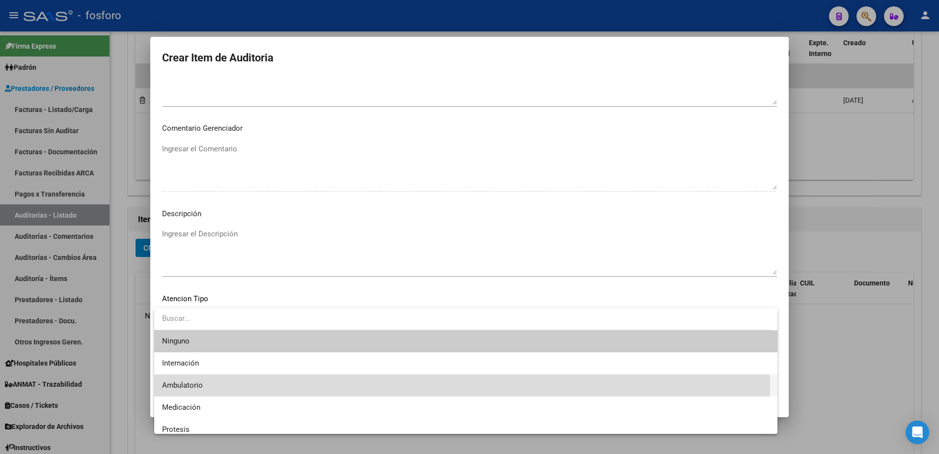
click at [191, 380] on span "Ambulatorio" at bounding box center [465, 385] width 607 height 22
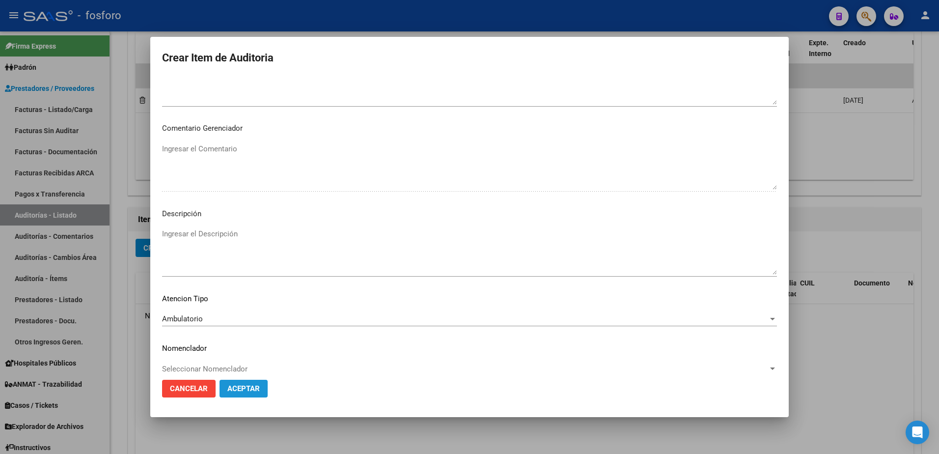
click at [235, 380] on button "Aceptar" at bounding box center [244, 389] width 48 height 18
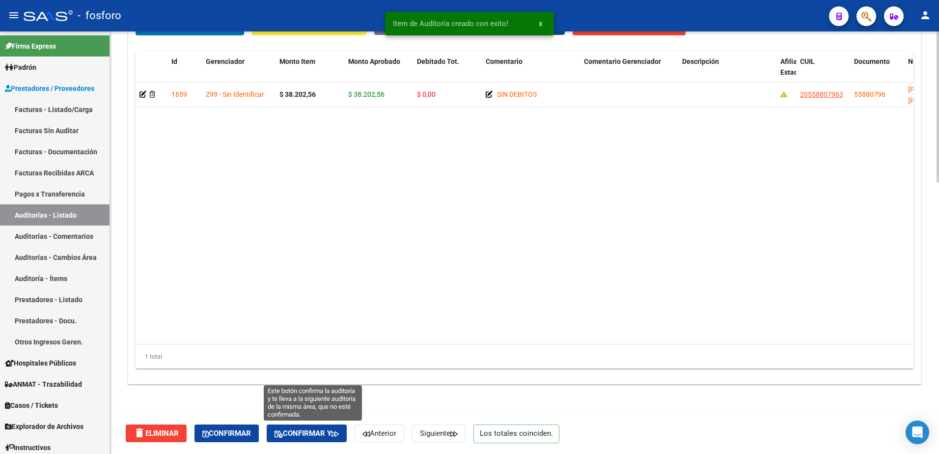
click at [339, 432] on icon "button" at bounding box center [334, 433] width 7 height 7
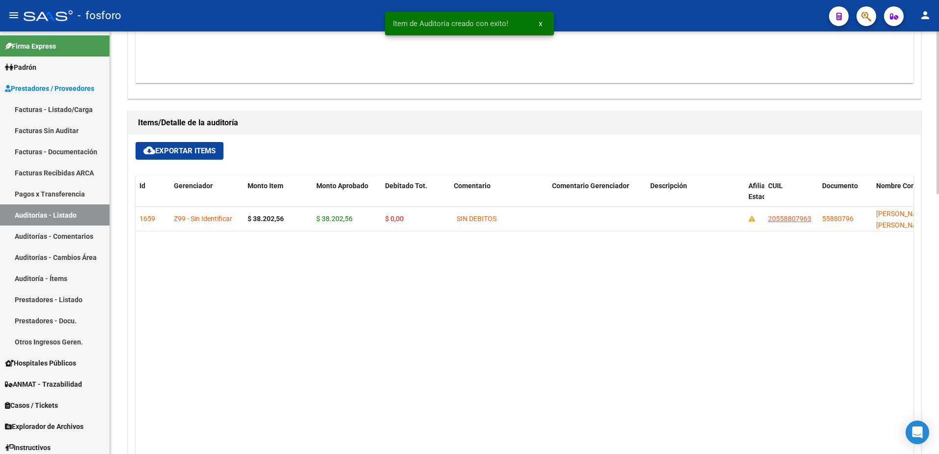
type input "202508"
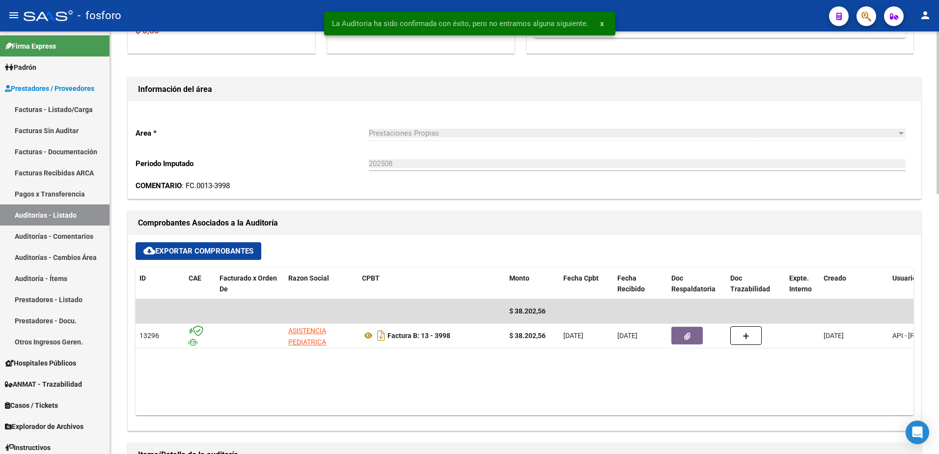
scroll to position [0, 0]
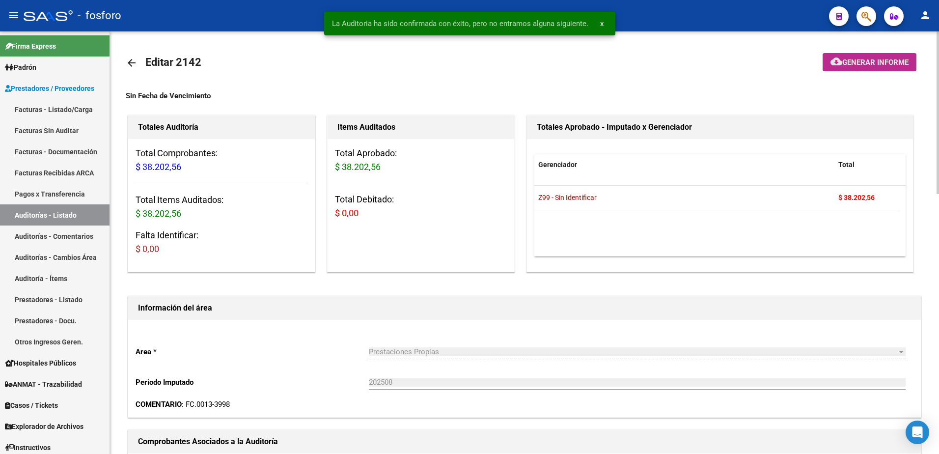
click at [885, 67] on button "cloud_download Generar informe" at bounding box center [870, 62] width 94 height 18
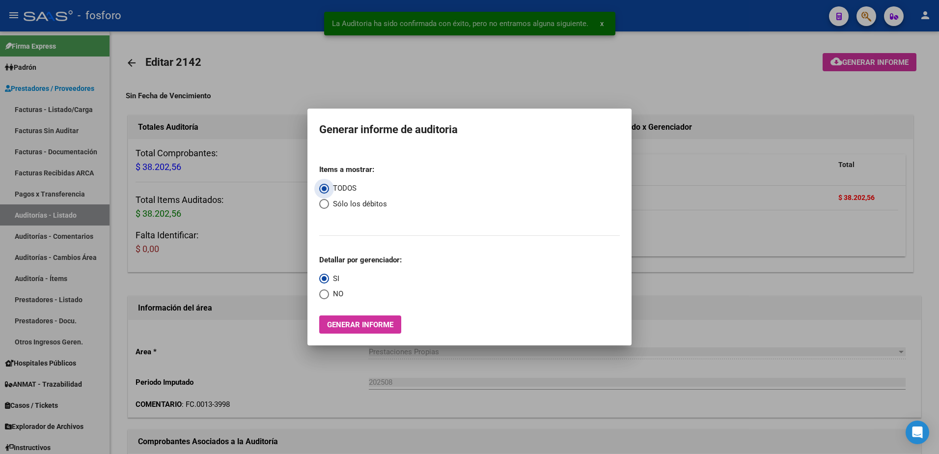
click at [338, 323] on span "Generar informe" at bounding box center [360, 324] width 66 height 9
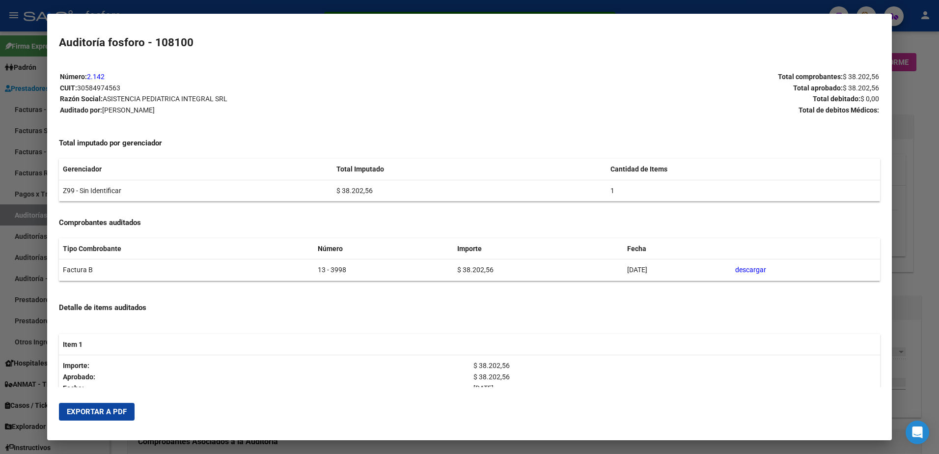
click at [115, 414] on span "Exportar a PDF" at bounding box center [97, 411] width 60 height 9
click at [30, 118] on div at bounding box center [469, 227] width 939 height 454
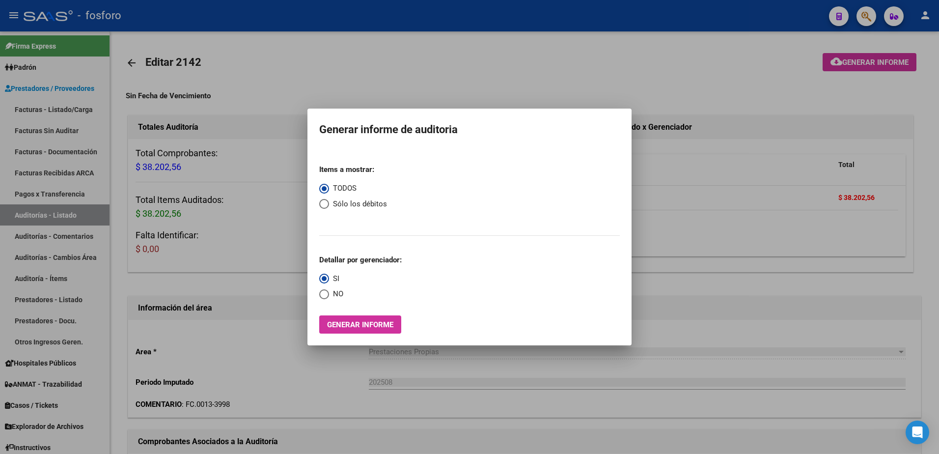
click at [299, 75] on div at bounding box center [469, 227] width 939 height 454
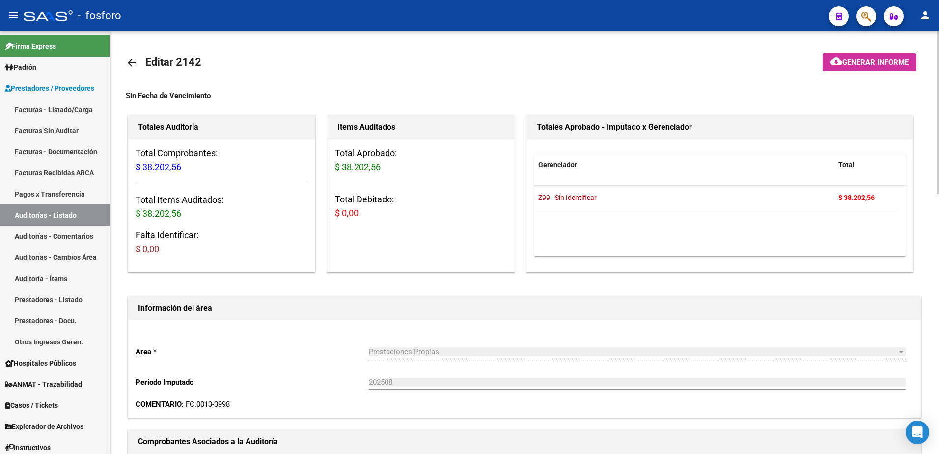
drag, startPoint x: 83, startPoint y: 111, endPoint x: 115, endPoint y: 107, distance: 32.7
click at [83, 111] on link "Facturas - Listado/Carga" at bounding box center [55, 109] width 110 height 21
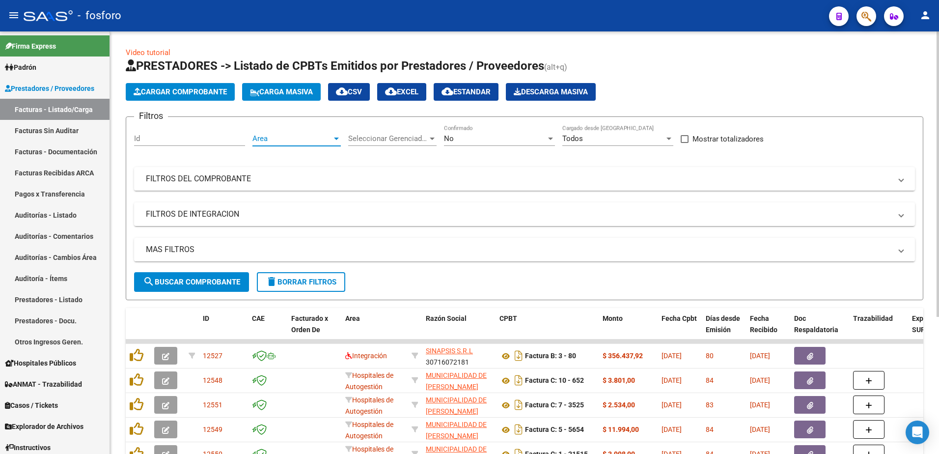
click at [335, 138] on div at bounding box center [336, 139] width 5 height 2
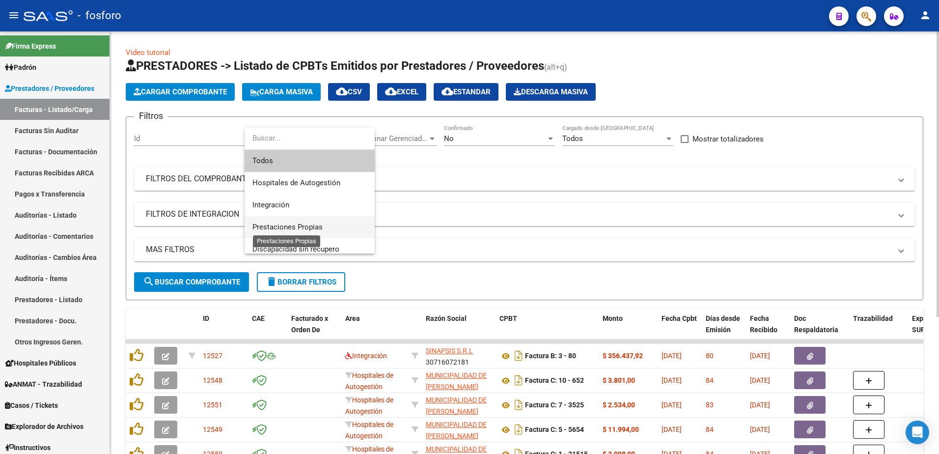
click at [312, 224] on span "Prestaciones Propias" at bounding box center [287, 226] width 70 height 9
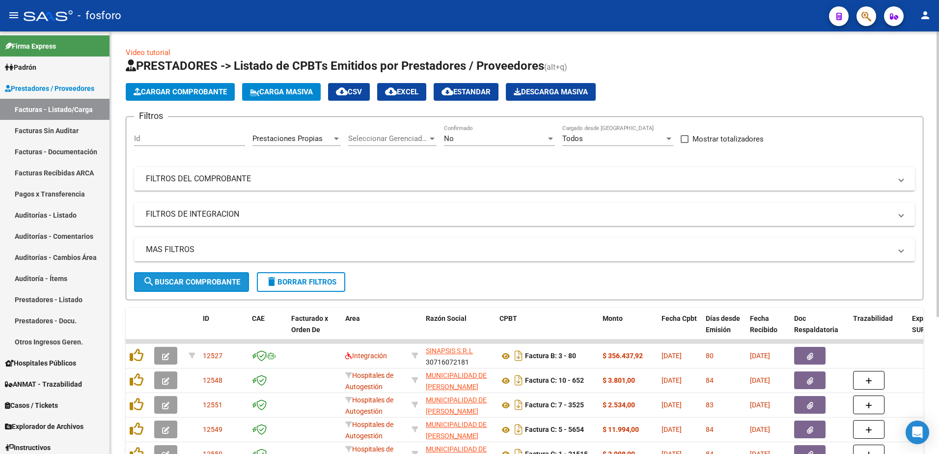
click at [184, 282] on span "search Buscar Comprobante" at bounding box center [191, 281] width 97 height 9
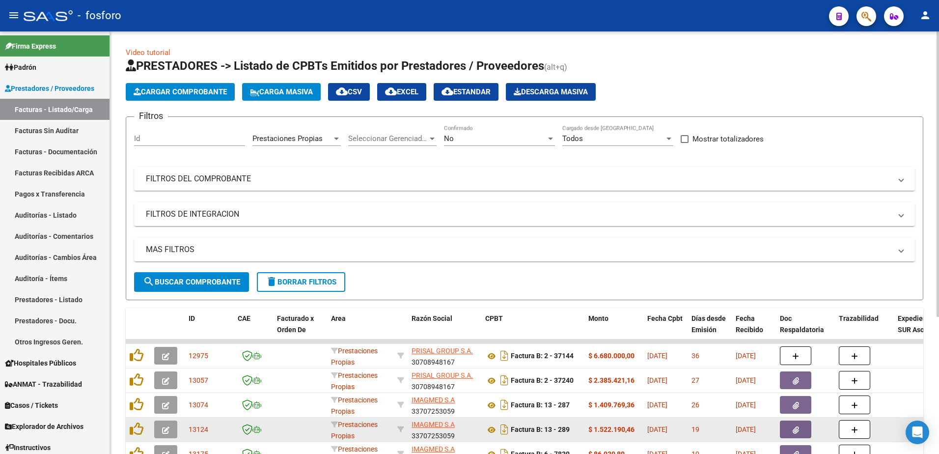
scroll to position [202, 0]
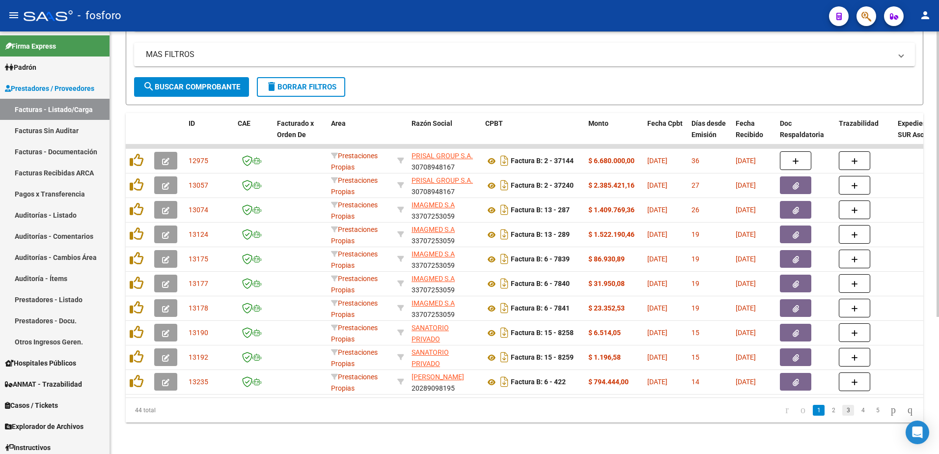
click at [842, 408] on link "3" at bounding box center [848, 410] width 12 height 11
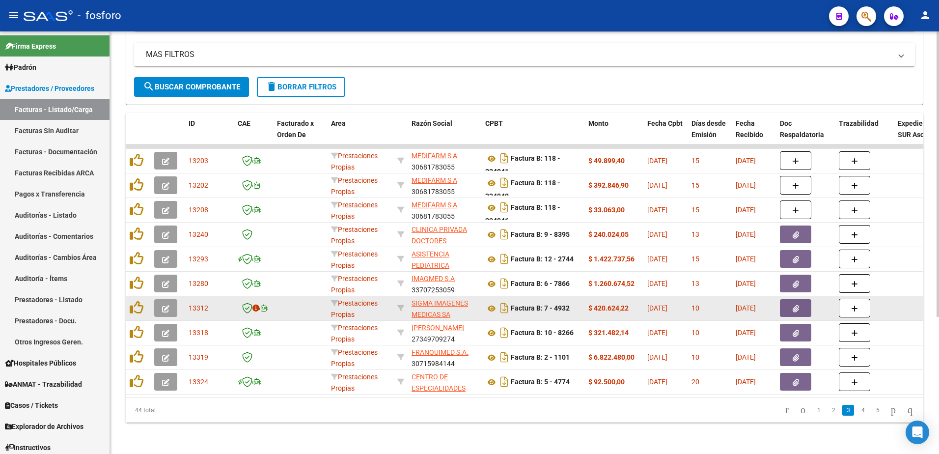
click at [785, 301] on button "button" at bounding box center [795, 308] width 31 height 18
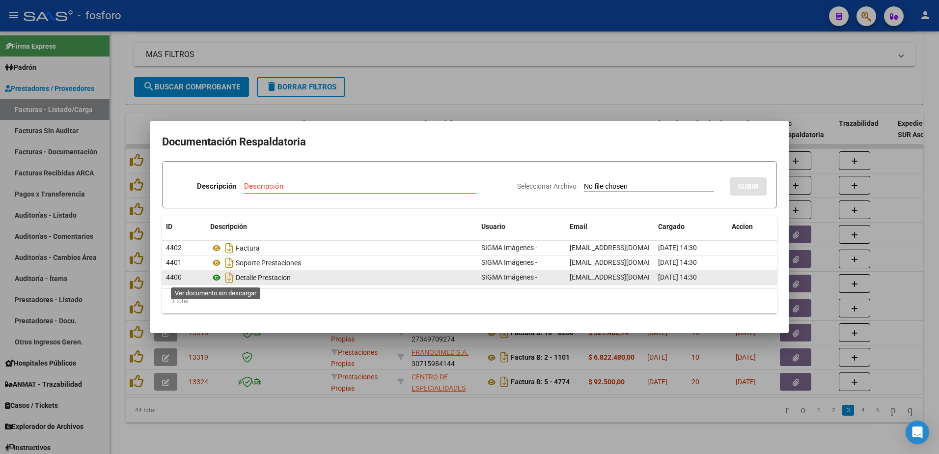
click at [218, 279] on icon at bounding box center [216, 278] width 13 height 12
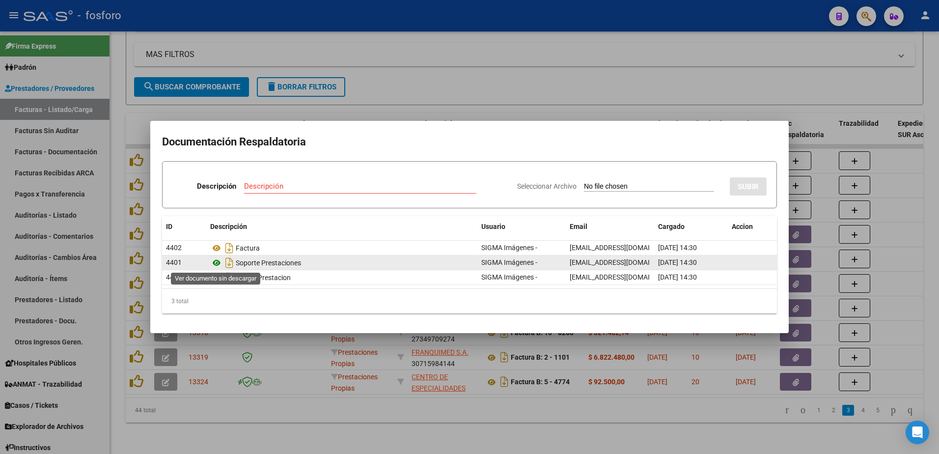
click at [219, 264] on icon at bounding box center [216, 263] width 13 height 12
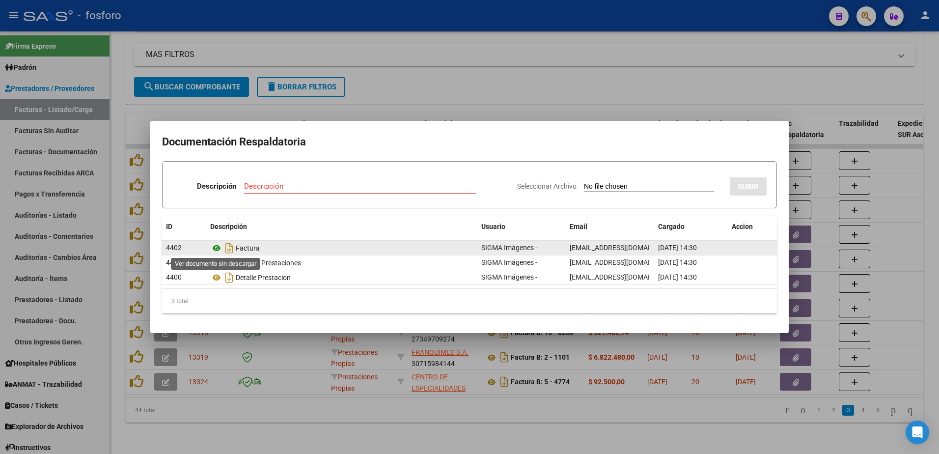
click at [217, 246] on icon at bounding box center [216, 248] width 13 height 12
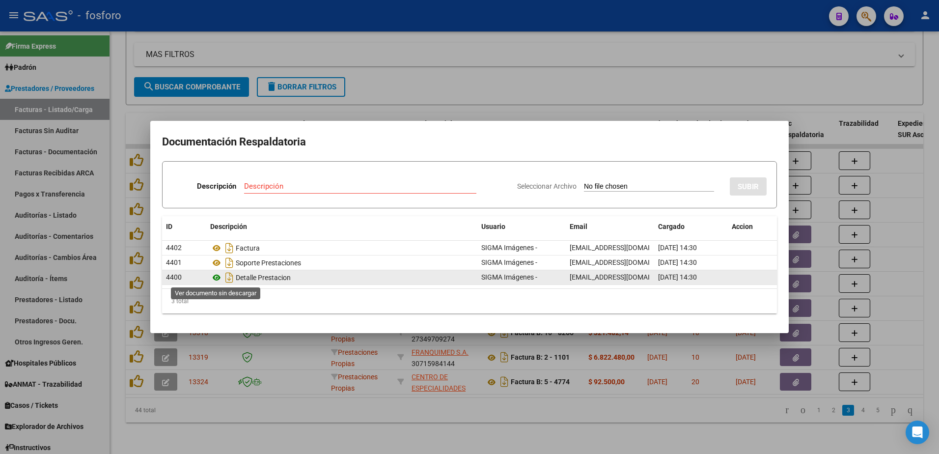
click at [215, 277] on icon at bounding box center [216, 278] width 13 height 12
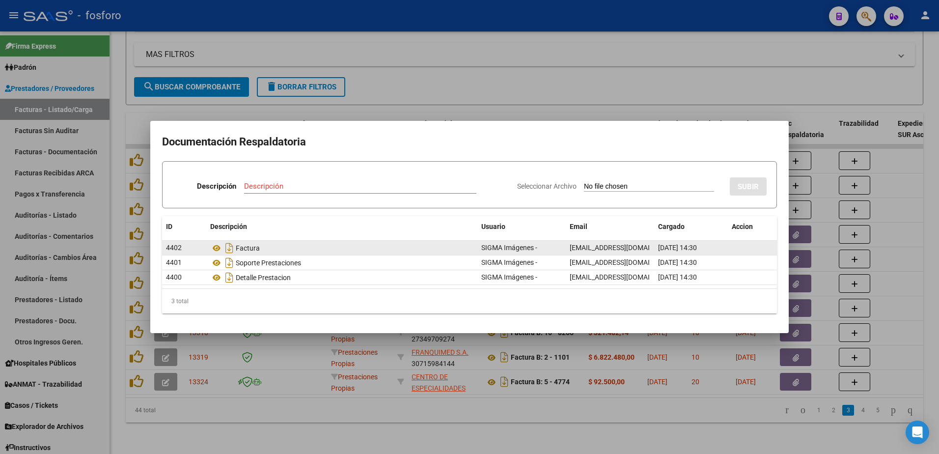
scroll to position [0, 32]
drag, startPoint x: 570, startPoint y: 246, endPoint x: 652, endPoint y: 245, distance: 81.5
click at [652, 245] on datatable-body-cell "[EMAIL_ADDRESS][DOMAIN_NAME]" at bounding box center [610, 248] width 88 height 14
copy span "[EMAIL_ADDRESS][DOMAIN_NAME]"
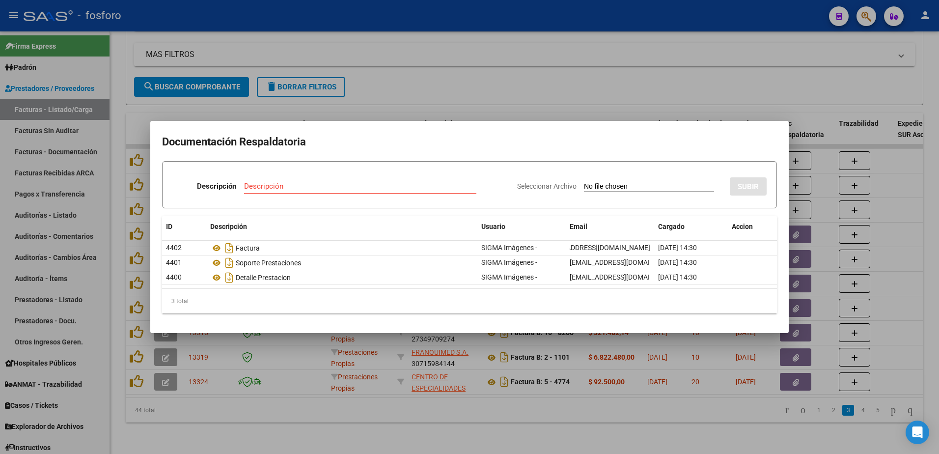
drag, startPoint x: 628, startPoint y: 78, endPoint x: 633, endPoint y: 78, distance: 5.4
click at [628, 77] on div at bounding box center [469, 227] width 939 height 454
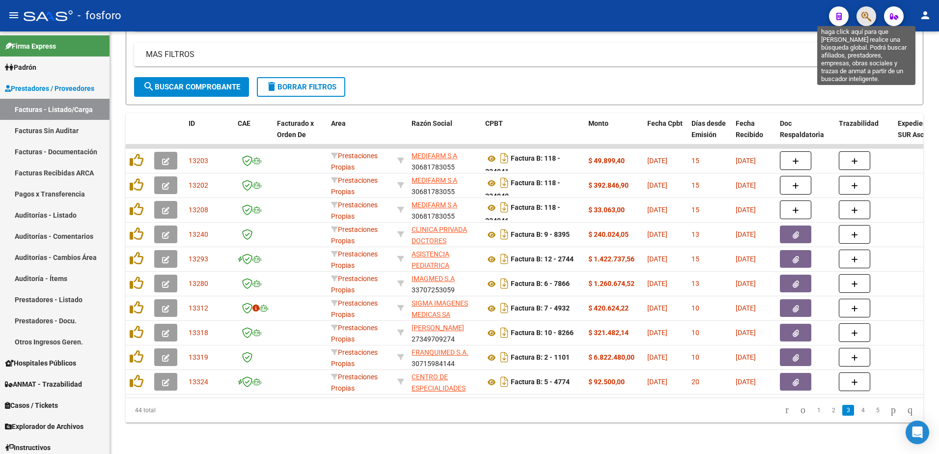
click at [861, 18] on icon "button" at bounding box center [866, 16] width 10 height 11
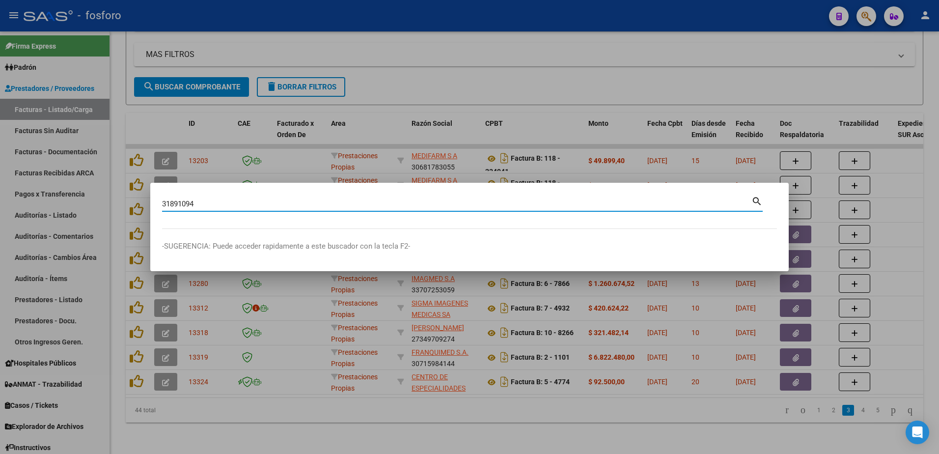
type input "31891094"
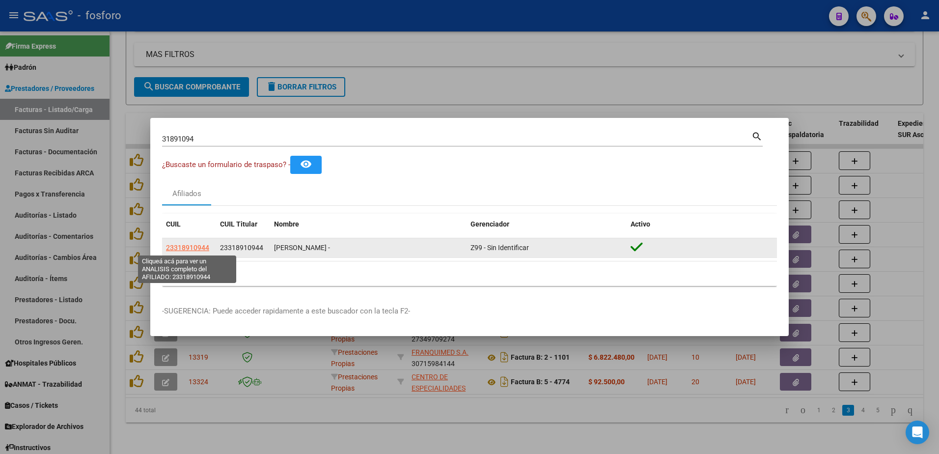
click at [197, 248] on span "23318910944" at bounding box center [187, 248] width 43 height 8
type textarea "23318910944"
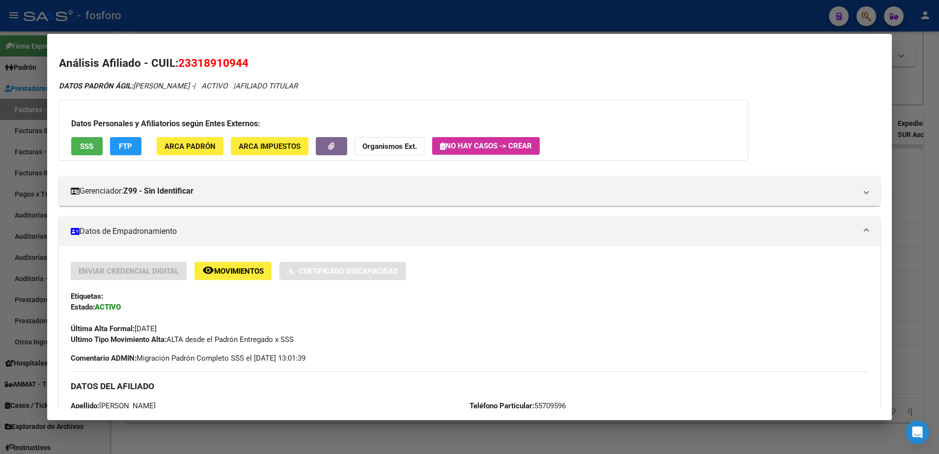
scroll to position [311, 0]
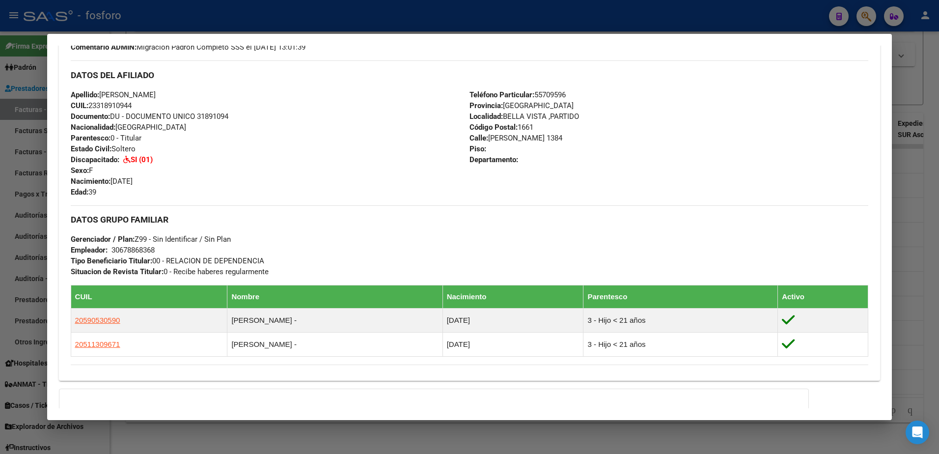
click at [16, 131] on div at bounding box center [469, 227] width 939 height 454
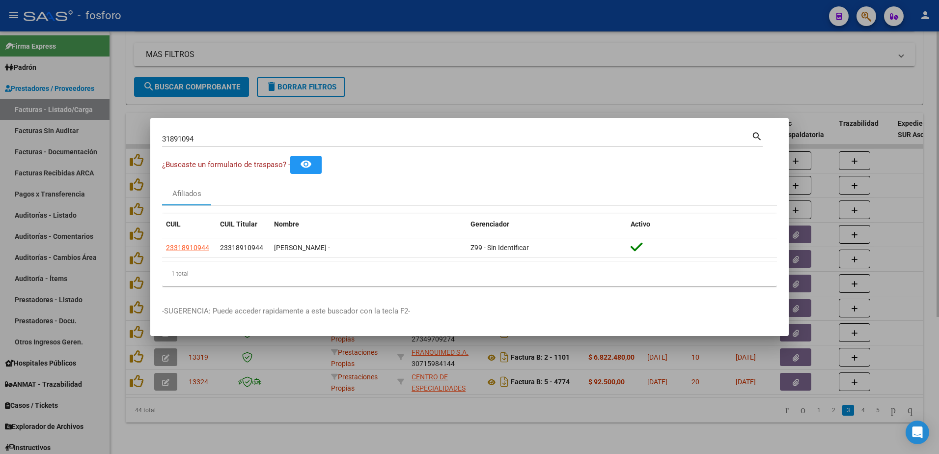
drag, startPoint x: 817, startPoint y: 77, endPoint x: 826, endPoint y: 61, distance: 18.3
click at [817, 77] on div at bounding box center [469, 227] width 939 height 454
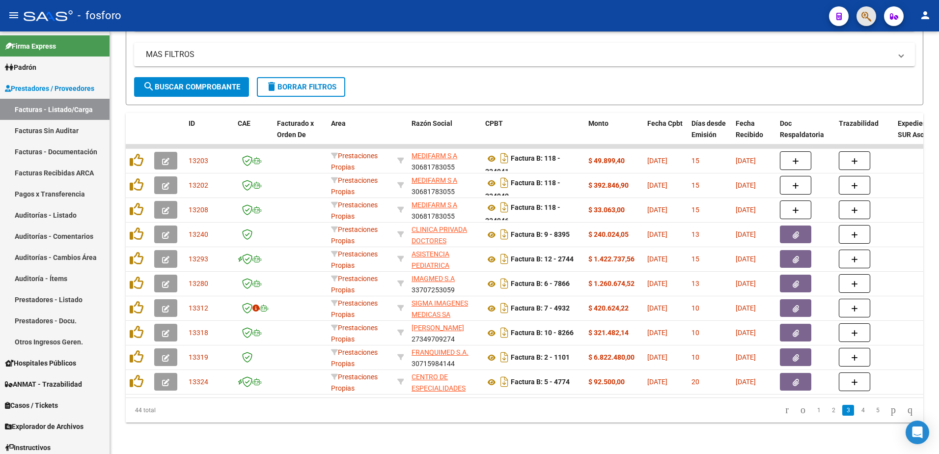
click at [858, 18] on button "button" at bounding box center [866, 16] width 20 height 20
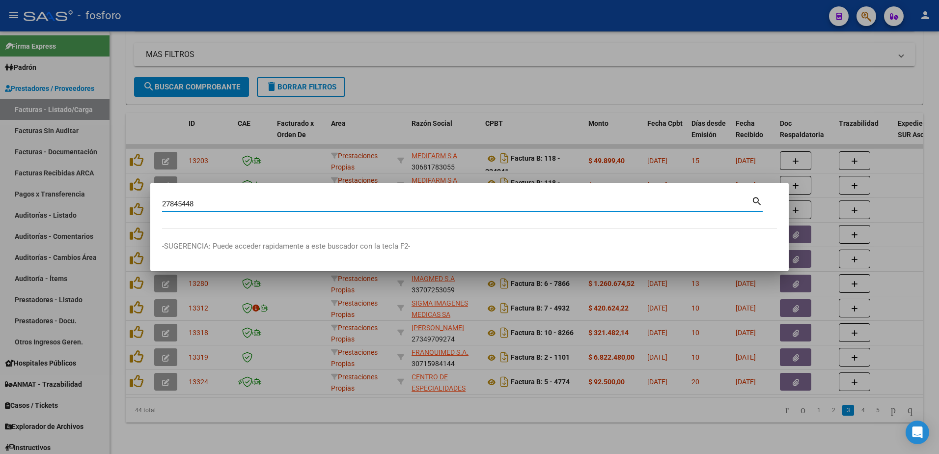
type input "27845448"
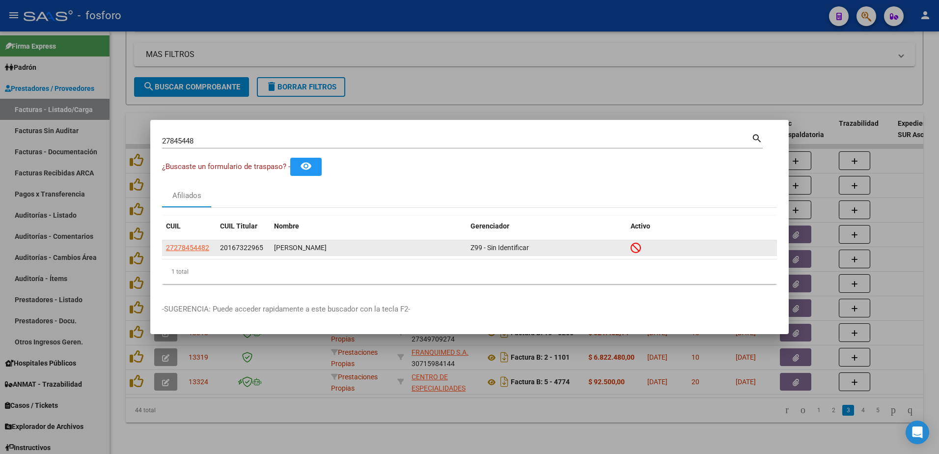
click at [192, 242] on datatable-body-cell "27278454482" at bounding box center [189, 247] width 54 height 15
click at [192, 249] on span "27278454482" at bounding box center [187, 248] width 43 height 8
type textarea "27278454482"
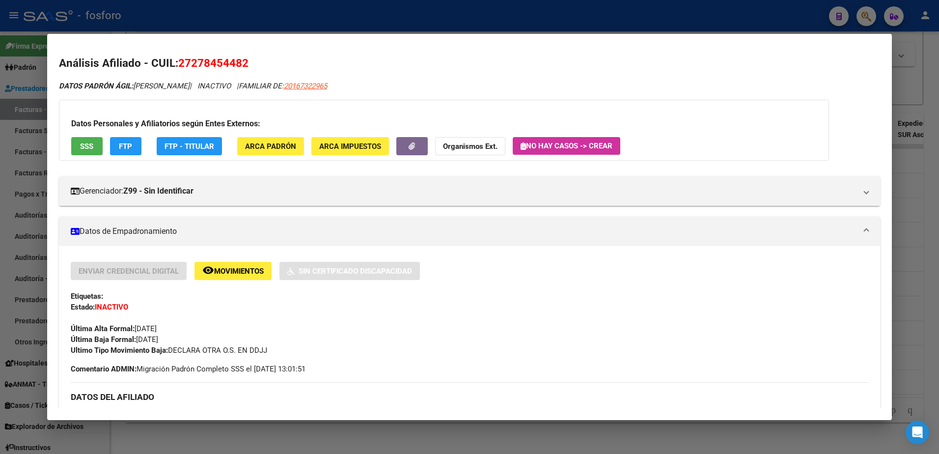
click at [35, 130] on div at bounding box center [469, 227] width 939 height 454
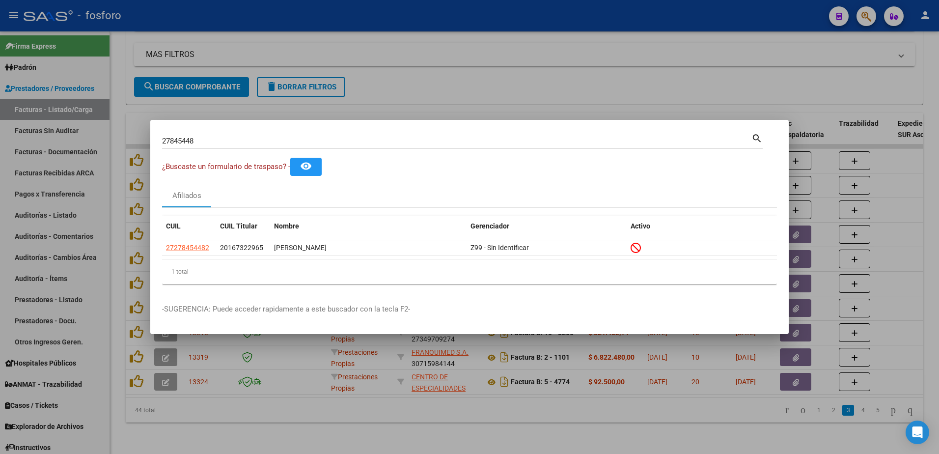
click at [356, 421] on div at bounding box center [469, 227] width 939 height 454
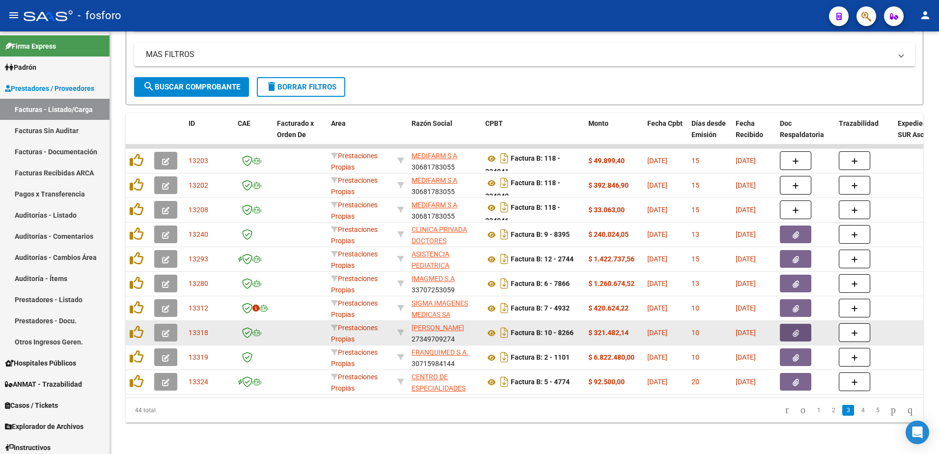
click at [797, 330] on icon "button" at bounding box center [796, 333] width 6 height 7
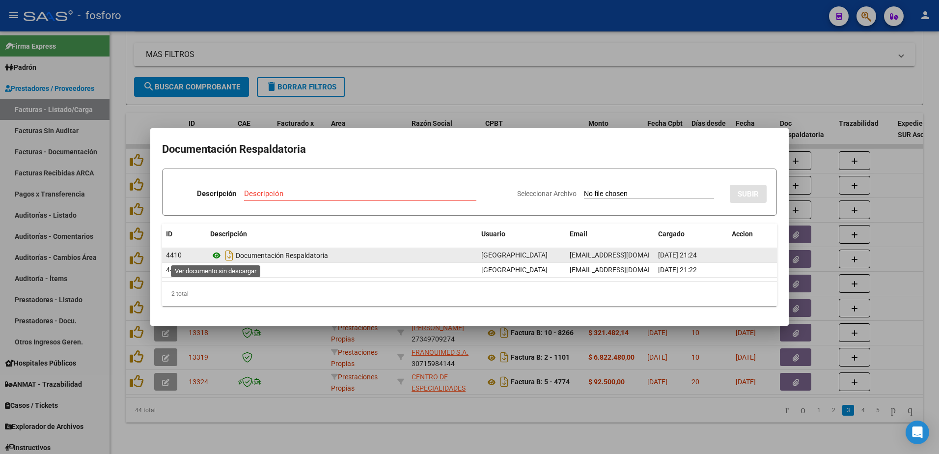
click at [215, 254] on icon at bounding box center [216, 255] width 13 height 12
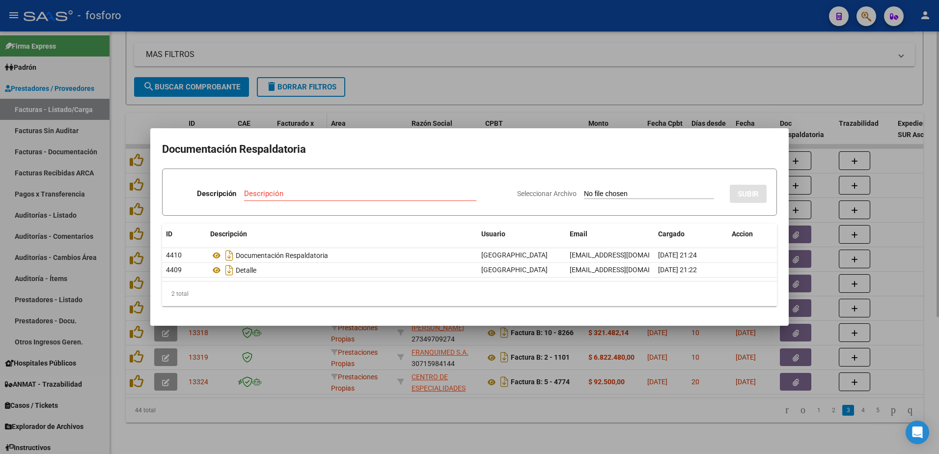
drag, startPoint x: 302, startPoint y: 113, endPoint x: 315, endPoint y: 113, distance: 13.3
click at [315, 113] on div at bounding box center [469, 227] width 939 height 454
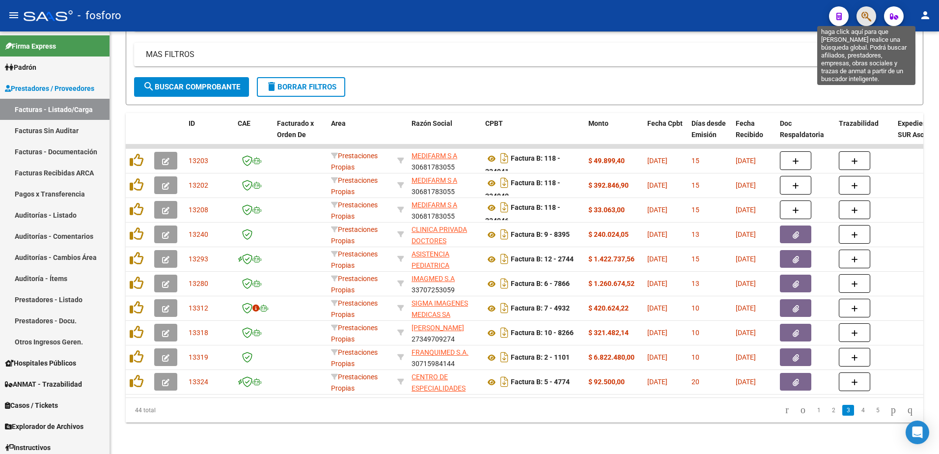
click at [865, 21] on icon "button" at bounding box center [866, 16] width 10 height 11
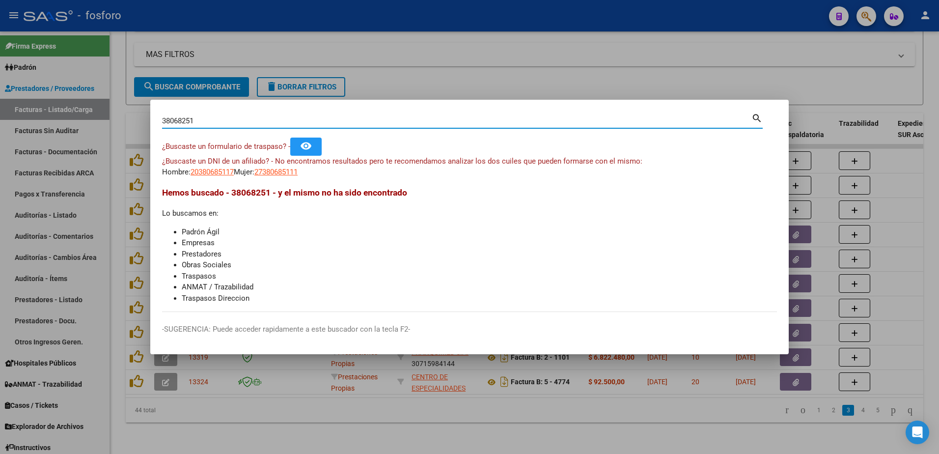
type input "38068251"
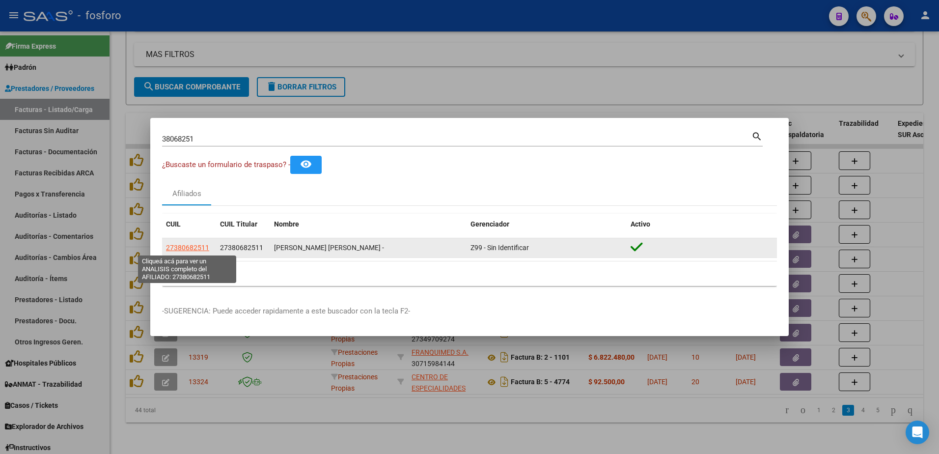
click at [189, 245] on span "27380682511" at bounding box center [187, 248] width 43 height 8
type textarea "27380682511"
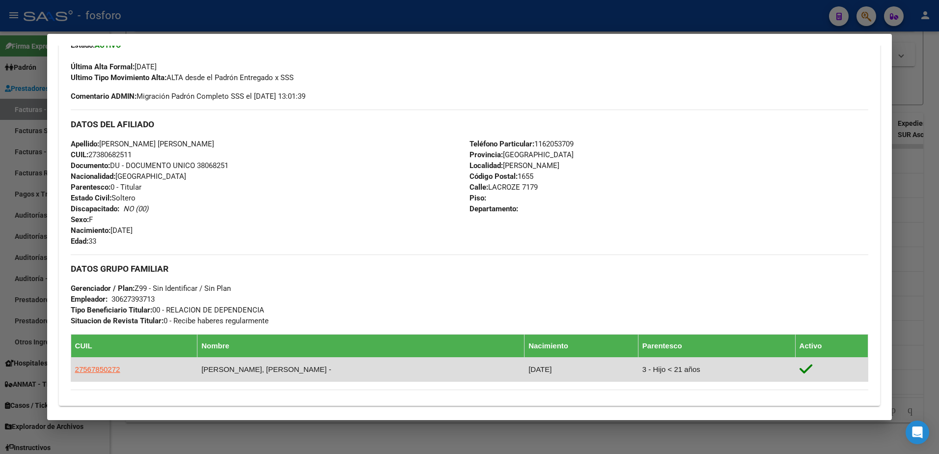
scroll to position [339, 0]
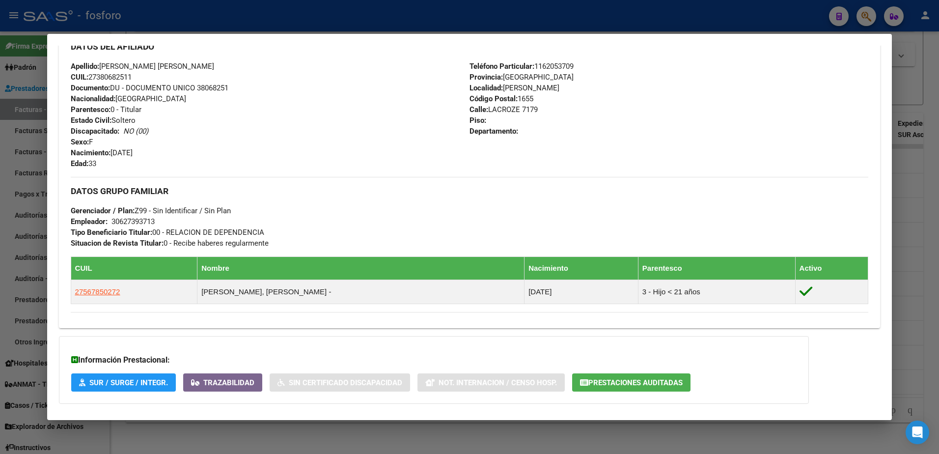
click at [26, 167] on div at bounding box center [469, 227] width 939 height 454
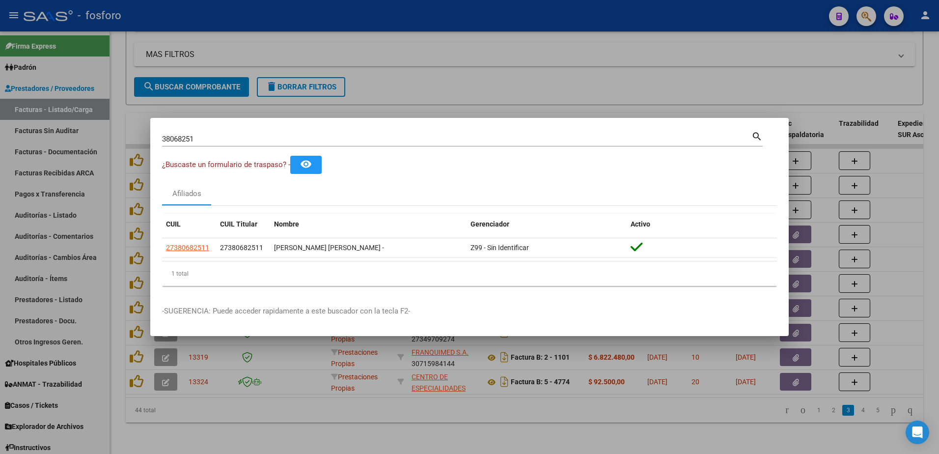
click at [358, 394] on div at bounding box center [469, 227] width 939 height 454
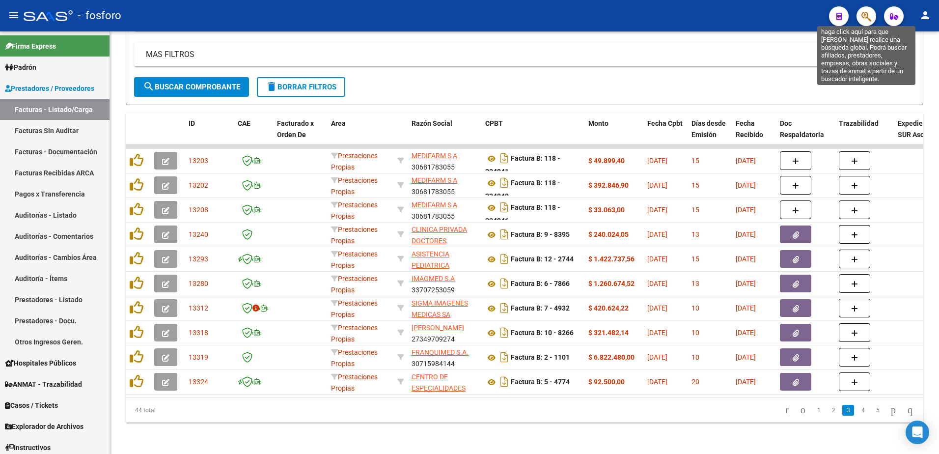
click at [863, 16] on icon "button" at bounding box center [866, 16] width 10 height 11
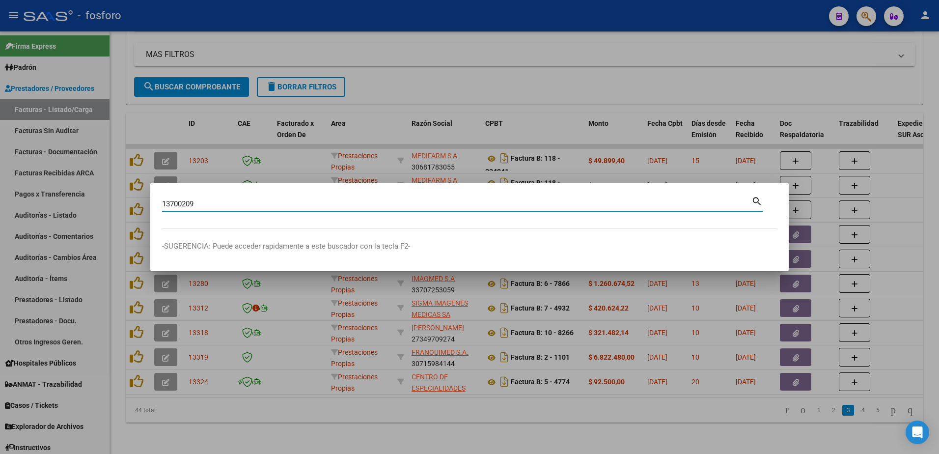
type input "13700209"
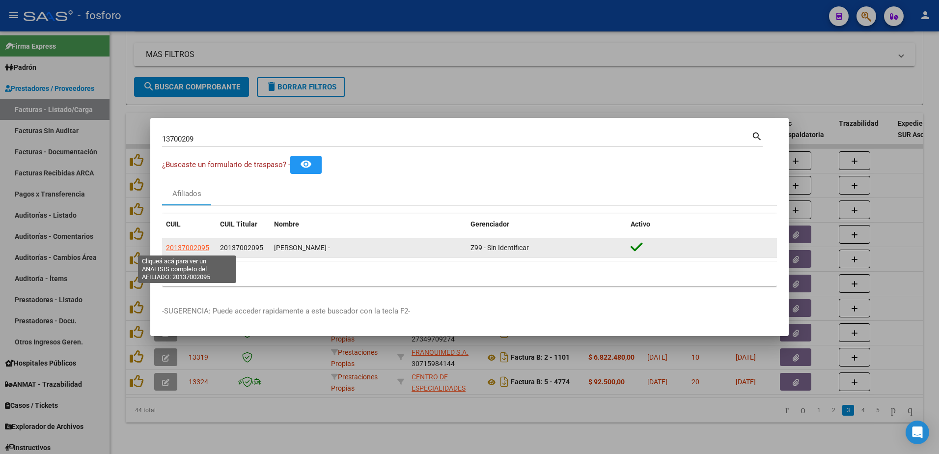
click at [195, 250] on span "20137002095" at bounding box center [187, 248] width 43 height 8
type textarea "20137002095"
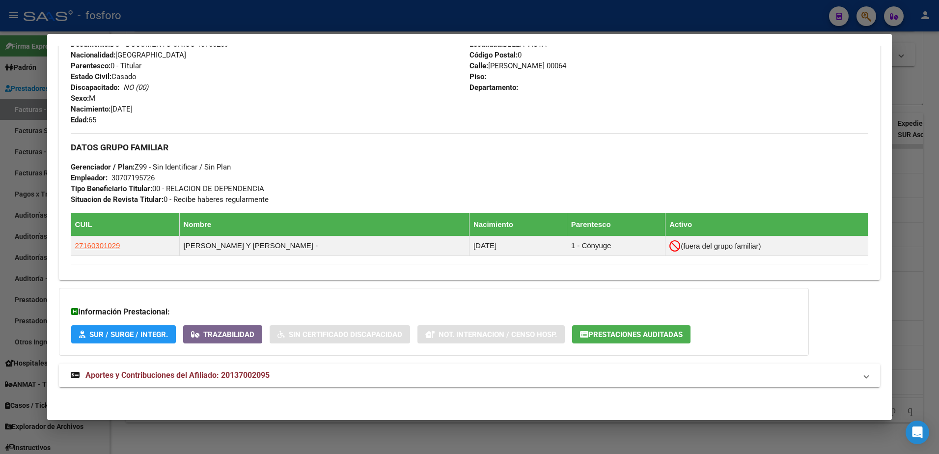
scroll to position [384, 0]
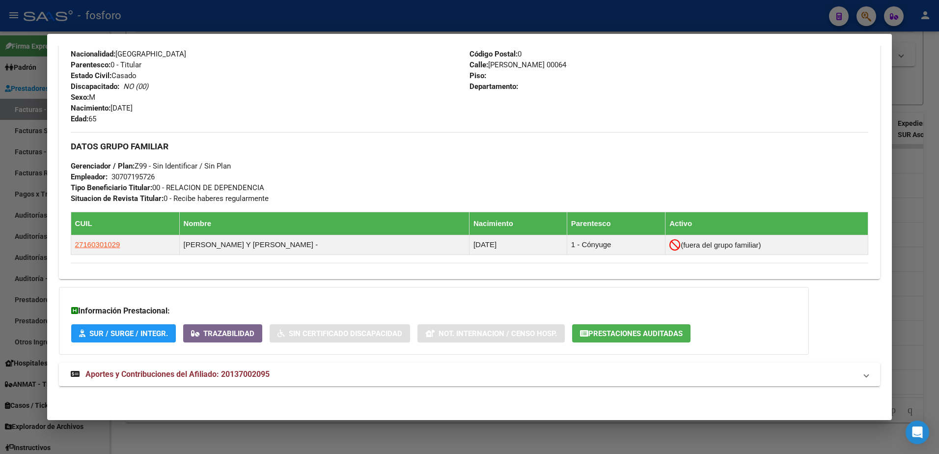
click at [916, 78] on div at bounding box center [469, 227] width 939 height 454
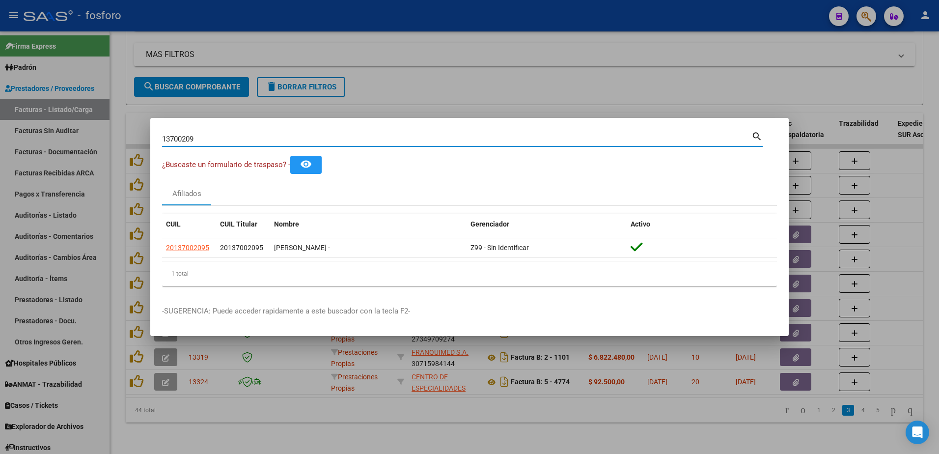
click at [230, 140] on input "13700209" at bounding box center [456, 139] width 589 height 9
type input "1"
type input "24191555"
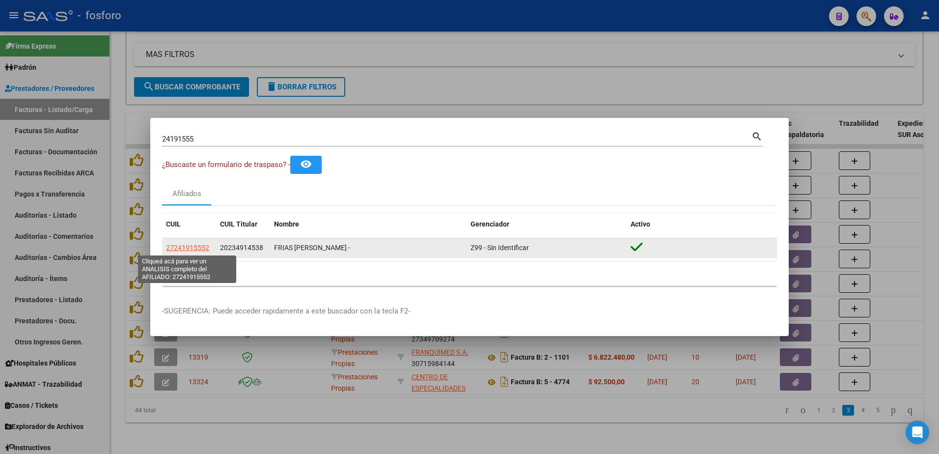
click at [189, 250] on span "27241915552" at bounding box center [187, 248] width 43 height 8
type textarea "27241915552"
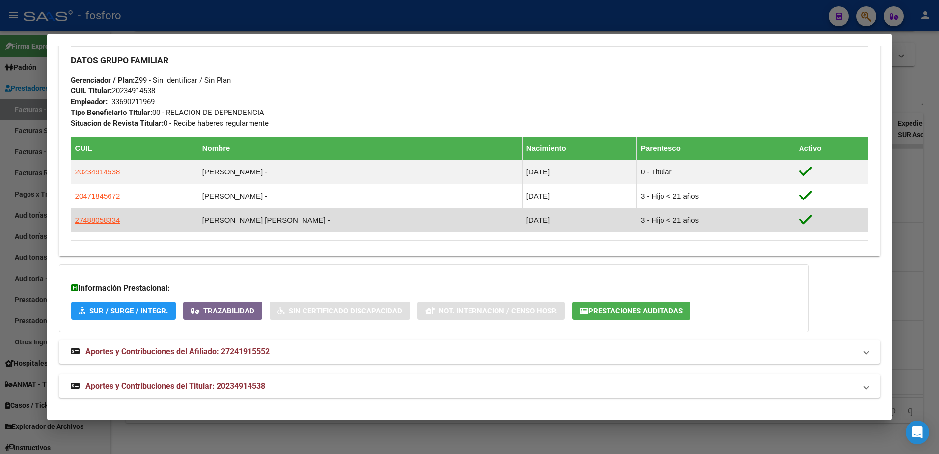
scroll to position [460, 0]
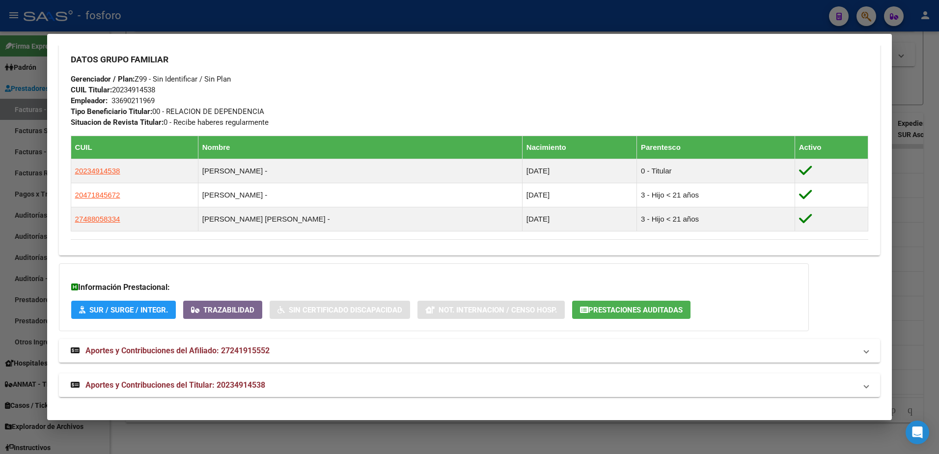
click at [7, 133] on div at bounding box center [469, 227] width 939 height 454
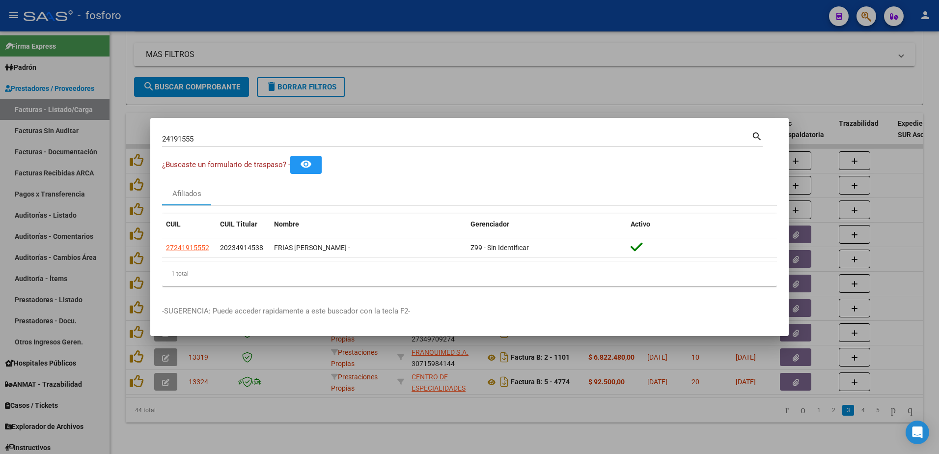
click at [199, 394] on div at bounding box center [469, 227] width 939 height 454
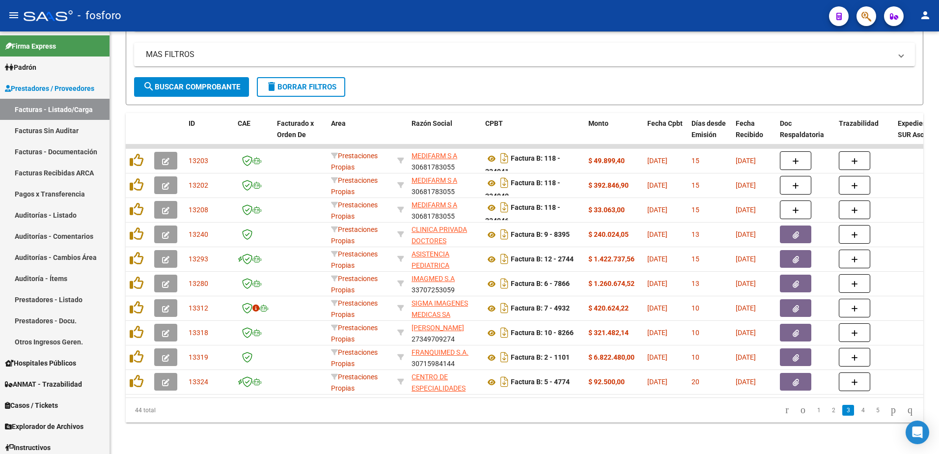
click at [875, 18] on button "button" at bounding box center [866, 16] width 20 height 20
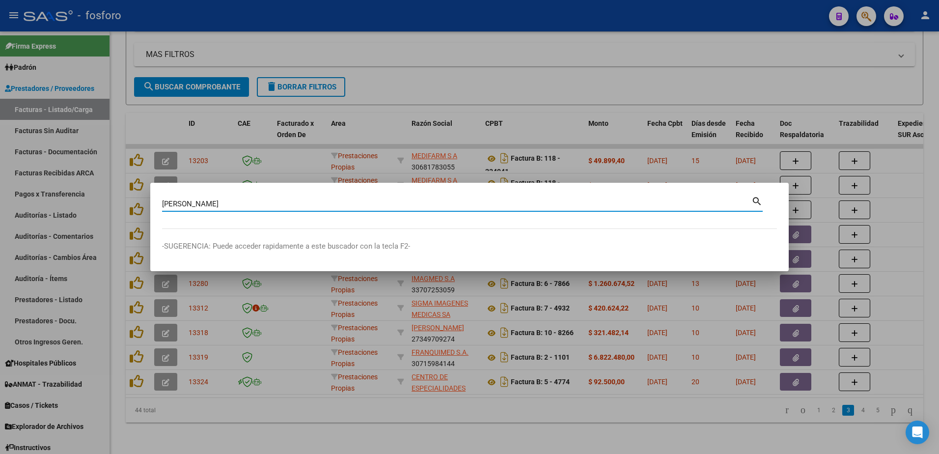
type input "[PERSON_NAME]"
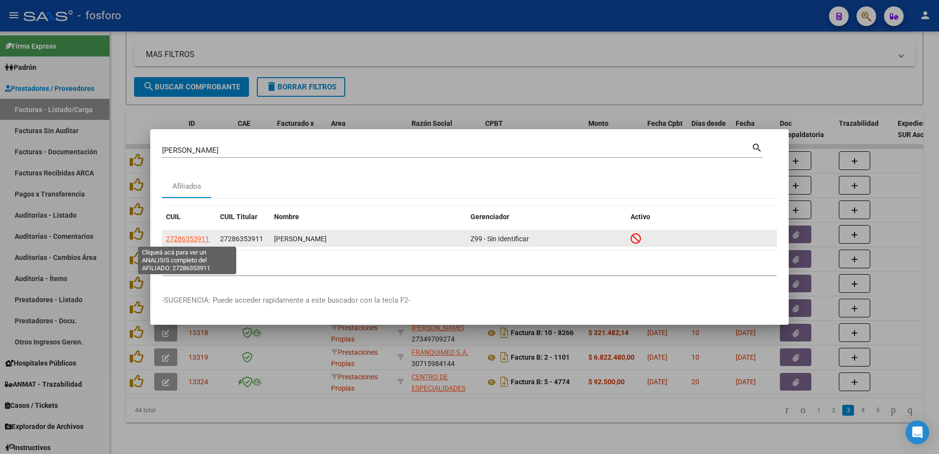
click at [183, 240] on span "27286353911" at bounding box center [187, 239] width 43 height 8
type textarea "27286353911"
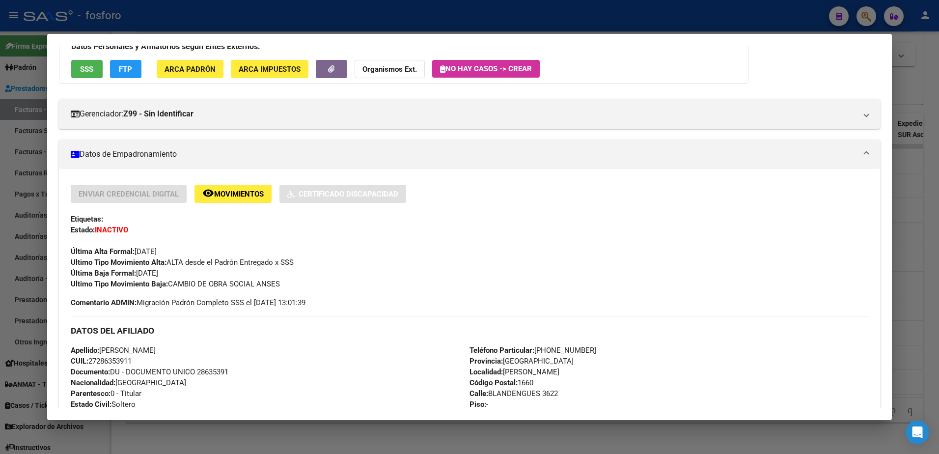
scroll to position [114, 0]
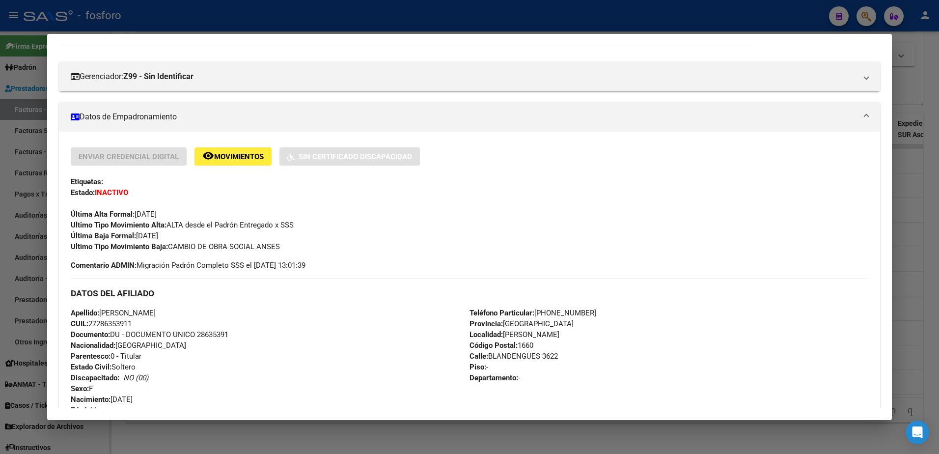
click at [30, 138] on div at bounding box center [469, 227] width 939 height 454
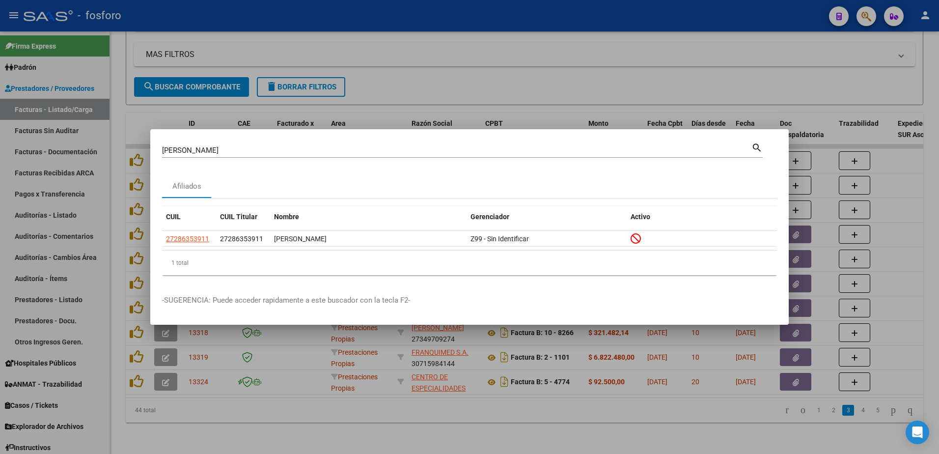
click at [70, 149] on div at bounding box center [469, 227] width 939 height 454
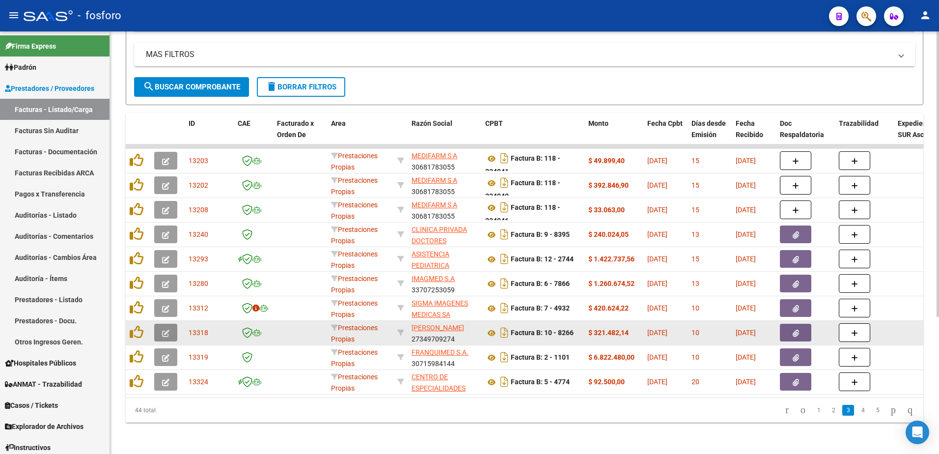
click at [169, 330] on icon "button" at bounding box center [165, 333] width 7 height 7
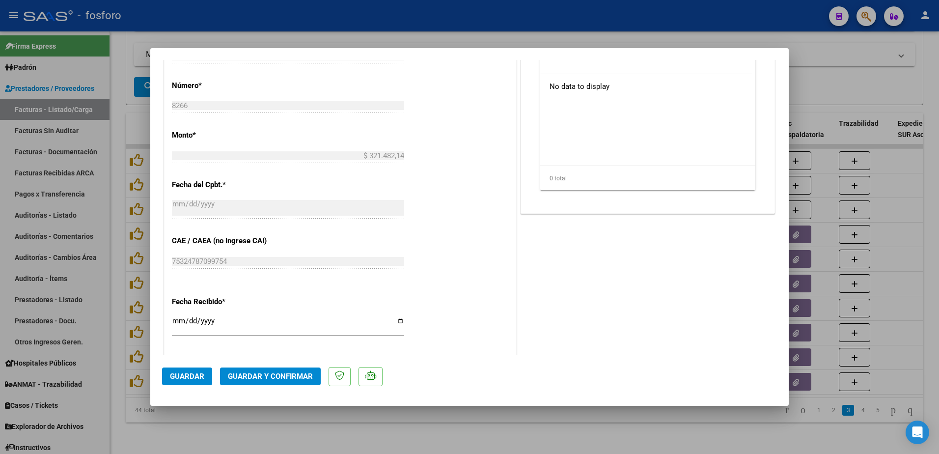
scroll to position [509, 0]
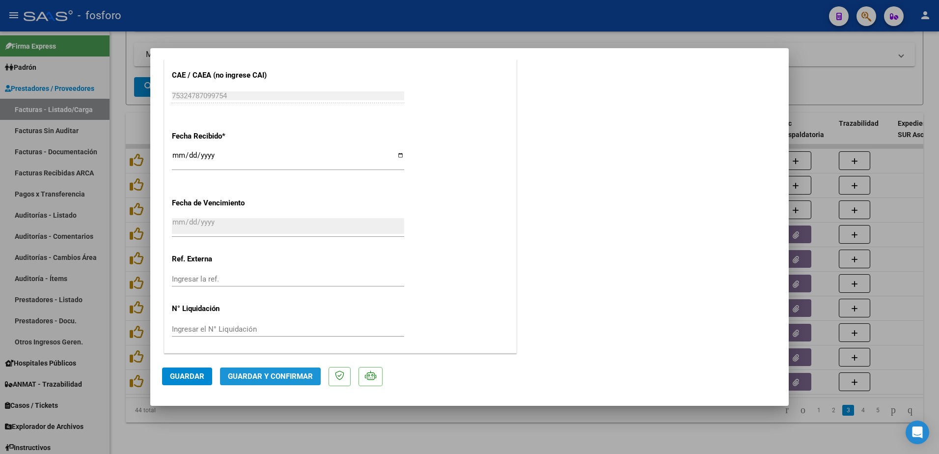
click at [239, 380] on span "Guardar y Confirmar" at bounding box center [270, 376] width 85 height 9
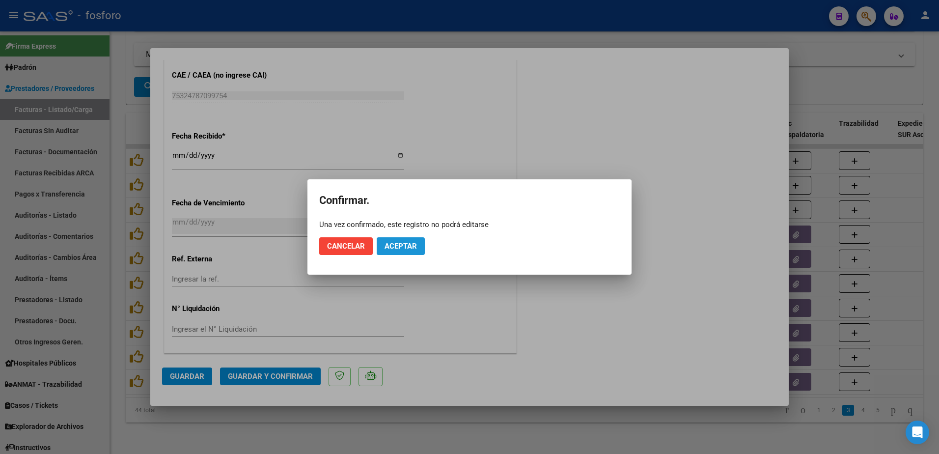
click at [398, 253] on button "Aceptar" at bounding box center [401, 246] width 48 height 18
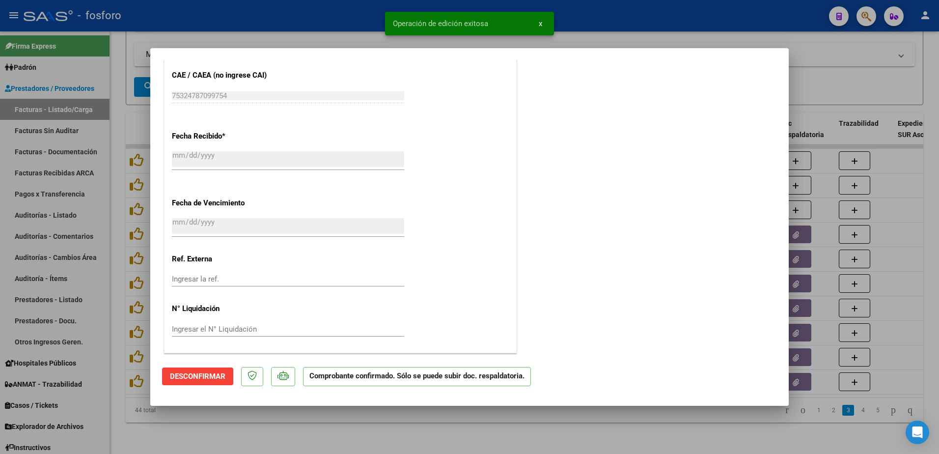
click at [60, 133] on div at bounding box center [469, 227] width 939 height 454
type input "$ 0,00"
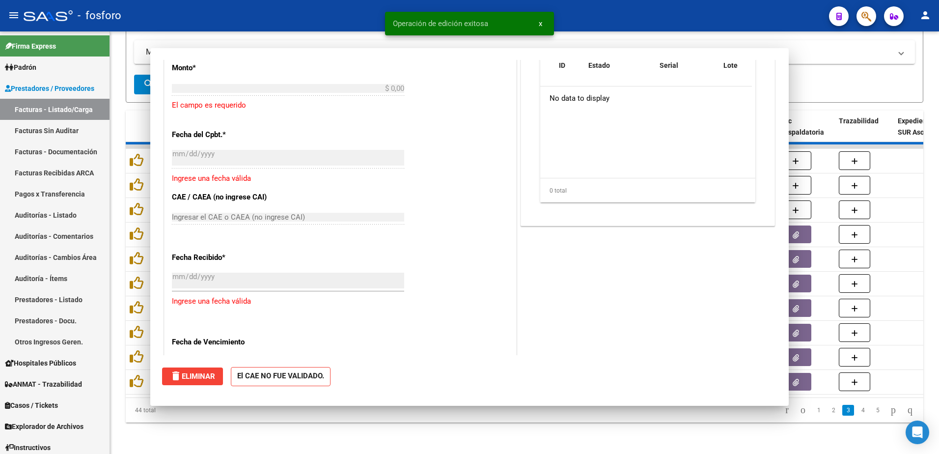
scroll to position [625, 0]
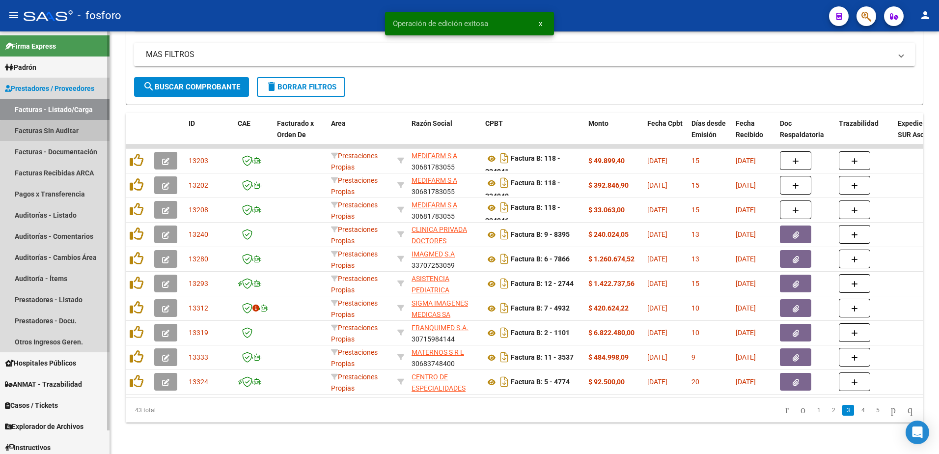
click at [62, 132] on link "Facturas Sin Auditar" at bounding box center [55, 130] width 110 height 21
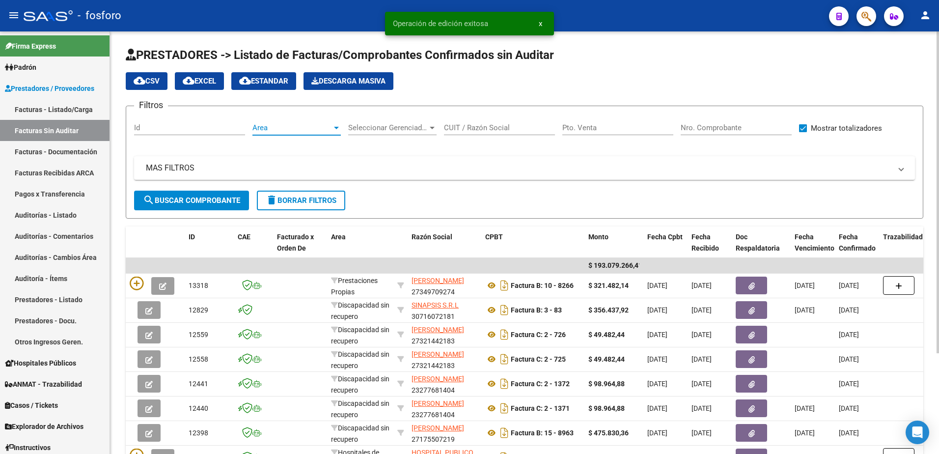
click at [338, 128] on div at bounding box center [336, 128] width 5 height 2
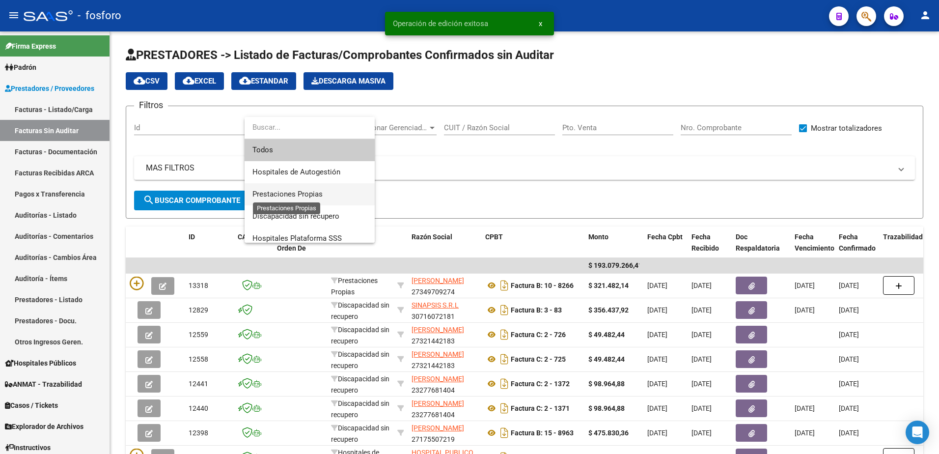
drag, startPoint x: 300, startPoint y: 193, endPoint x: 287, endPoint y: 193, distance: 12.3
click at [300, 193] on span "Prestaciones Propias" at bounding box center [287, 194] width 70 height 9
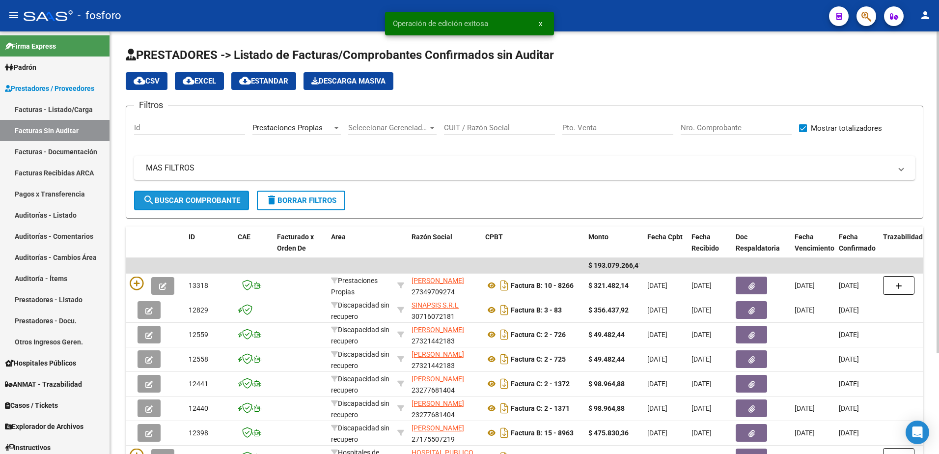
drag, startPoint x: 202, startPoint y: 193, endPoint x: 191, endPoint y: 203, distance: 15.0
click at [202, 193] on button "search Buscar Comprobante" at bounding box center [191, 201] width 115 height 20
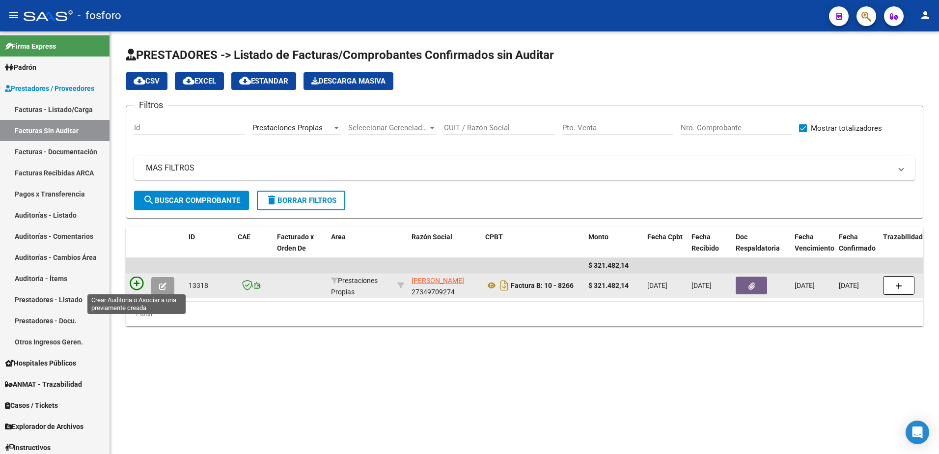
click at [141, 284] on icon at bounding box center [137, 283] width 14 height 14
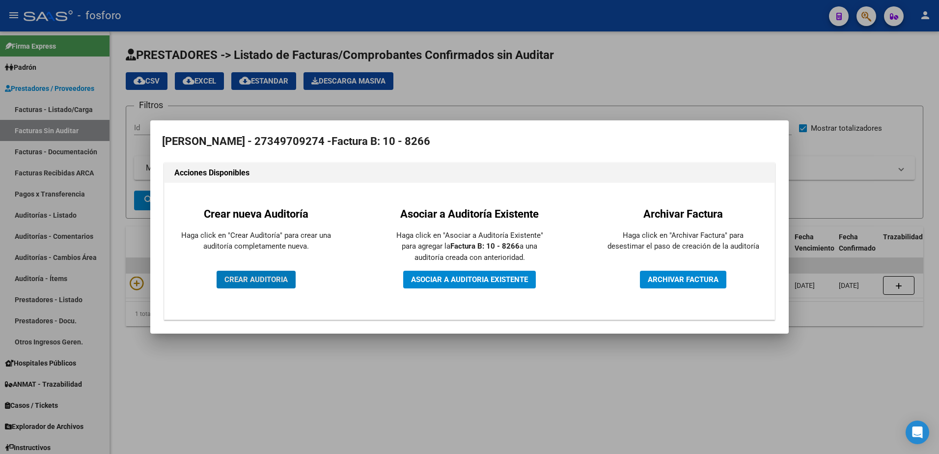
click at [268, 277] on span "CREAR AUDITORIA" at bounding box center [255, 279] width 63 height 9
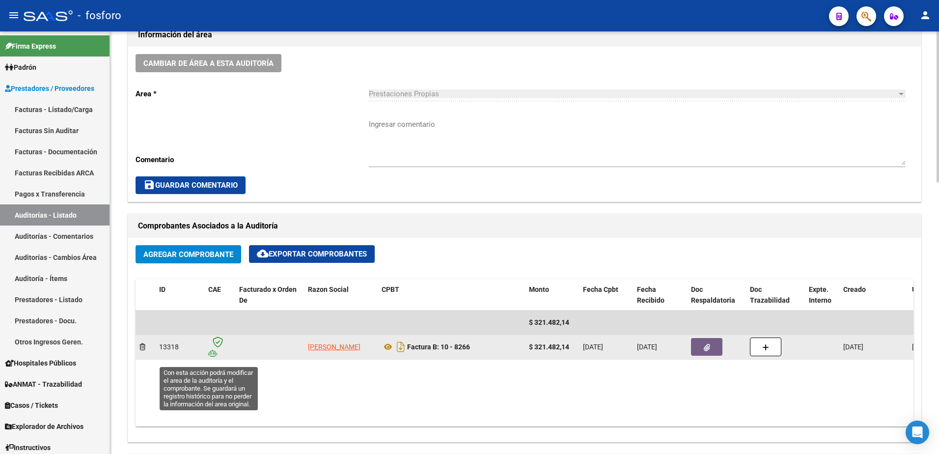
scroll to position [295, 0]
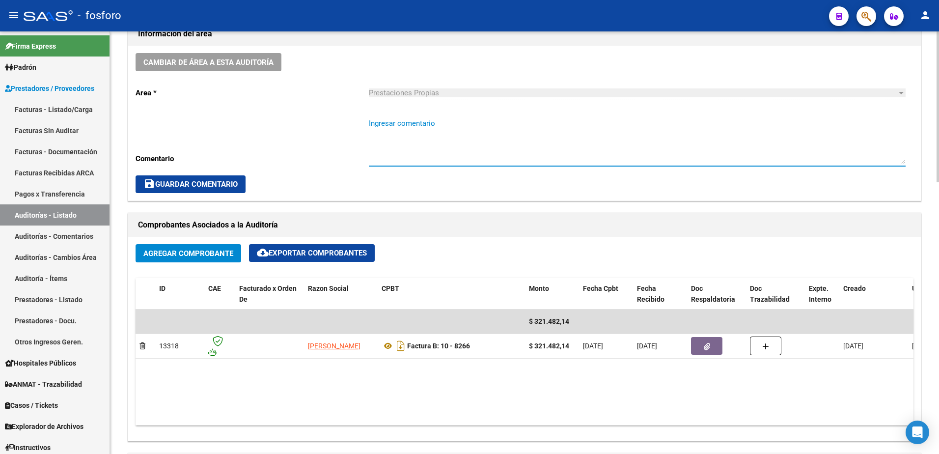
click at [386, 132] on textarea "Ingresar comentario" at bounding box center [637, 141] width 537 height 46
type textarea "FC.0010-8266"
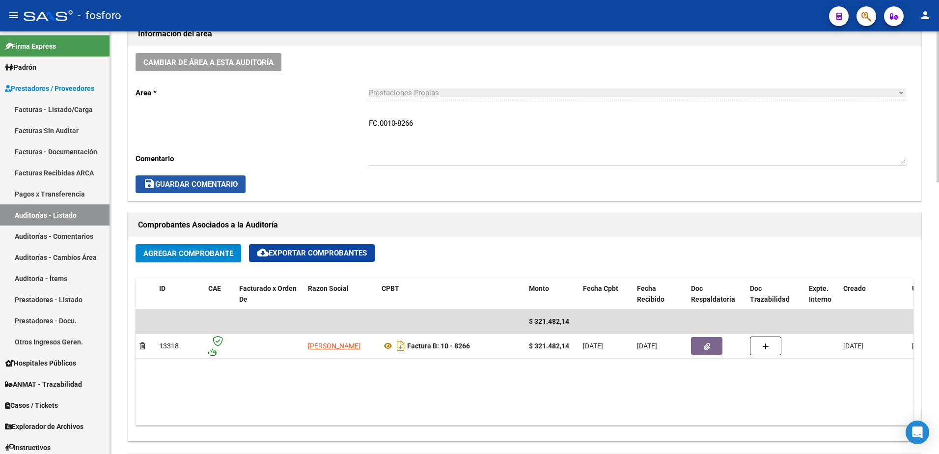
click at [216, 185] on span "save Guardar Comentario" at bounding box center [190, 184] width 94 height 9
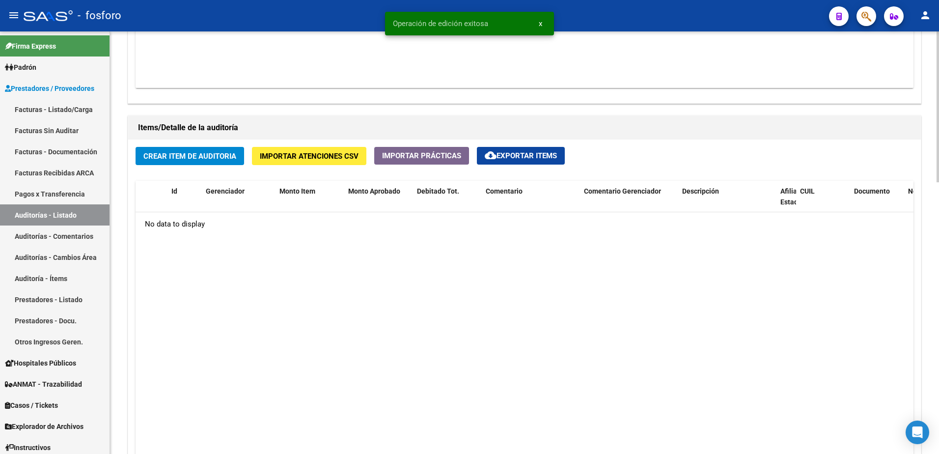
scroll to position [638, 0]
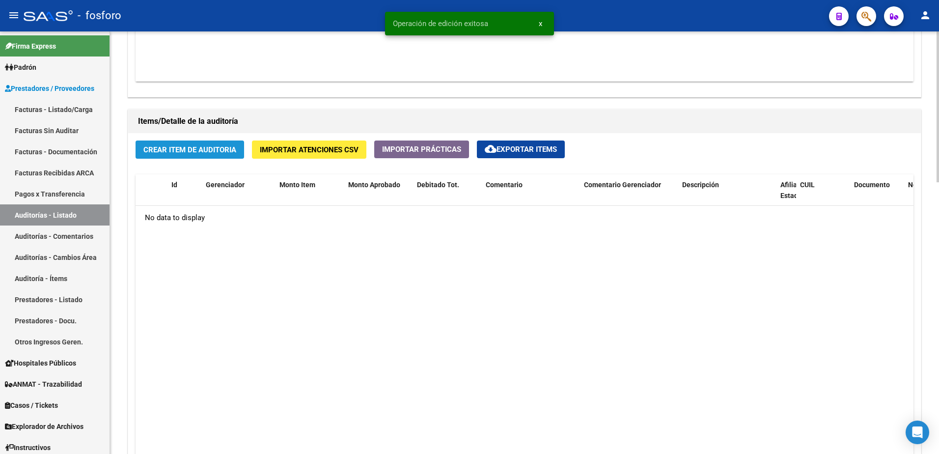
click at [191, 156] on button "Crear Item de Auditoria" at bounding box center [190, 149] width 109 height 18
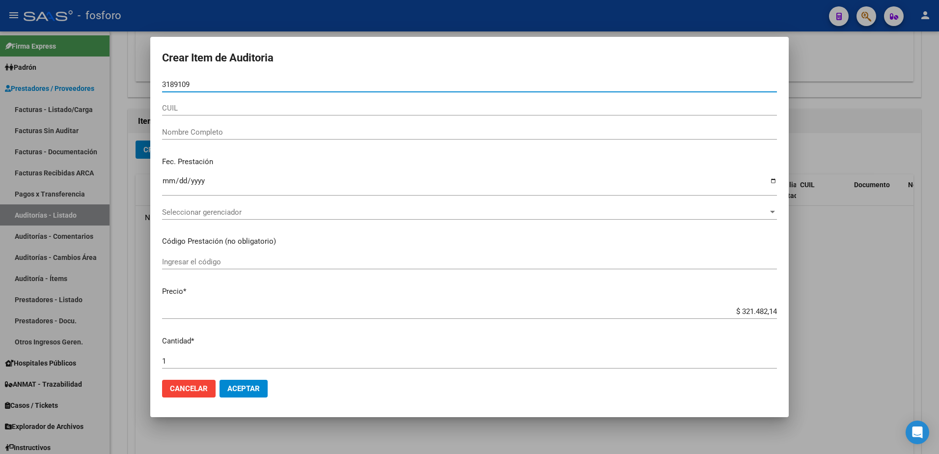
type input "31891094"
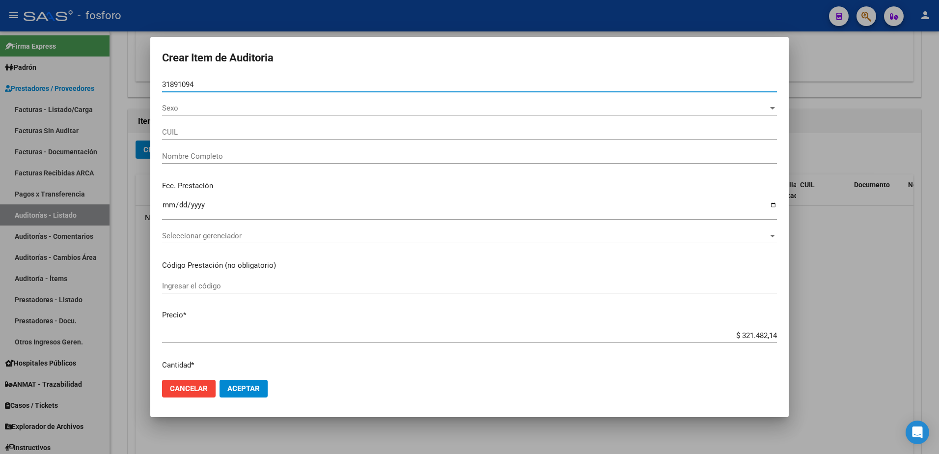
type input "23318910944"
type input "[PERSON_NAME] -"
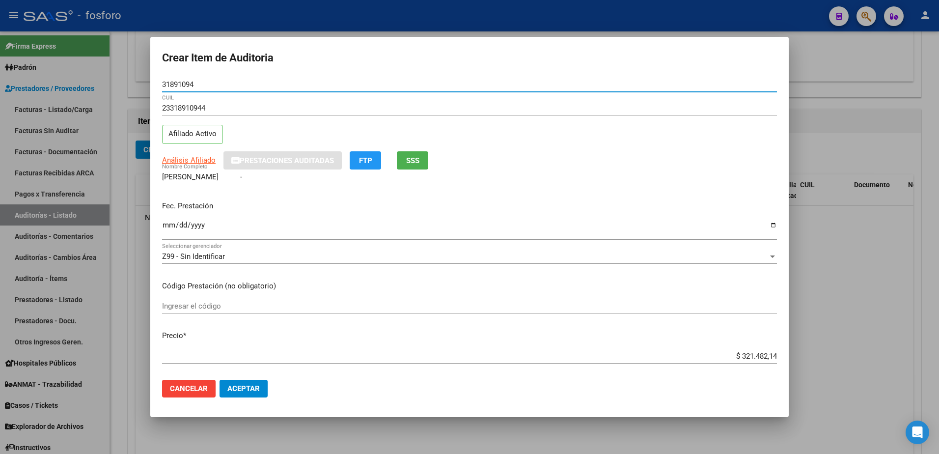
type input "31891094"
click at [164, 224] on input "Ingresar la fecha" at bounding box center [469, 229] width 615 height 16
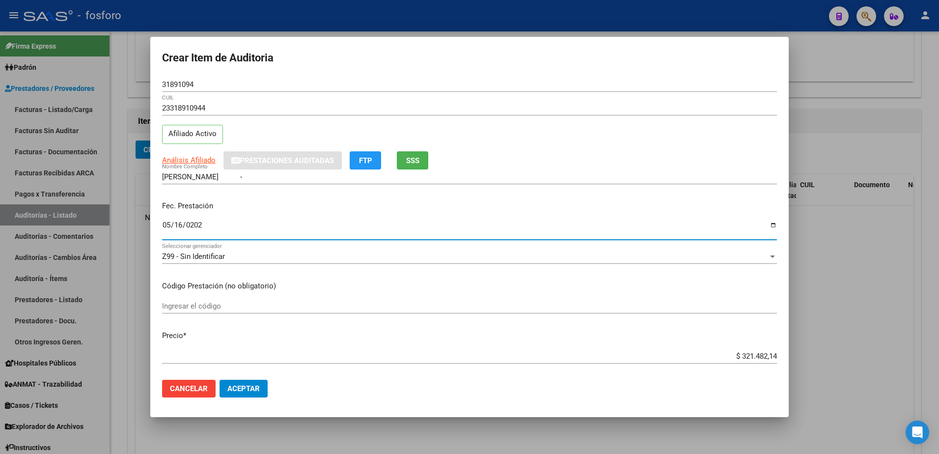
type input "[DATE]"
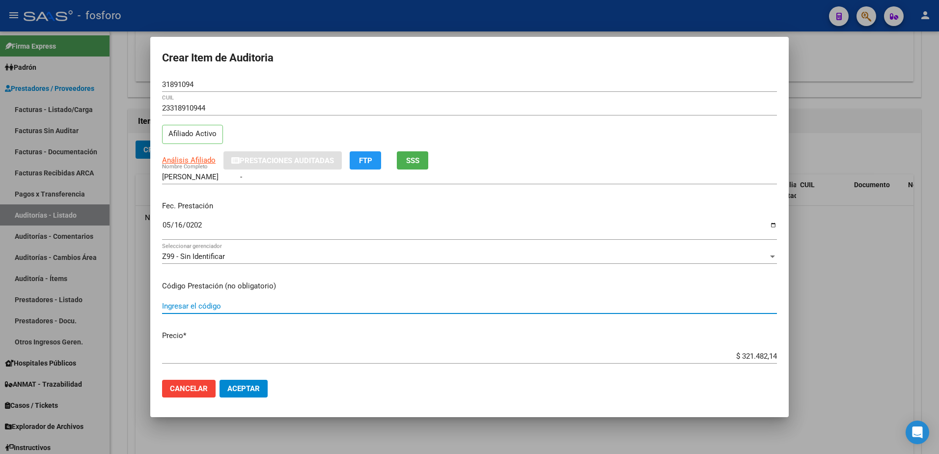
click at [199, 305] on input "Ingresar el código" at bounding box center [469, 306] width 615 height 9
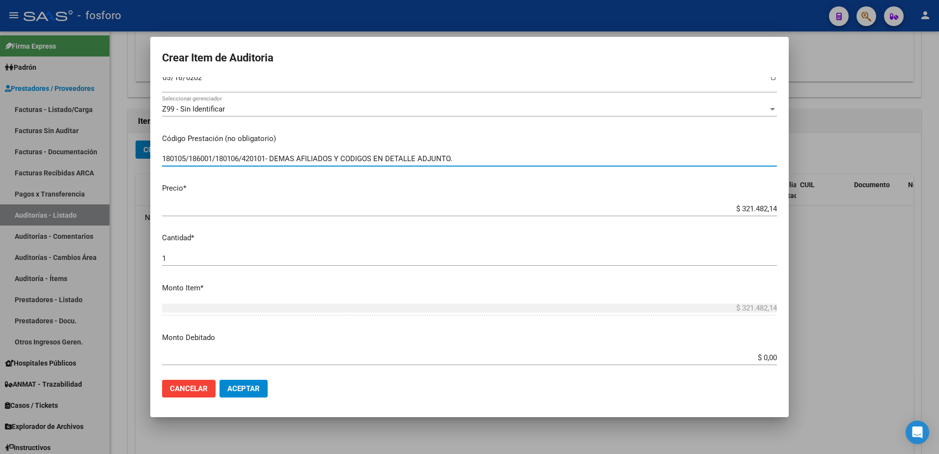
scroll to position [196, 0]
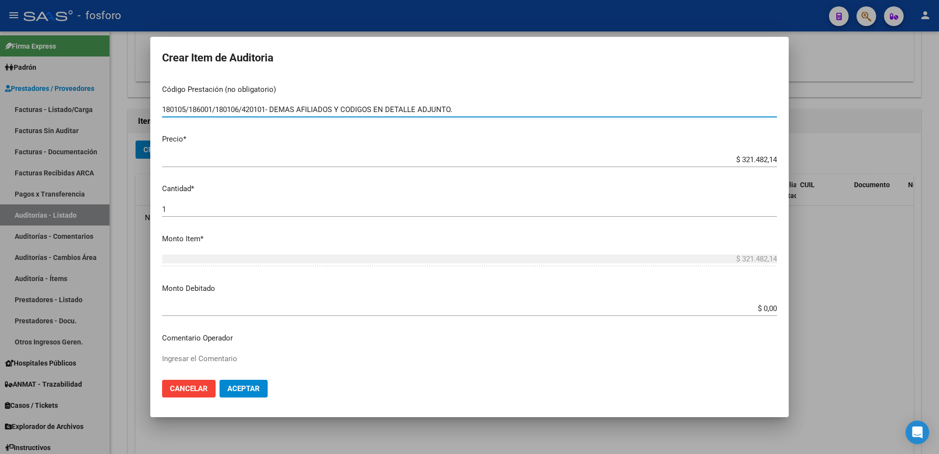
type input "180105/186001/180106/420101- DEMAS AFILIADOS Y CODIGOS EN DETALLE ADJUNTO."
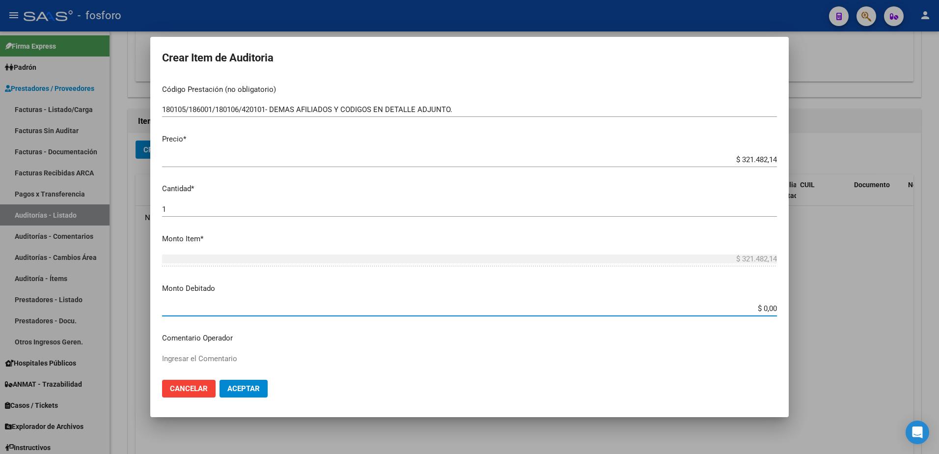
click at [768, 310] on input "$ 0,00" at bounding box center [469, 308] width 615 height 9
type input "$ 64.536,48"
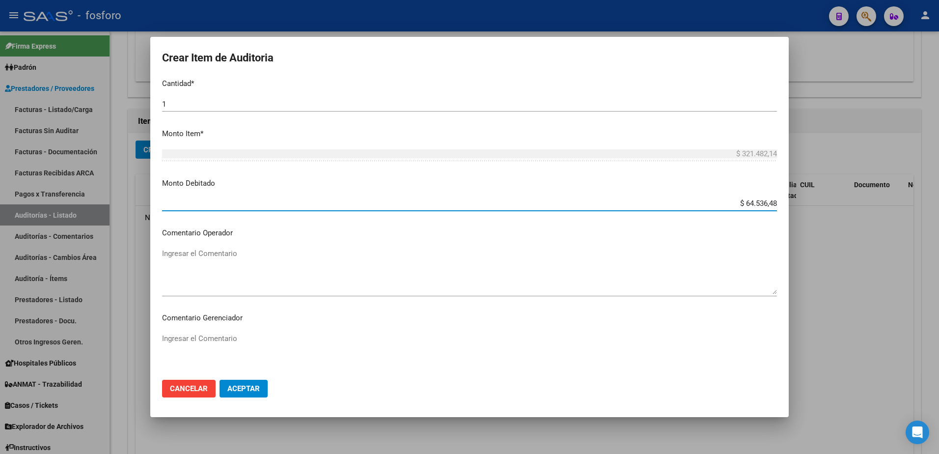
scroll to position [344, 0]
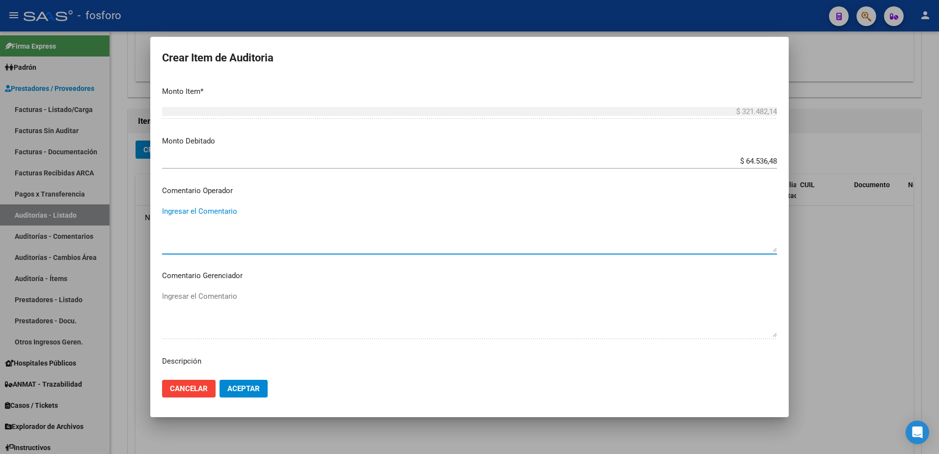
click at [193, 213] on textarea "Ingresar el Comentario" at bounding box center [469, 229] width 615 height 46
type textarea "SE DEBITAN LOS SIGUIENTES CONCEPTOS: [PERSON_NAME],"
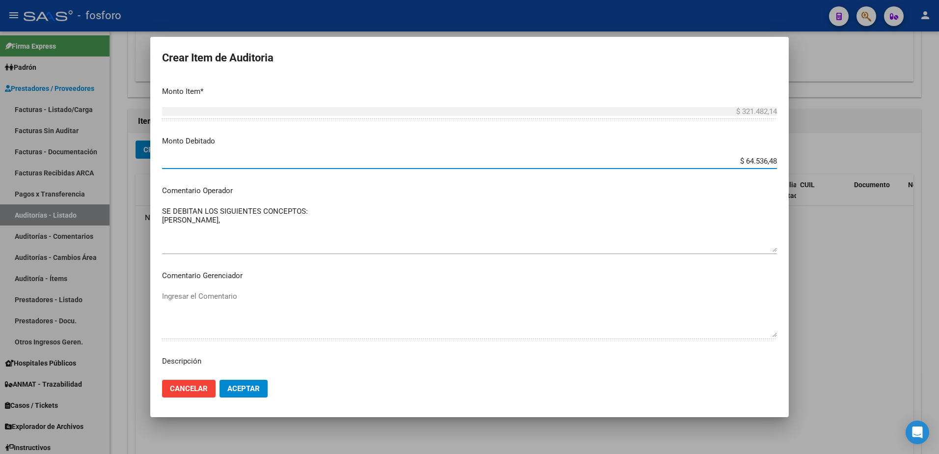
click at [745, 162] on input "$ 64.536,48" at bounding box center [469, 161] width 615 height 9
type input "$ 73.536,48"
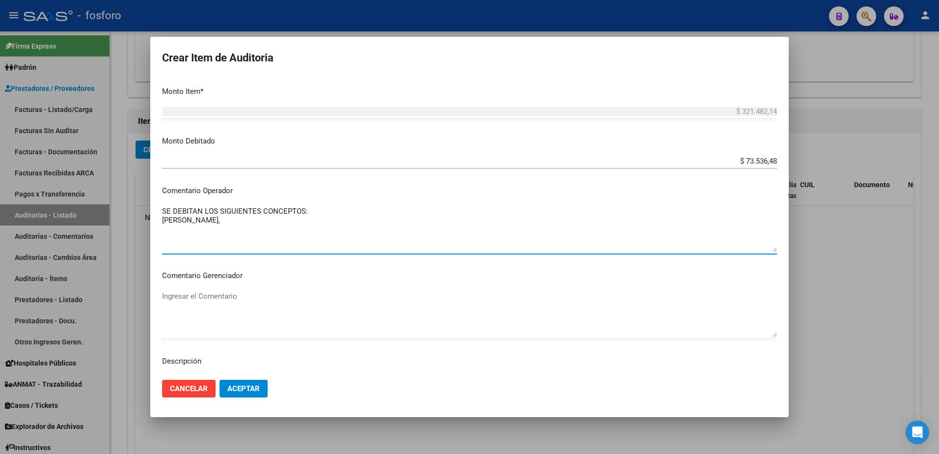
click at [246, 221] on textarea "SE DEBITAN LOS SIGUIENTES CONCEPTOS: [PERSON_NAME]," at bounding box center [469, 229] width 615 height 46
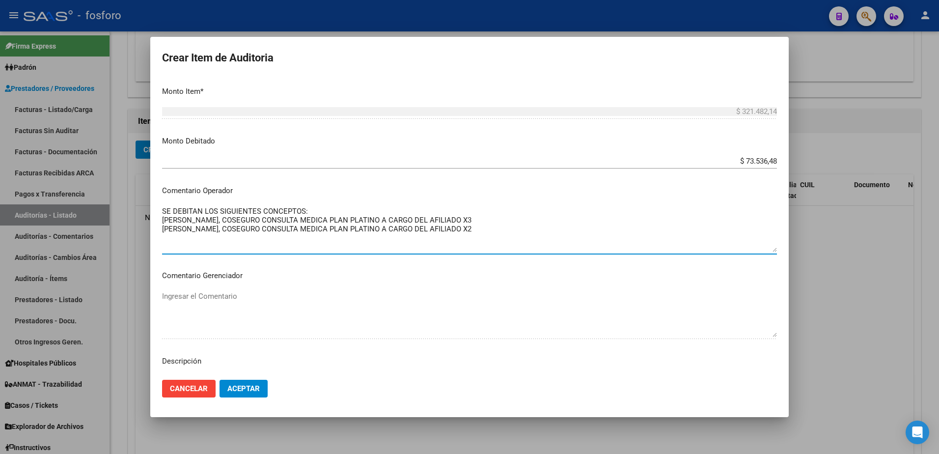
click at [483, 219] on textarea "SE DEBITAN LOS SIGUIENTES CONCEPTOS: [PERSON_NAME], COSEGURO CONSULTA MEDICA PL…" at bounding box center [469, 229] width 615 height 46
click at [505, 230] on textarea "SE DEBITAN LOS SIGUIENTES CONCEPTOS: [PERSON_NAME], COSEGURO CONSULTA MEDICA PL…" at bounding box center [469, 229] width 615 height 46
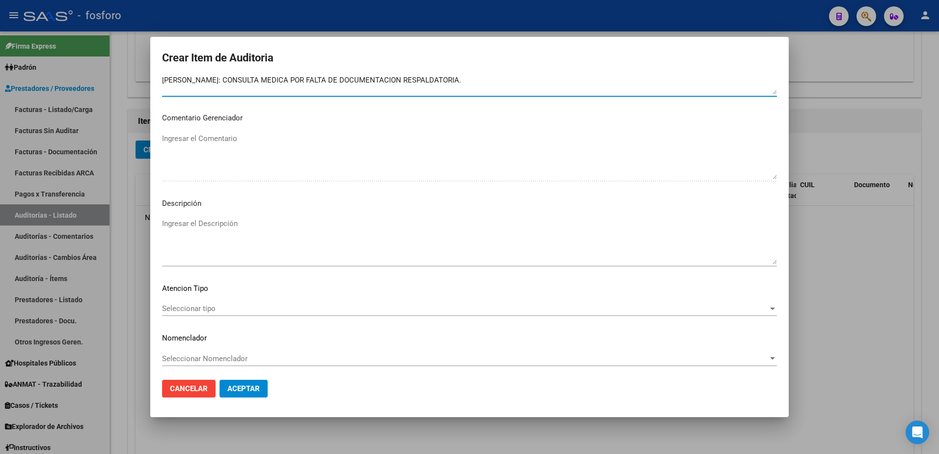
scroll to position [504, 0]
type textarea "SE DEBITAN LOS SIGUIENTES CONCEPTOS: [PERSON_NAME], COSEGURO CONSULTA MEDICA PL…"
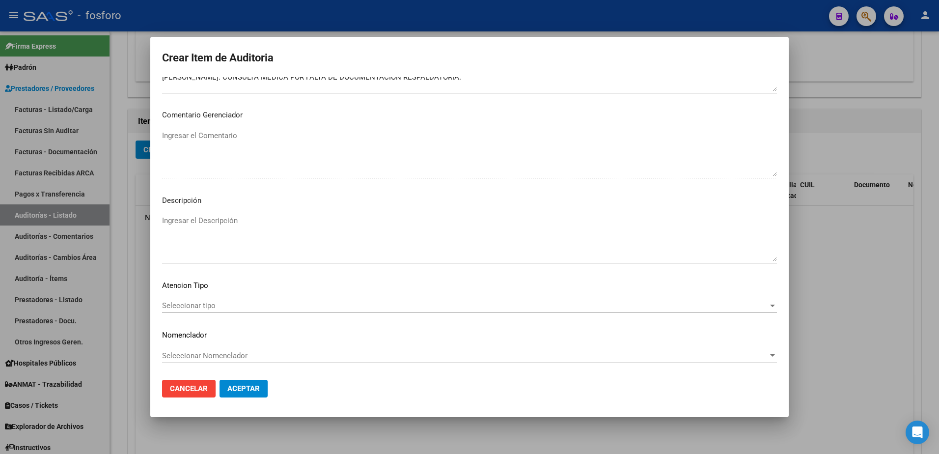
click at [182, 300] on div "Seleccionar tipo Seleccionar tipo" at bounding box center [469, 305] width 615 height 15
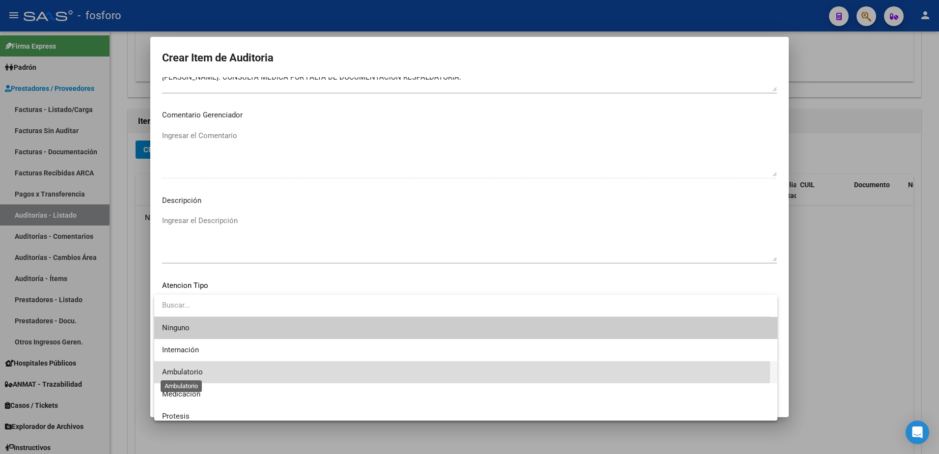
click at [178, 370] on span "Ambulatorio" at bounding box center [182, 371] width 41 height 9
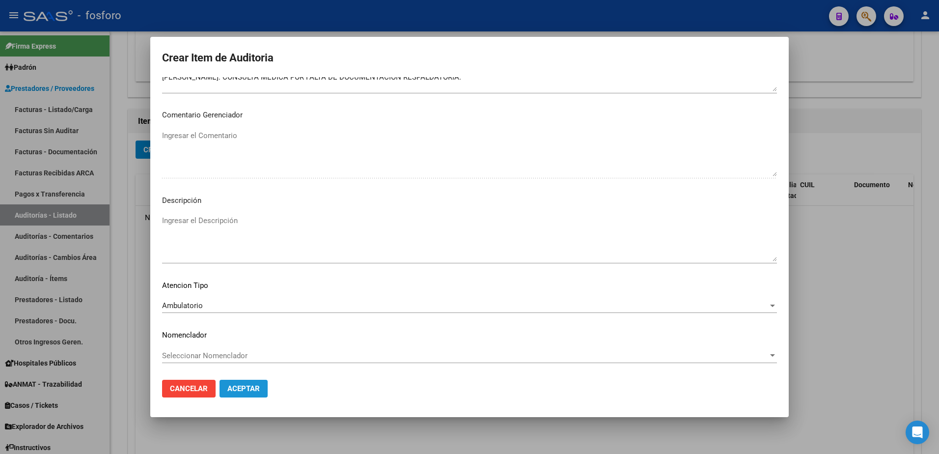
click at [234, 393] on button "Aceptar" at bounding box center [244, 389] width 48 height 18
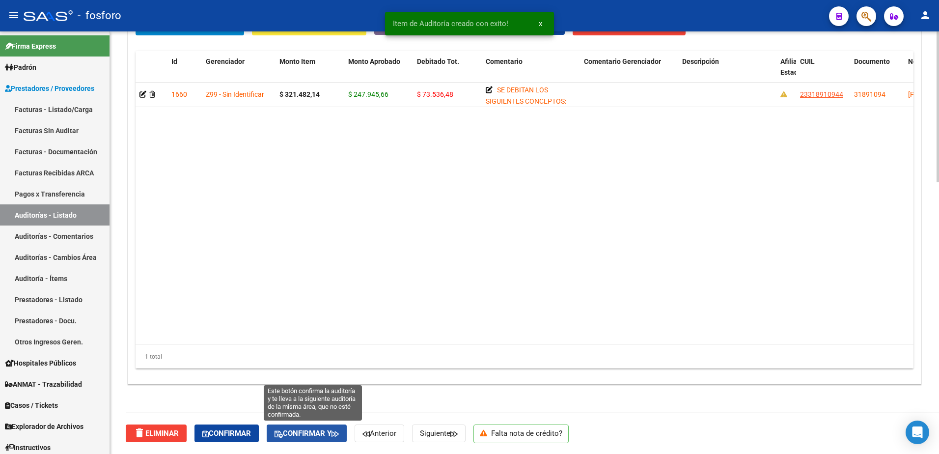
click at [321, 431] on span "Confirmar y" at bounding box center [307, 433] width 64 height 9
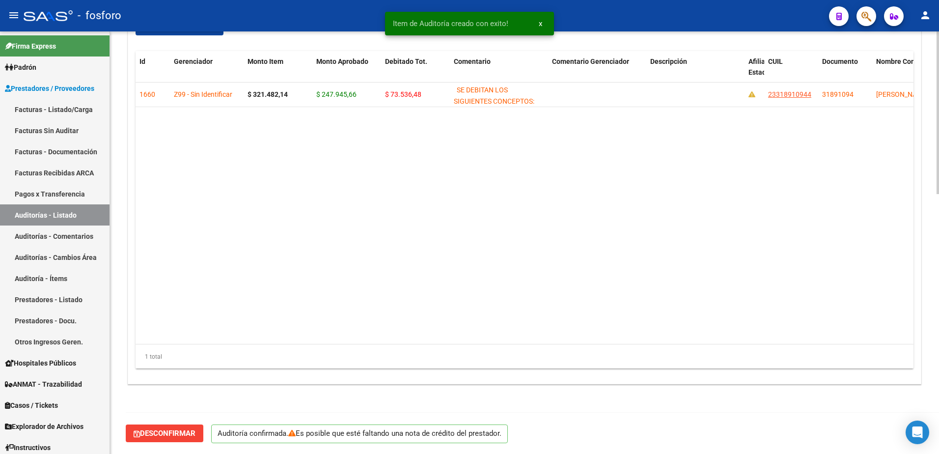
scroll to position [0, 0]
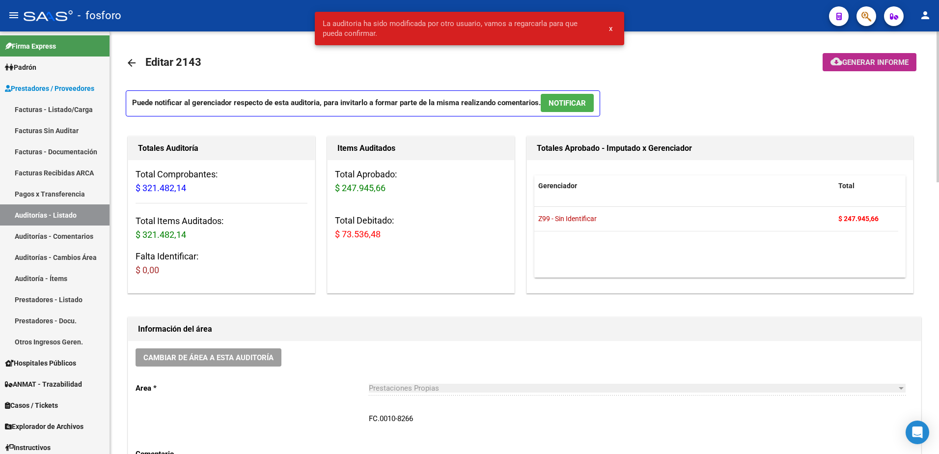
click at [851, 68] on button "cloud_download Generar informe" at bounding box center [870, 62] width 94 height 18
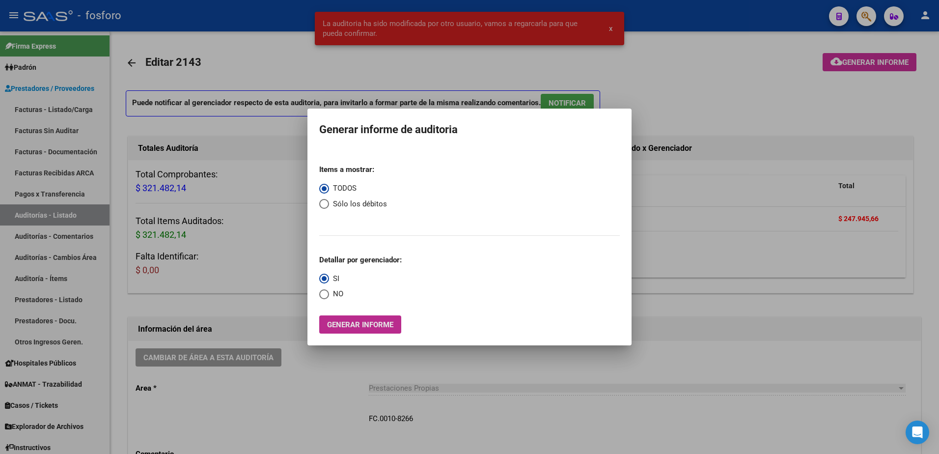
click at [344, 320] on span "Generar informe" at bounding box center [360, 324] width 66 height 9
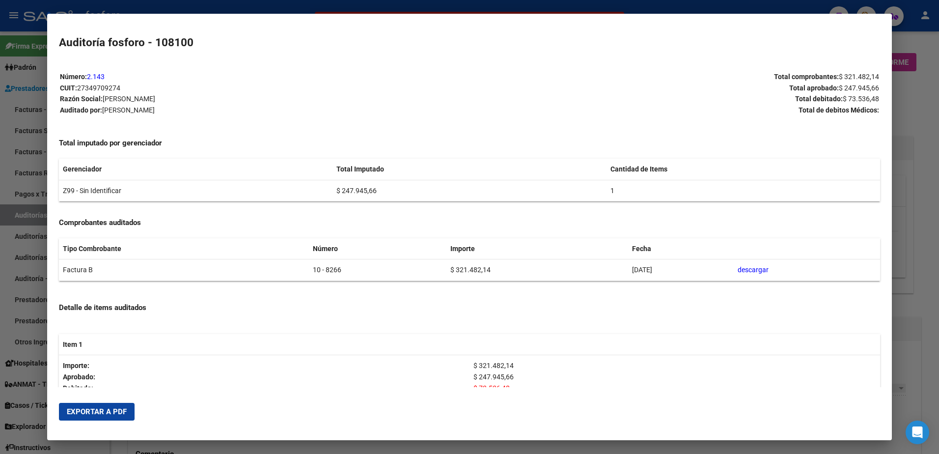
click at [111, 408] on span "Exportar a PDF" at bounding box center [97, 411] width 60 height 9
click at [906, 326] on div at bounding box center [469, 227] width 939 height 454
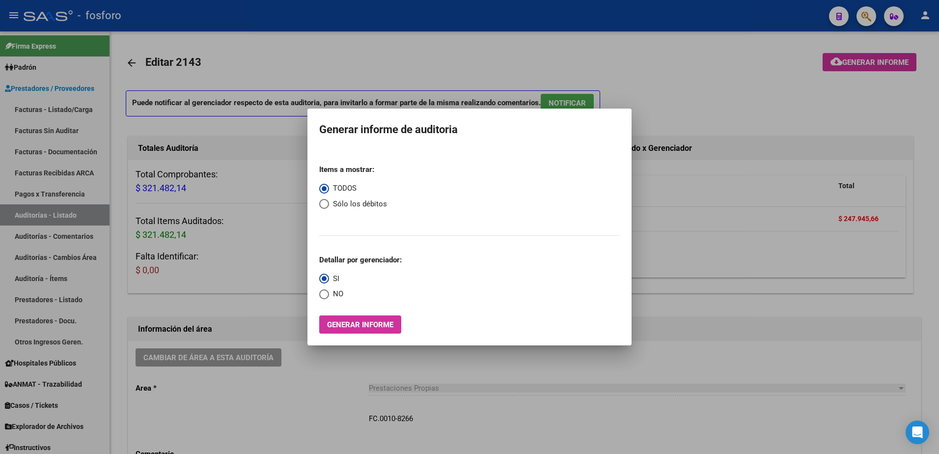
drag, startPoint x: 480, startPoint y: 342, endPoint x: 481, endPoint y: 351, distance: 9.3
click at [481, 351] on div "Generar informe de auditoria Items a mostrar: TODOS Sólo los débitos Detallar p…" at bounding box center [469, 227] width 939 height 454
drag, startPoint x: 488, startPoint y: 359, endPoint x: 498, endPoint y: 355, distance: 11.3
click at [489, 358] on div at bounding box center [469, 227] width 939 height 454
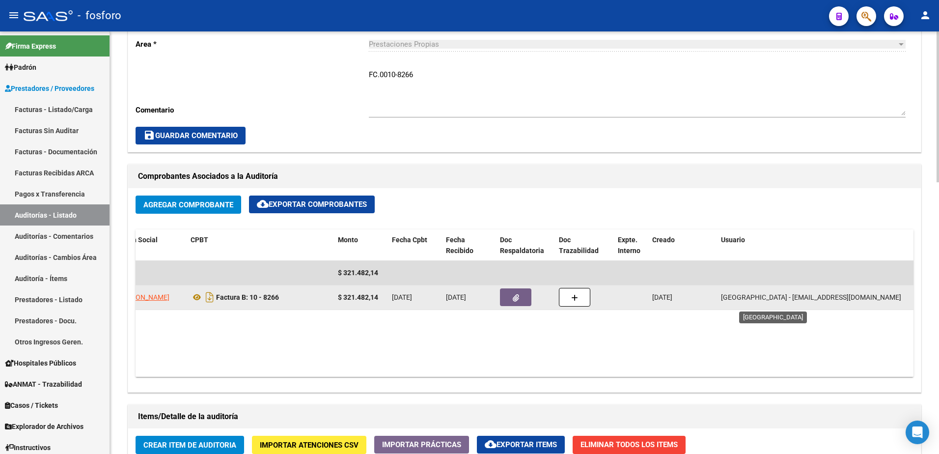
scroll to position [0, 0]
drag, startPoint x: 720, startPoint y: 302, endPoint x: 828, endPoint y: 309, distance: 107.8
click at [828, 309] on datatable-body-cell "[GEOGRAPHIC_DATA] - [EMAIL_ADDRESS][DOMAIN_NAME]" at bounding box center [815, 297] width 196 height 24
copy span "[EMAIL_ADDRESS][DOMAIN_NAME]"
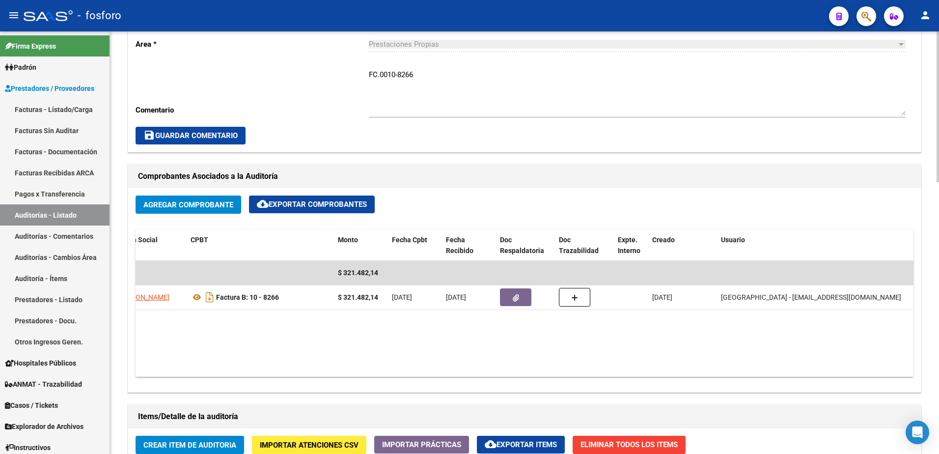
click at [118, 165] on div "arrow_back Editar 2143 cloud_download Generar informe Puede notificar al gerenc…" at bounding box center [524, 280] width 829 height 1185
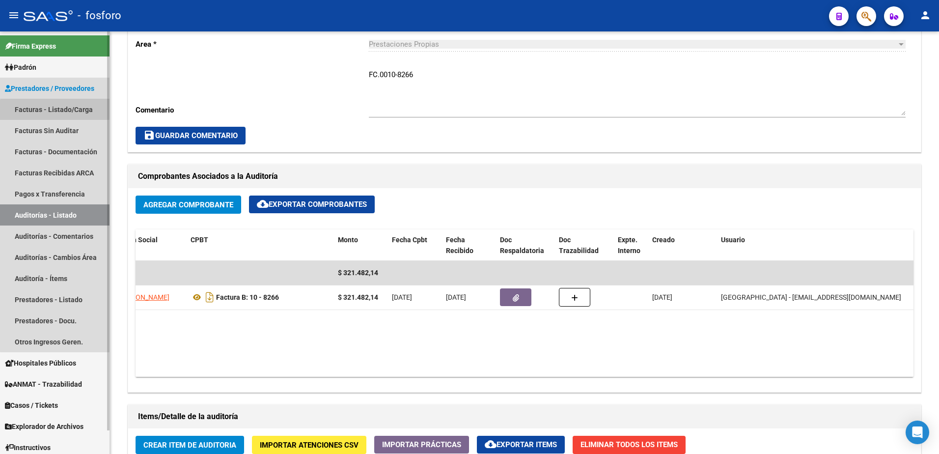
click at [76, 111] on link "Facturas - Listado/Carga" at bounding box center [55, 109] width 110 height 21
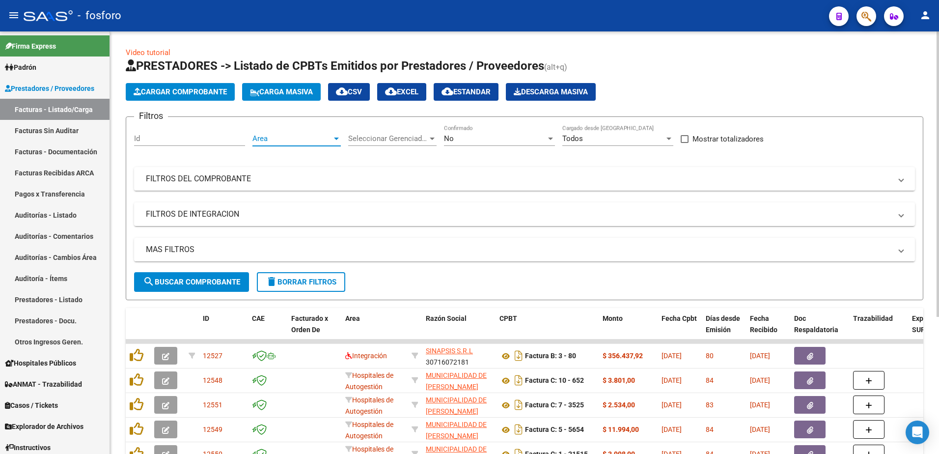
click at [334, 138] on div at bounding box center [336, 139] width 5 height 2
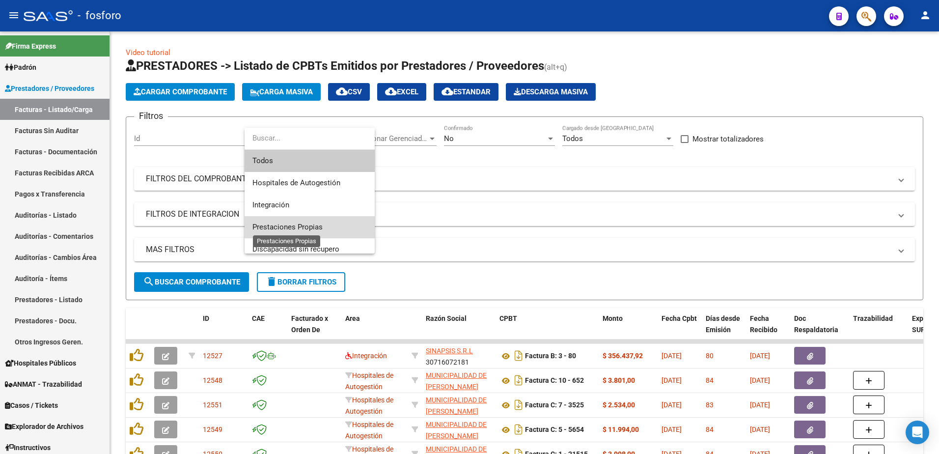
click at [281, 230] on span "Prestaciones Propias" at bounding box center [287, 226] width 70 height 9
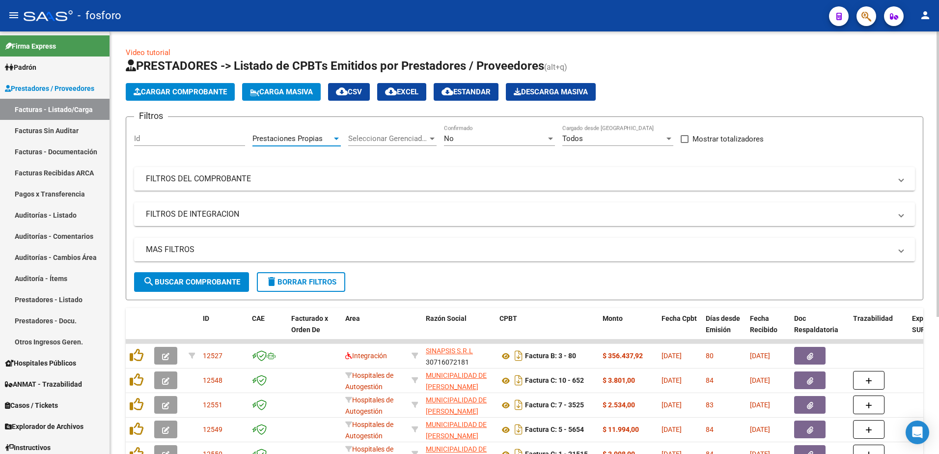
click at [209, 278] on span "search Buscar Comprobante" at bounding box center [191, 281] width 97 height 9
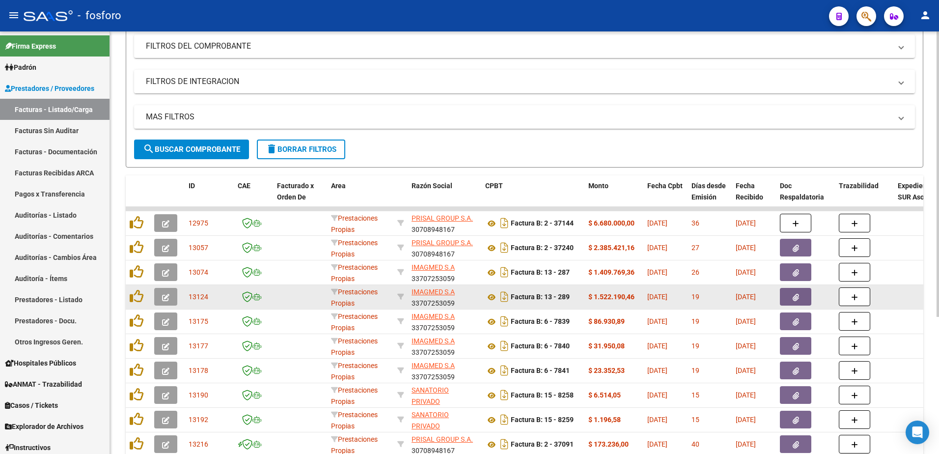
scroll to position [202, 0]
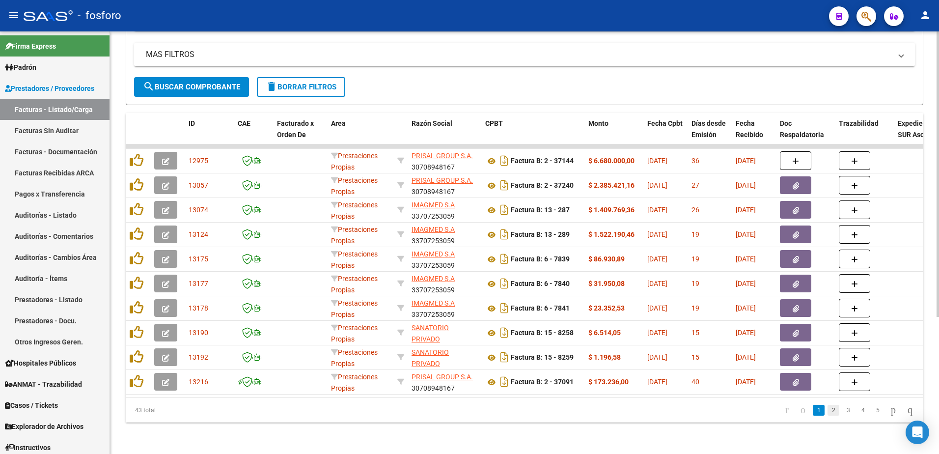
click at [828, 413] on link "2" at bounding box center [834, 410] width 12 height 11
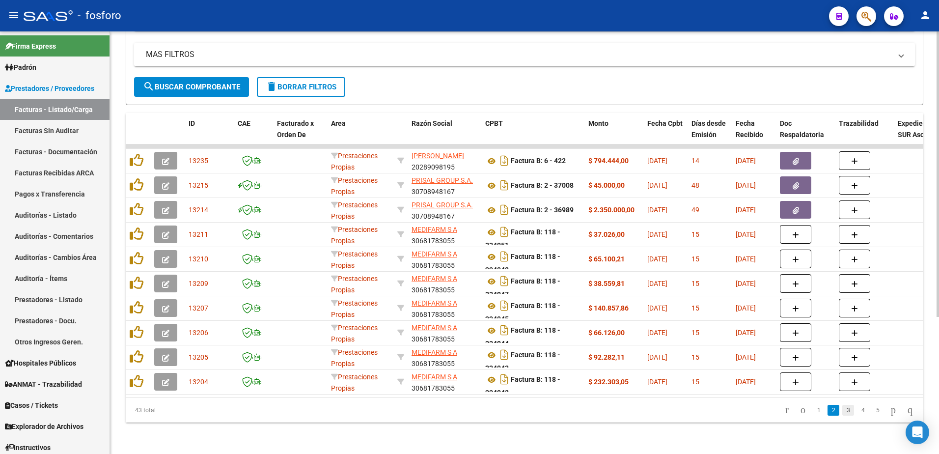
click at [842, 412] on link "3" at bounding box center [848, 410] width 12 height 11
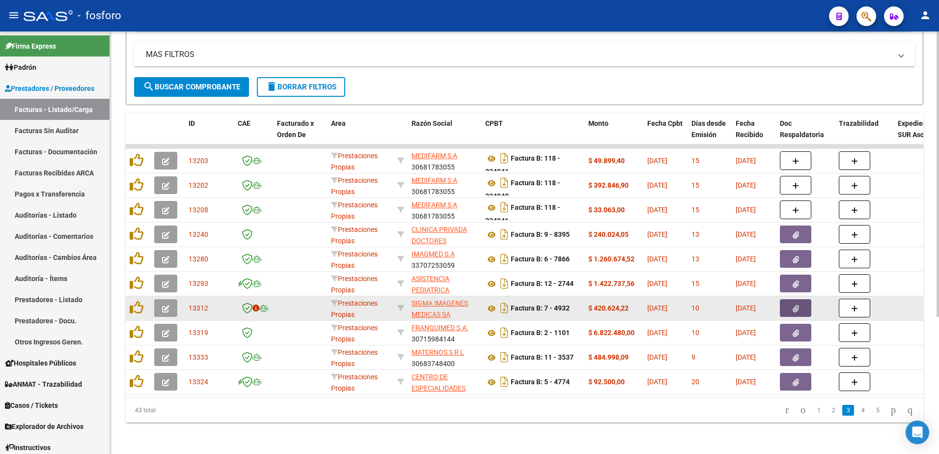
click at [788, 303] on button "button" at bounding box center [795, 308] width 31 height 18
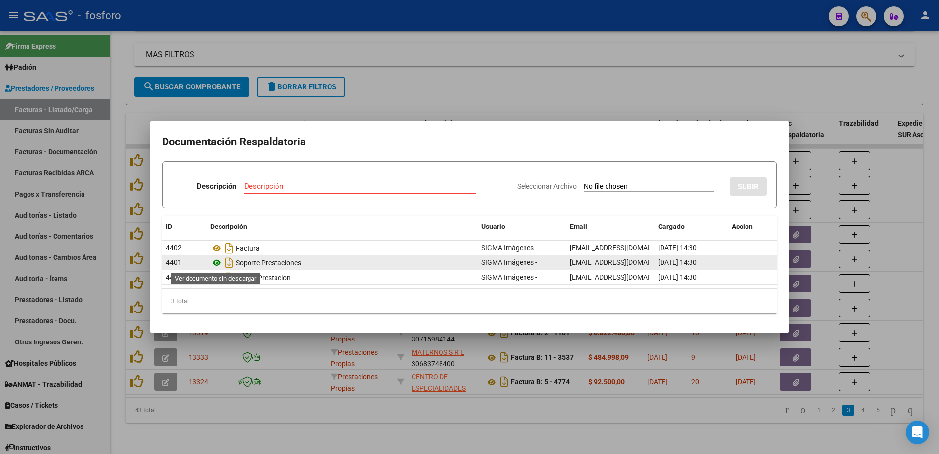
click at [216, 263] on icon at bounding box center [216, 263] width 13 height 12
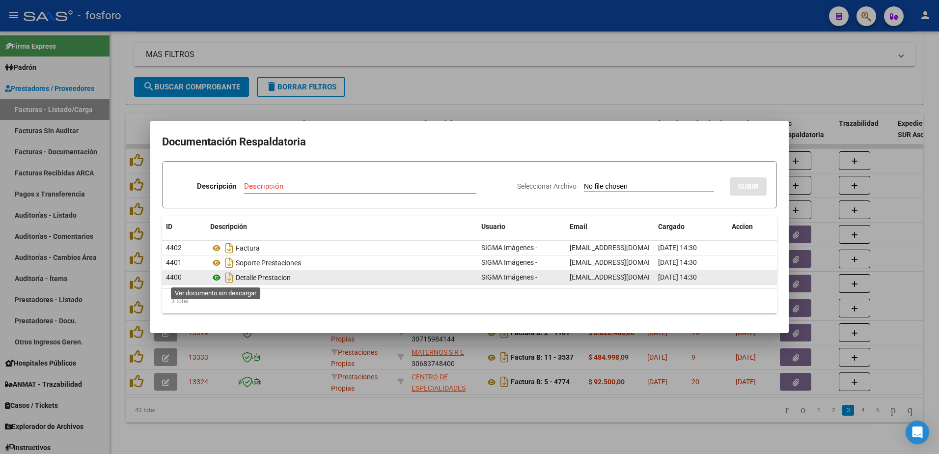
click at [216, 278] on icon at bounding box center [216, 278] width 13 height 12
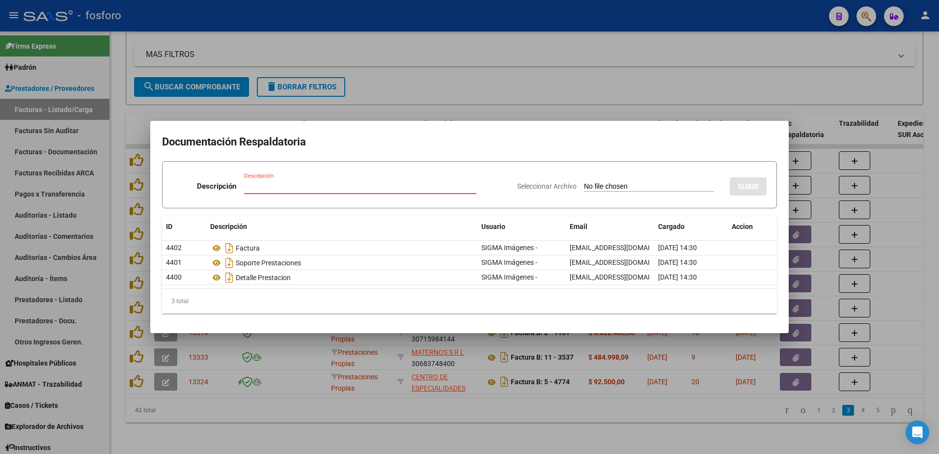
click at [258, 185] on input "Descripción" at bounding box center [360, 186] width 232 height 9
type input "documentacion"
click at [595, 189] on input "Seleccionar Archivo" at bounding box center [649, 186] width 130 height 9
type input "C:\fakepath\SOPORTE PRESTACIONES.pdf"
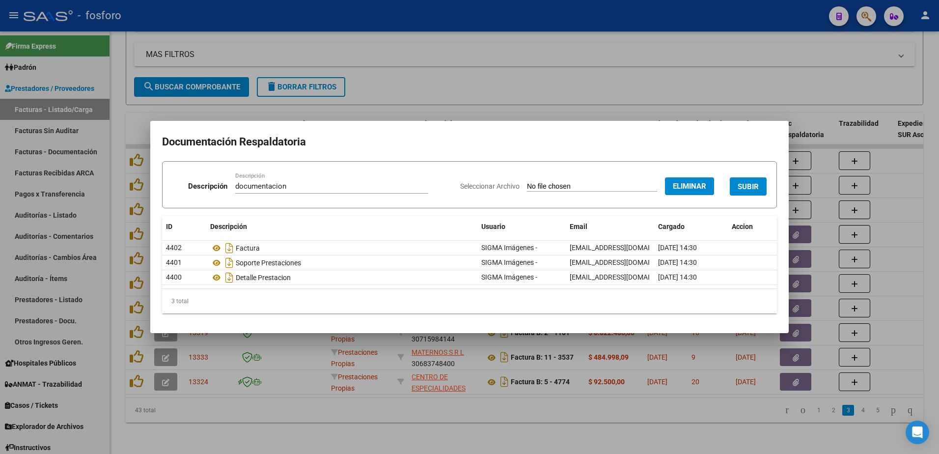
click at [736, 188] on button "SUBIR" at bounding box center [748, 186] width 37 height 18
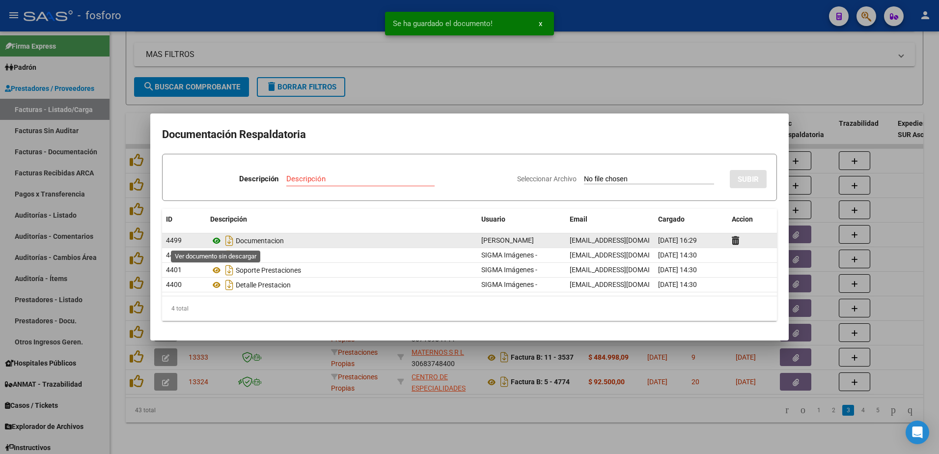
click at [215, 243] on icon at bounding box center [216, 241] width 13 height 12
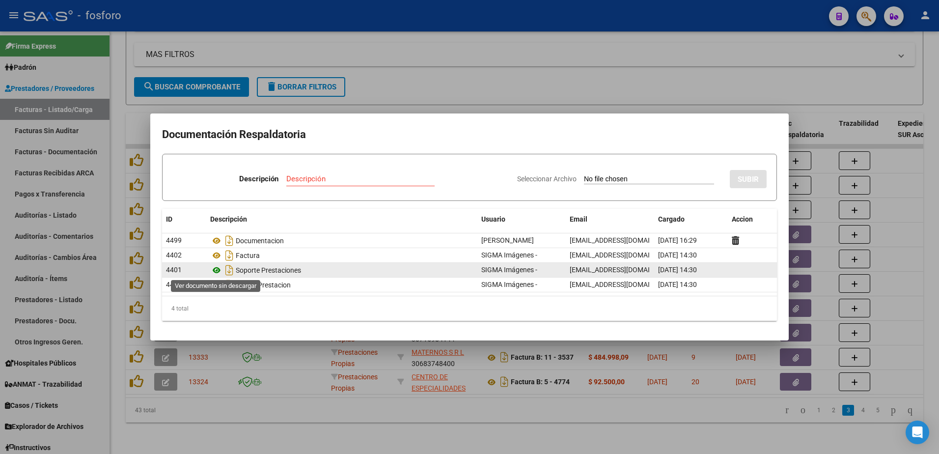
click at [217, 270] on icon at bounding box center [216, 270] width 13 height 12
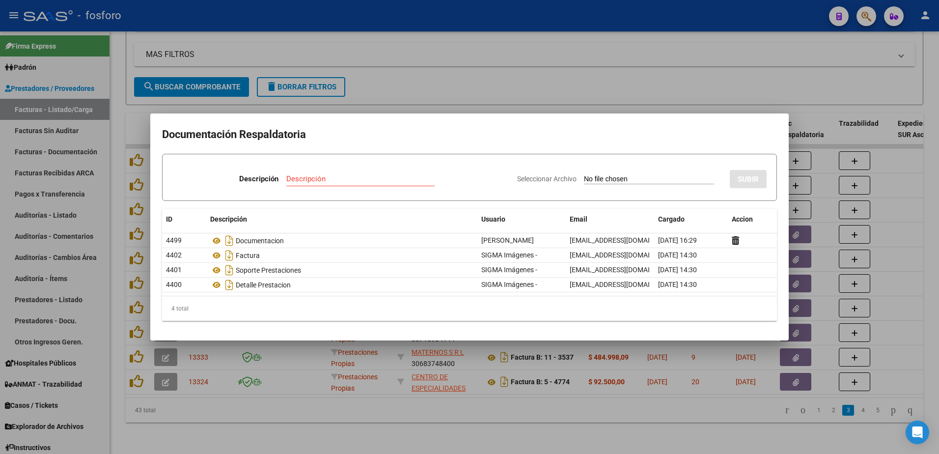
click at [394, 414] on div at bounding box center [469, 227] width 939 height 454
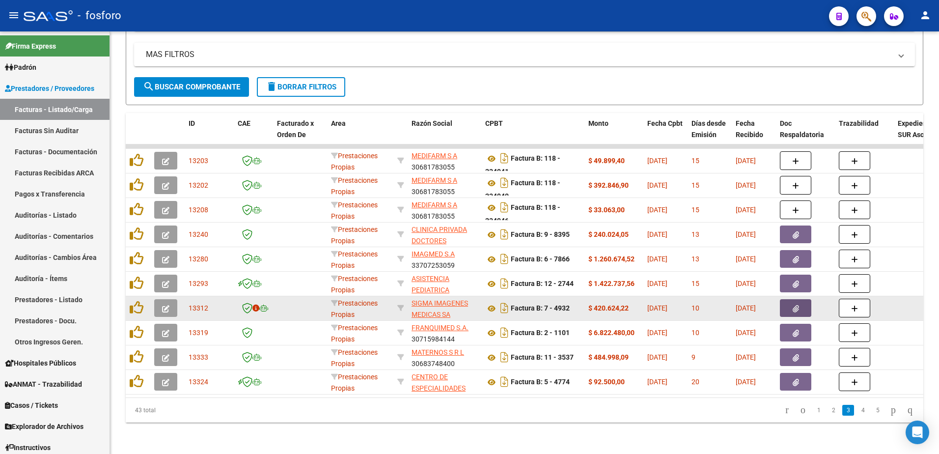
click at [787, 301] on button "button" at bounding box center [795, 308] width 31 height 18
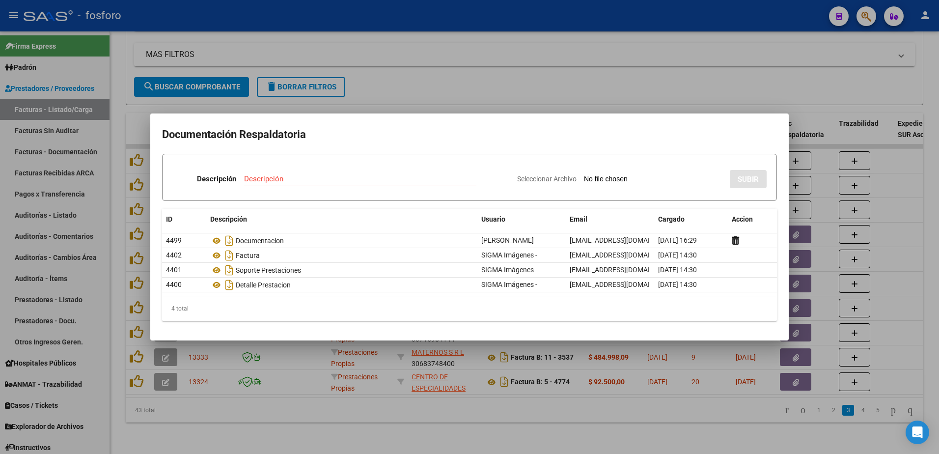
click at [403, 433] on div at bounding box center [469, 227] width 939 height 454
